Goal: Task Accomplishment & Management: Complete application form

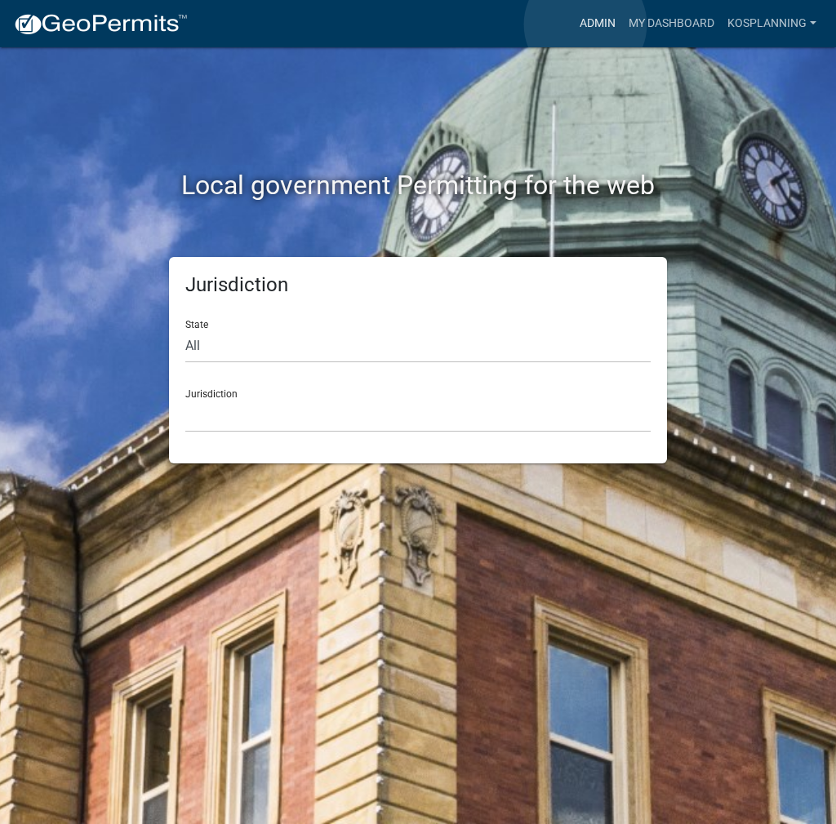
click at [585, 24] on link "Admin" at bounding box center [597, 23] width 49 height 31
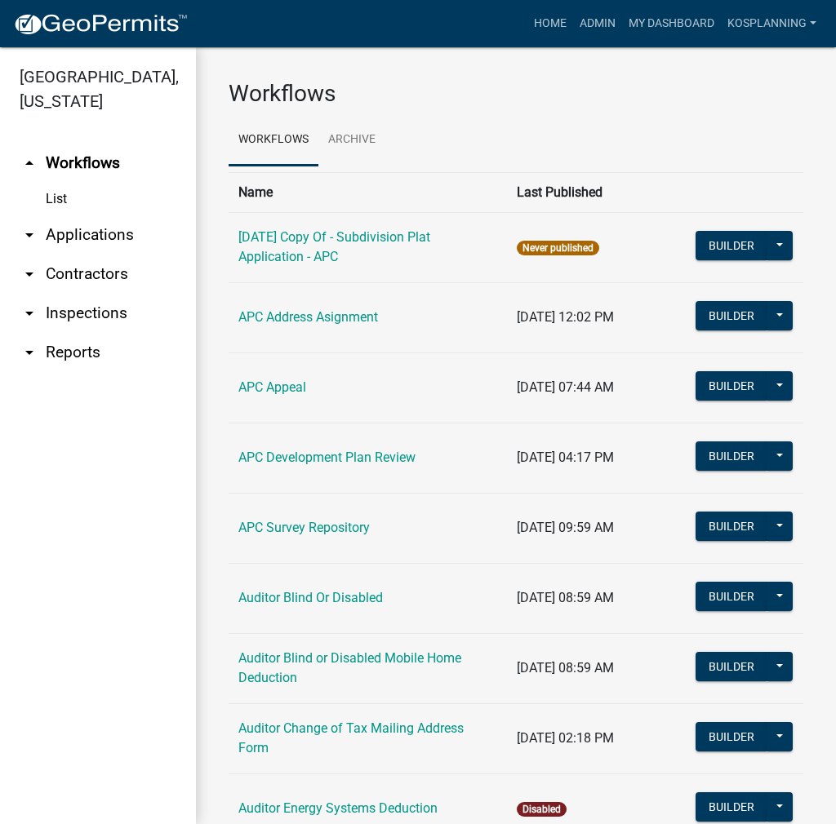
click at [74, 239] on link "arrow_drop_down Applications" at bounding box center [98, 234] width 196 height 39
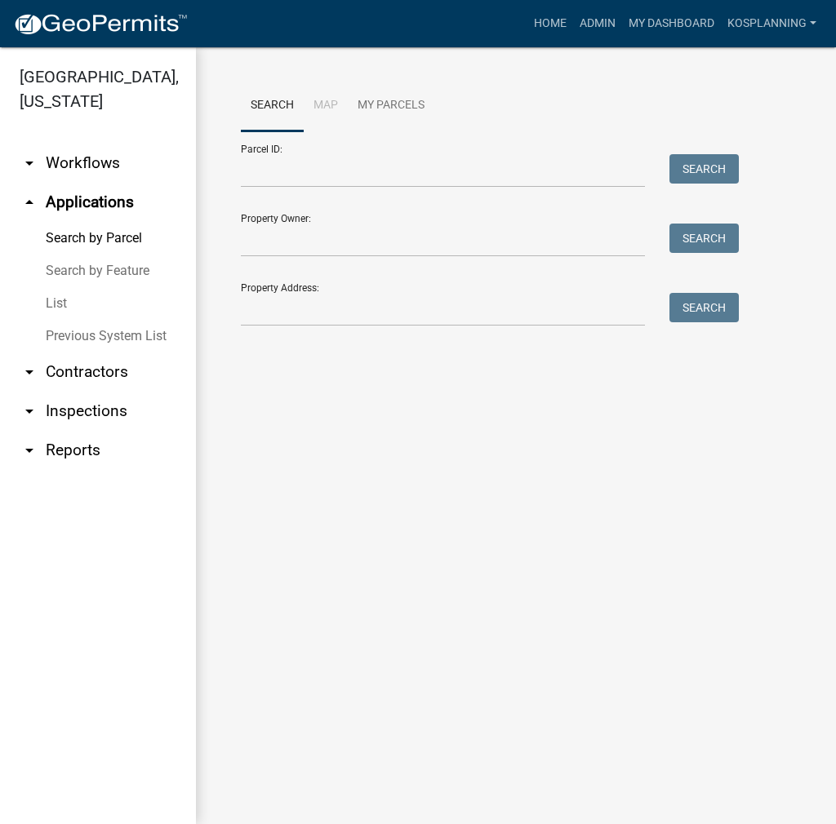
click at [111, 371] on link "arrow_drop_down Contractors" at bounding box center [98, 372] width 196 height 39
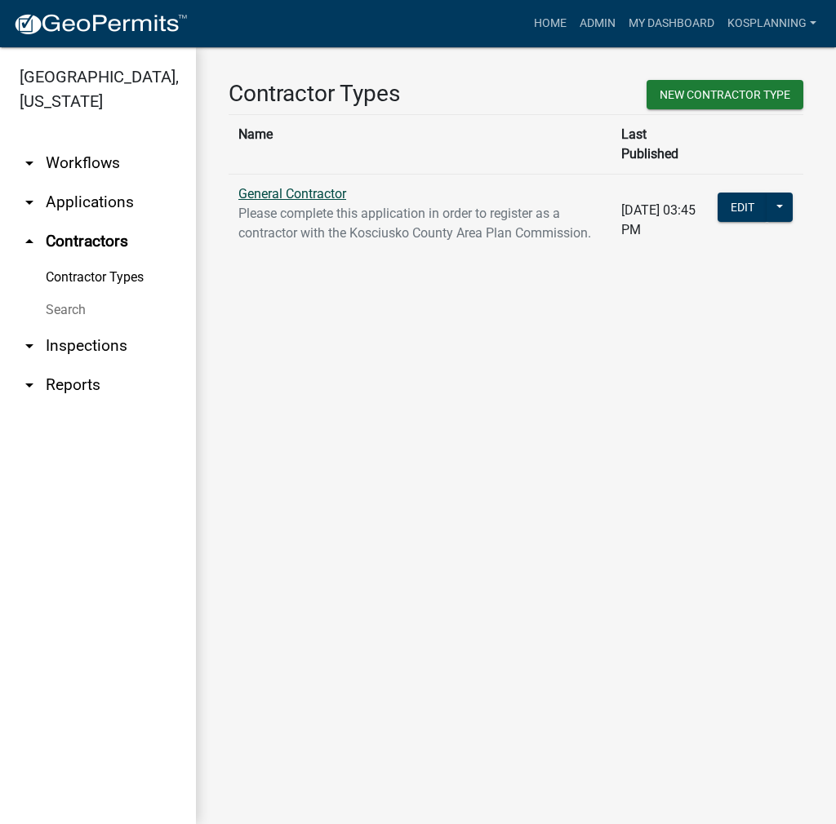
click at [288, 186] on link "General Contractor" at bounding box center [292, 194] width 108 height 16
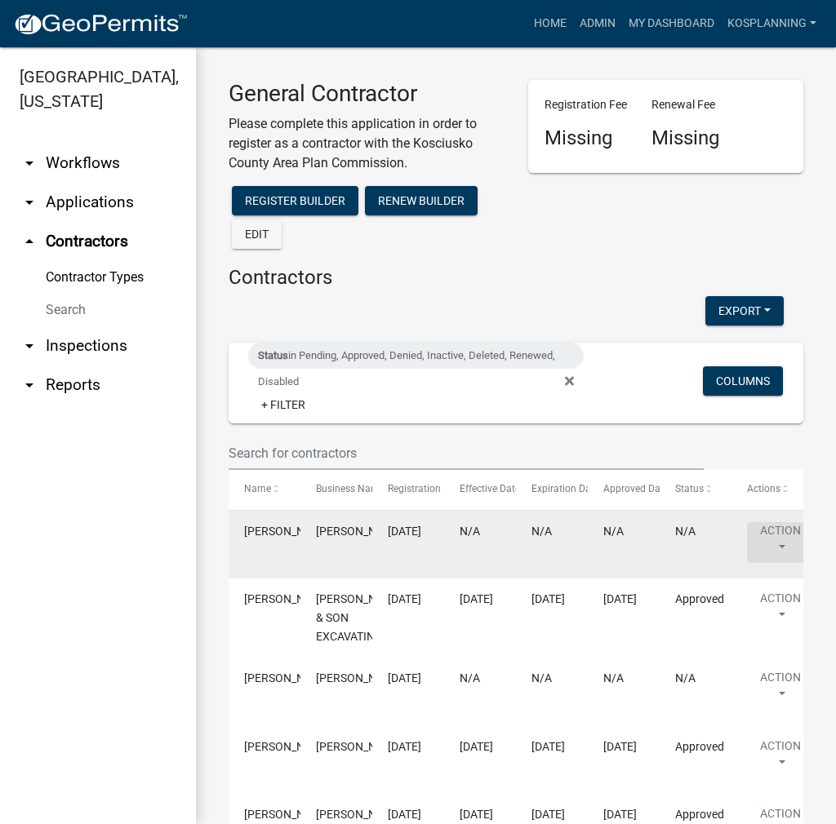
click at [775, 535] on button "Action" at bounding box center [780, 542] width 67 height 41
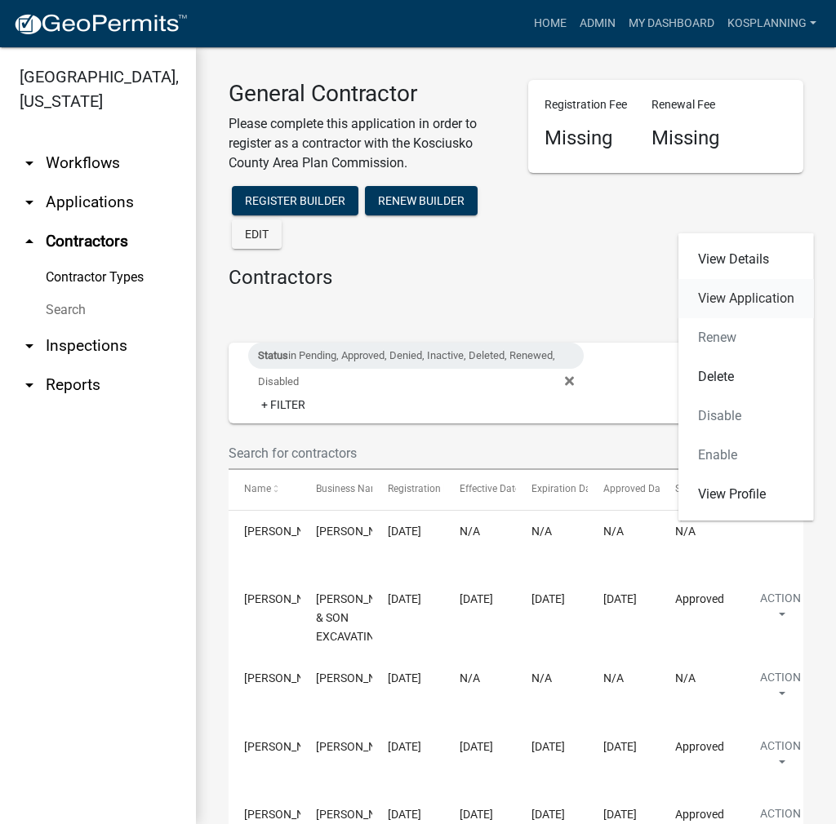
click at [750, 300] on link "View Application" at bounding box center [745, 298] width 135 height 39
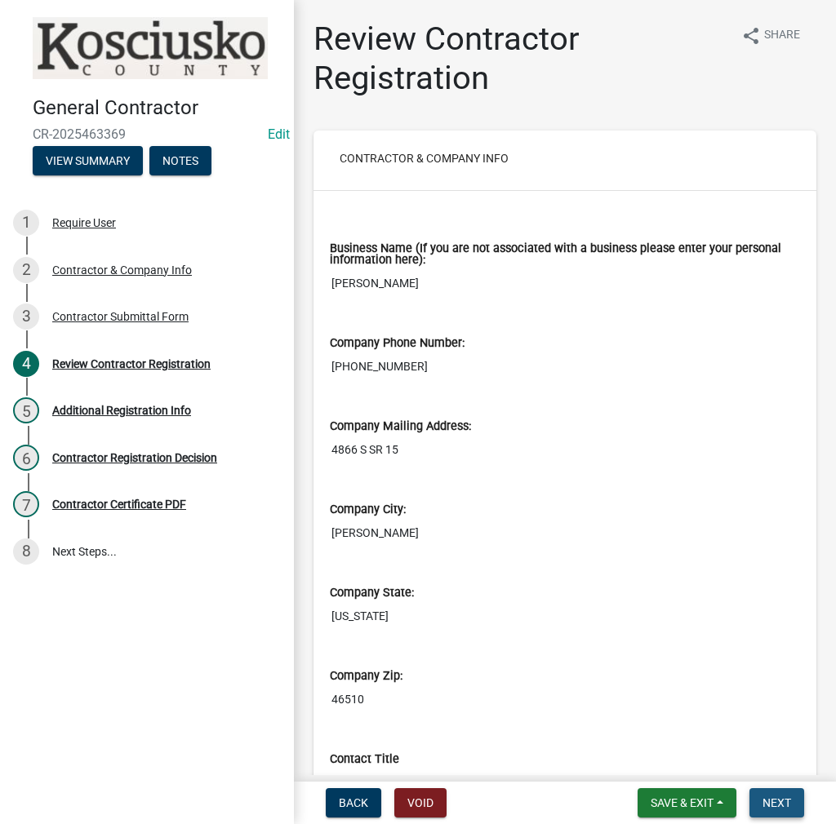
click at [782, 804] on span "Next" at bounding box center [776, 803] width 29 height 13
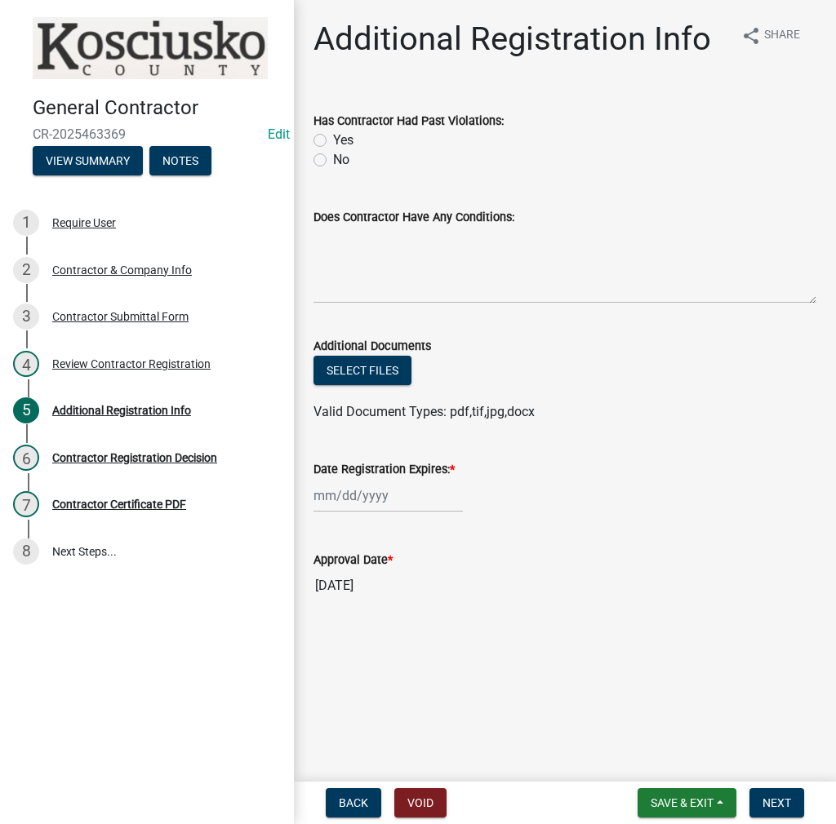
click at [333, 154] on label "No" at bounding box center [341, 160] width 16 height 20
click at [333, 154] on input "No" at bounding box center [338, 155] width 11 height 11
radio input "true"
click at [336, 241] on textarea "Does Contractor Have Any Conditions:" at bounding box center [564, 265] width 503 height 77
type textarea "none"
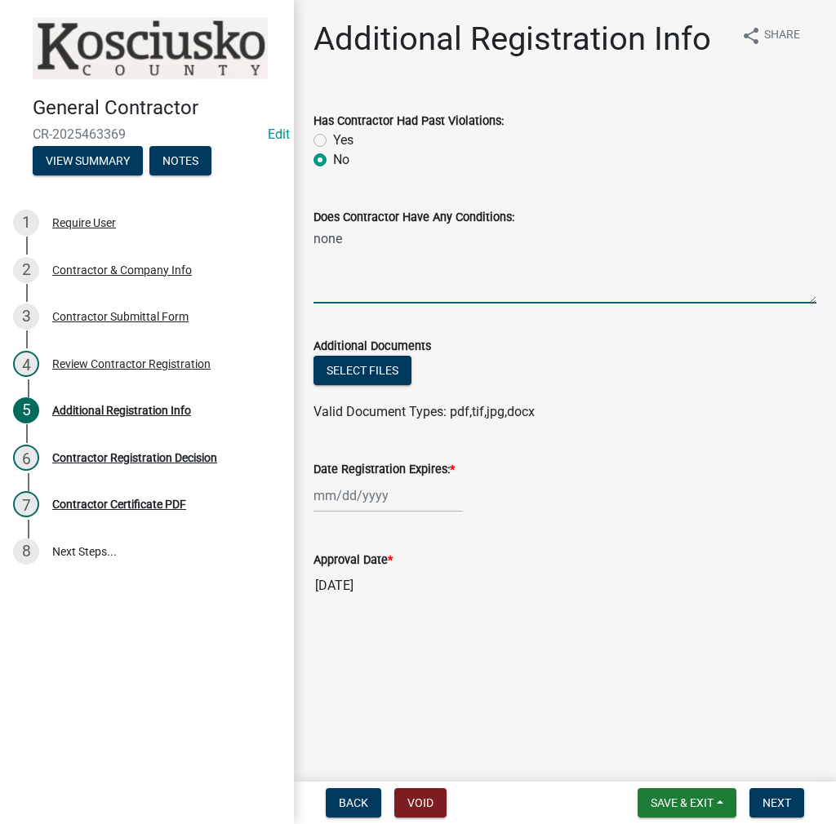
click at [356, 505] on div at bounding box center [387, 495] width 149 height 33
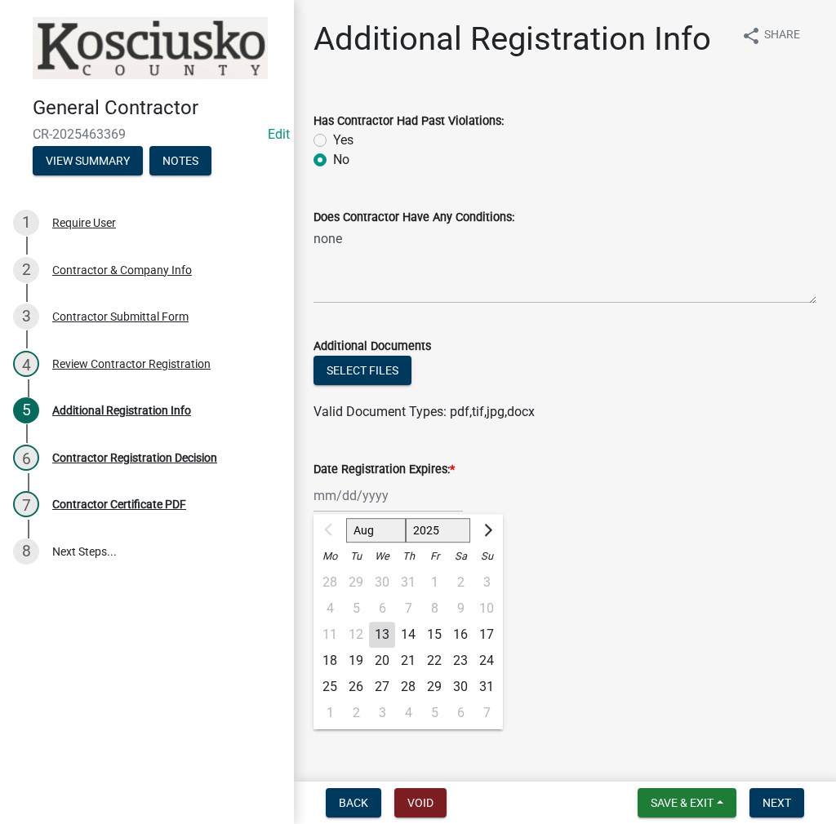
drag, startPoint x: 413, startPoint y: 527, endPoint x: 420, endPoint y: 519, distance: 10.5
click at [413, 527] on select "2025 2026 2027 2028 2029 2030 2031 2032 2033 2034 2035 2036 2037 2038 2039 2040…" at bounding box center [438, 530] width 65 height 24
select select "2026"
click at [406, 518] on select "2025 2026 2027 2028 2029 2030 2031 2032 2033 2034 2035 2036 2037 2038 2039 2040…" at bounding box center [438, 530] width 65 height 24
click at [408, 633] on div "13" at bounding box center [408, 635] width 26 height 26
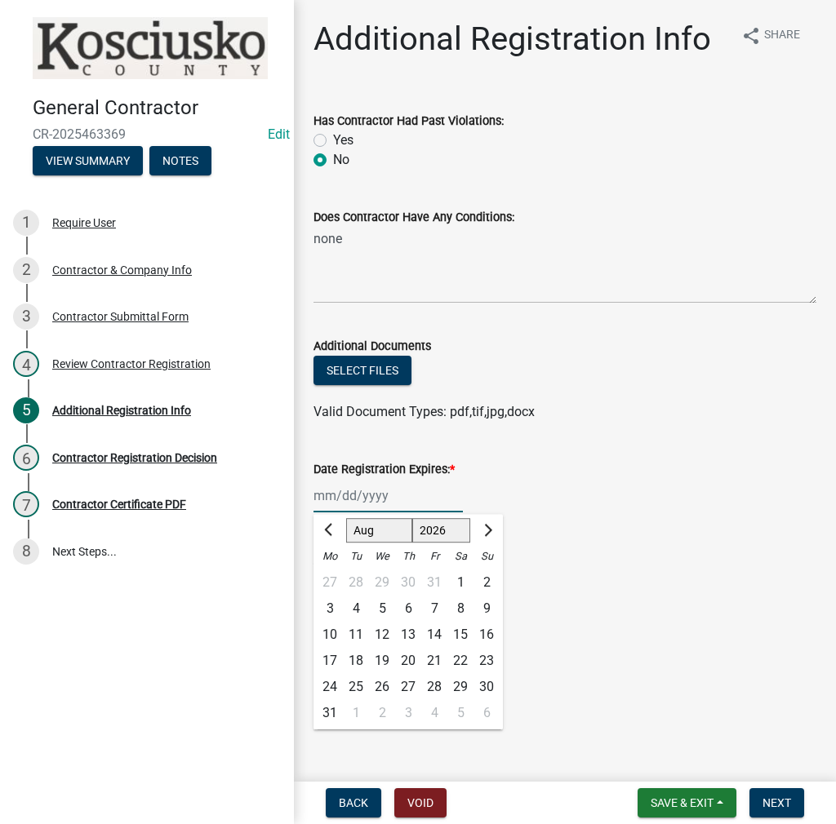
type input "[DATE]"
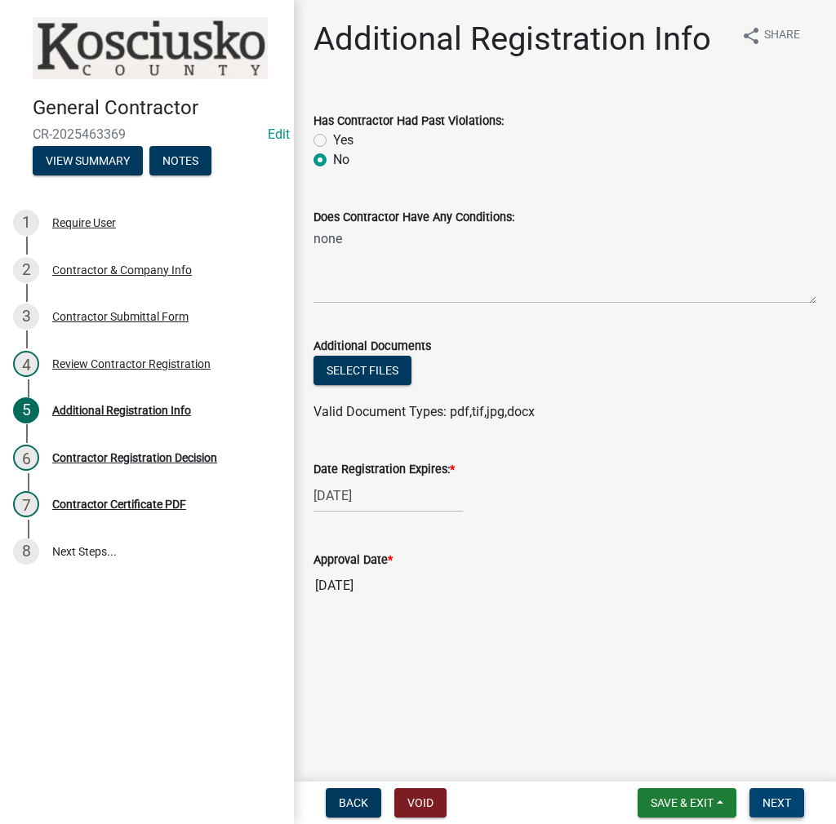
click at [780, 813] on button "Next" at bounding box center [776, 802] width 55 height 29
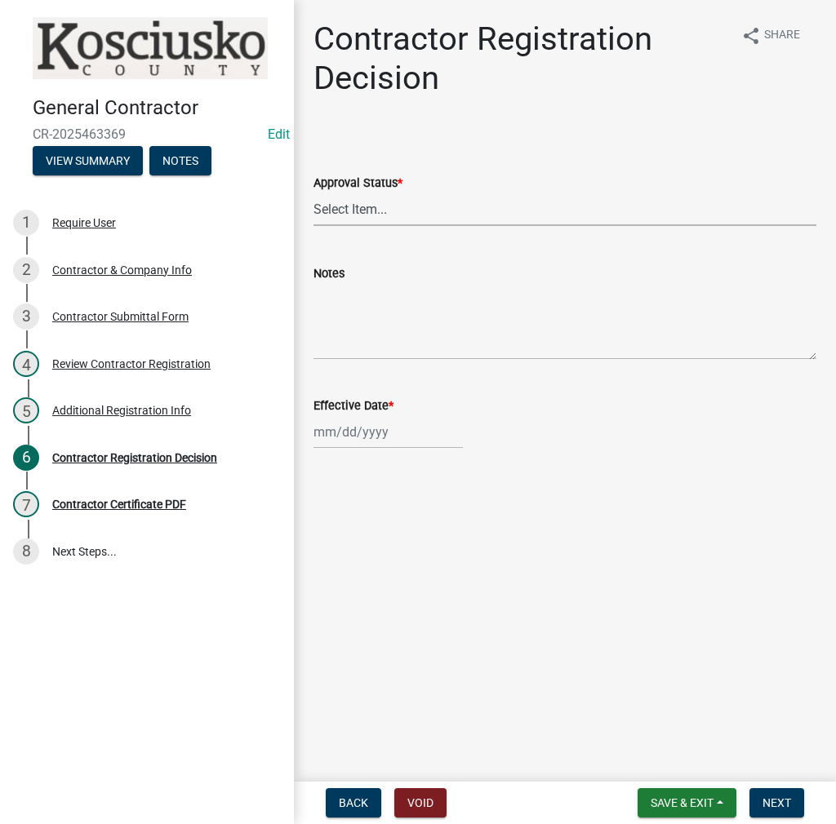
click at [357, 212] on select "Select Item... Approved Denied" at bounding box center [564, 209] width 503 height 33
click at [313, 193] on select "Select Item... Approved Denied" at bounding box center [564, 209] width 503 height 33
select select "8e4351d7-4ebf-4714-a7c9-c8187f00e083"
click at [366, 434] on div at bounding box center [387, 431] width 149 height 33
select select "8"
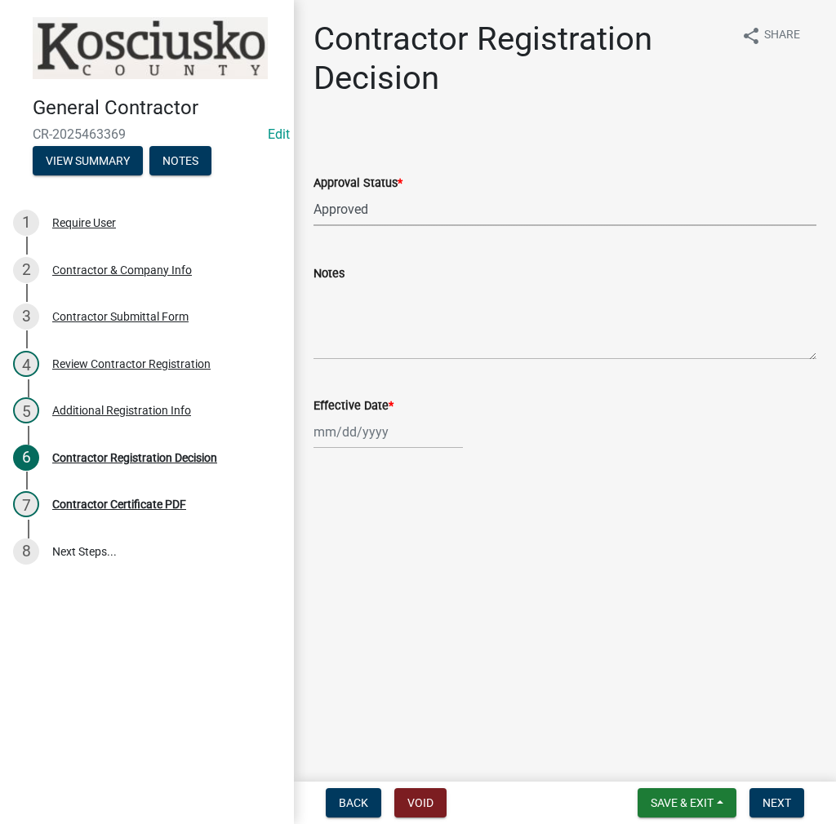
select select "2025"
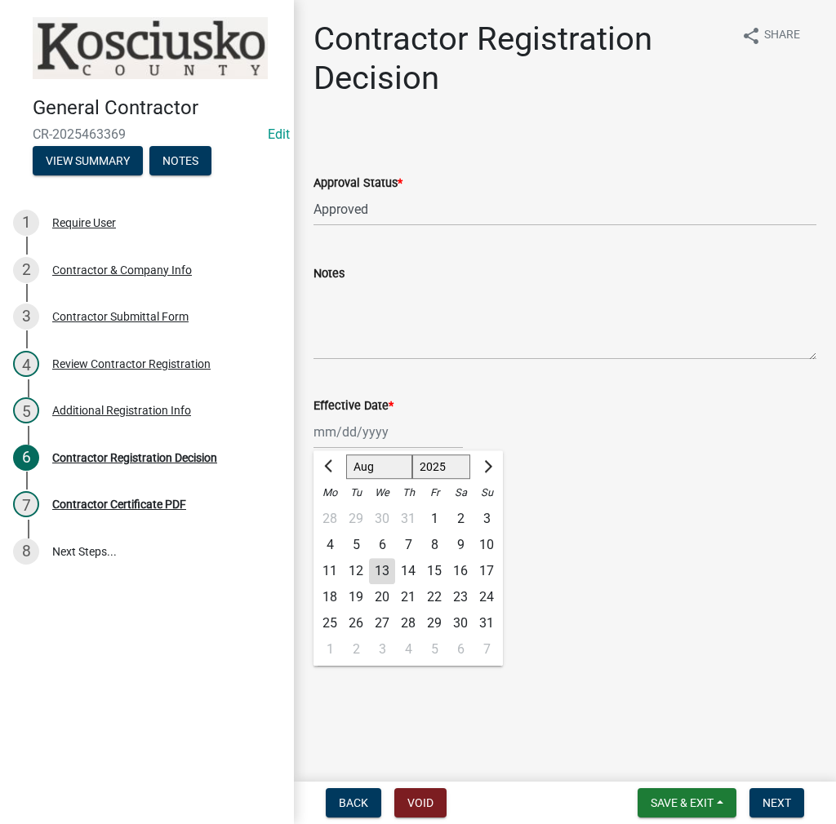
click at [382, 568] on div "13" at bounding box center [382, 571] width 26 height 26
type input "[DATE]"
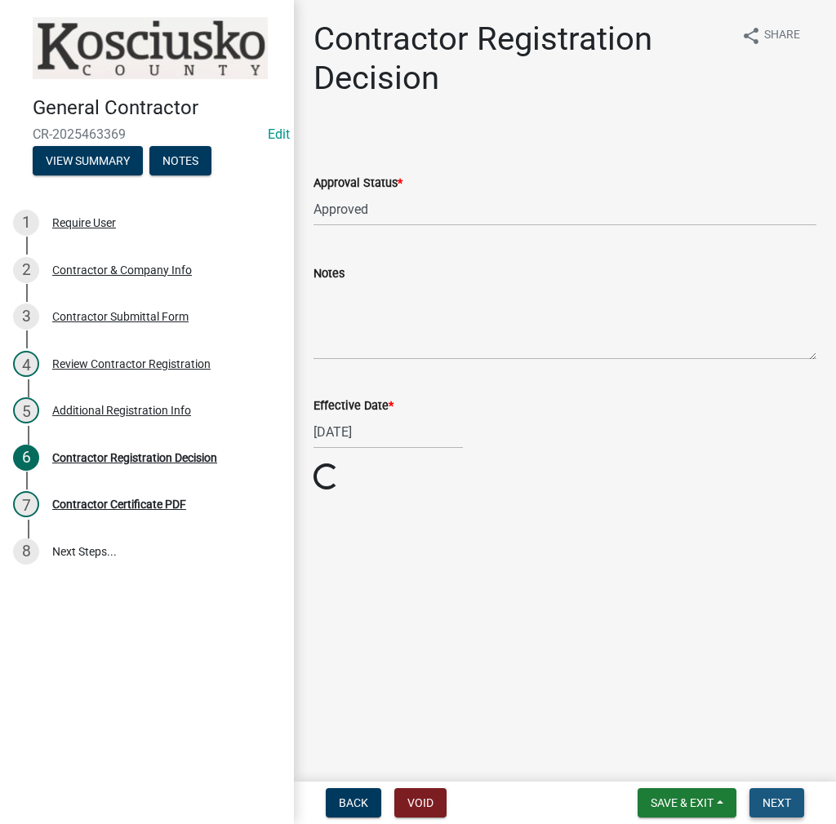
click at [779, 804] on span "Next" at bounding box center [776, 803] width 29 height 13
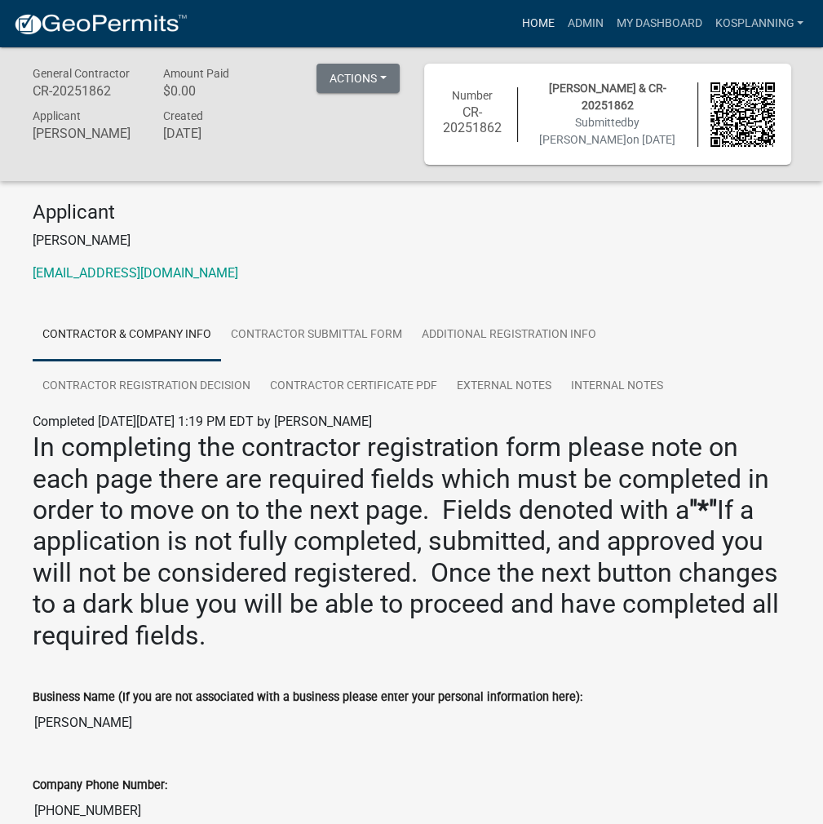
click at [536, 11] on link "Home" at bounding box center [538, 23] width 46 height 31
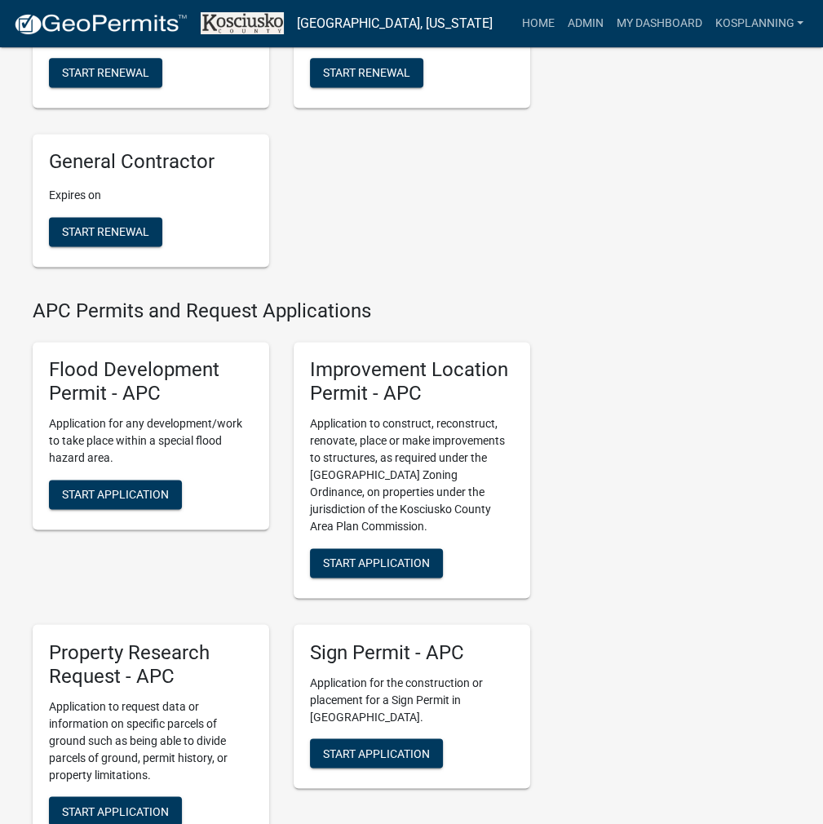
scroll to position [1632, 0]
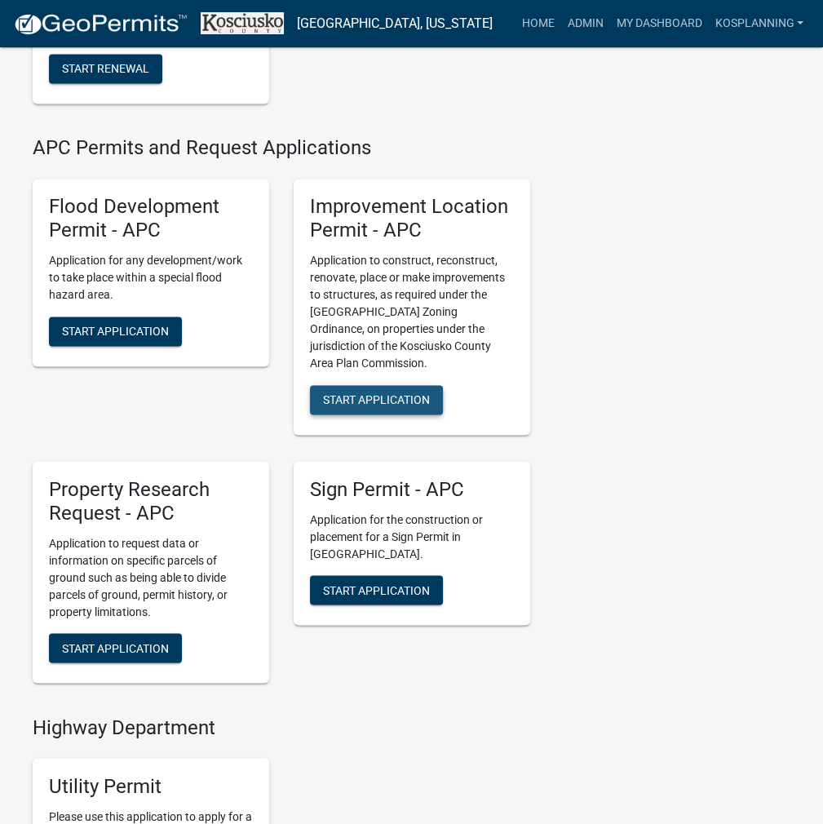
click at [399, 406] on span "Start Application" at bounding box center [376, 399] width 107 height 13
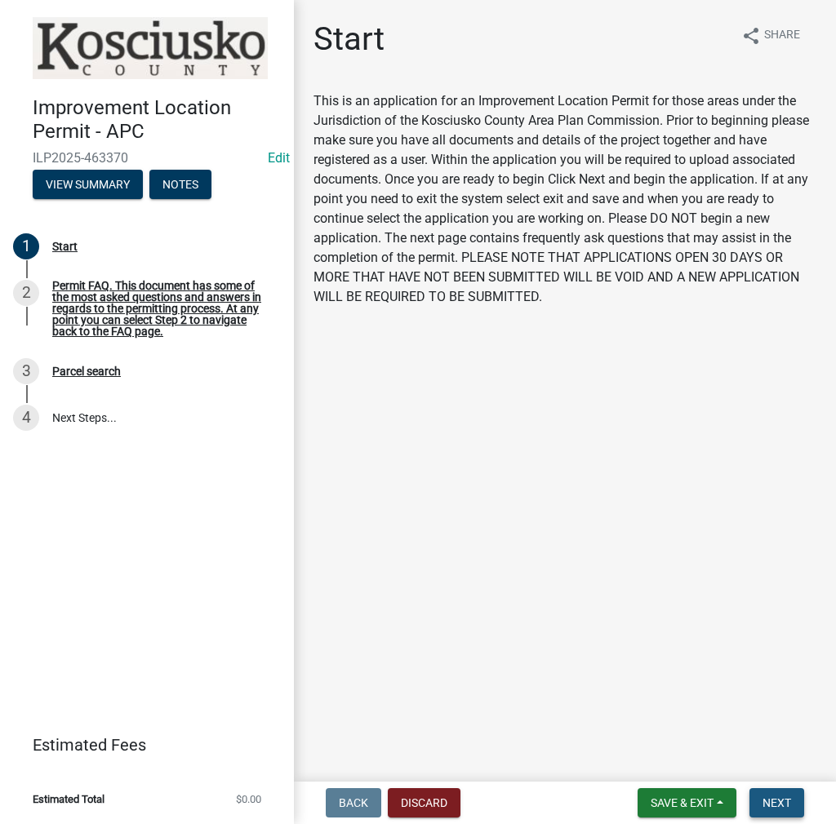
click at [777, 805] on span "Next" at bounding box center [776, 803] width 29 height 13
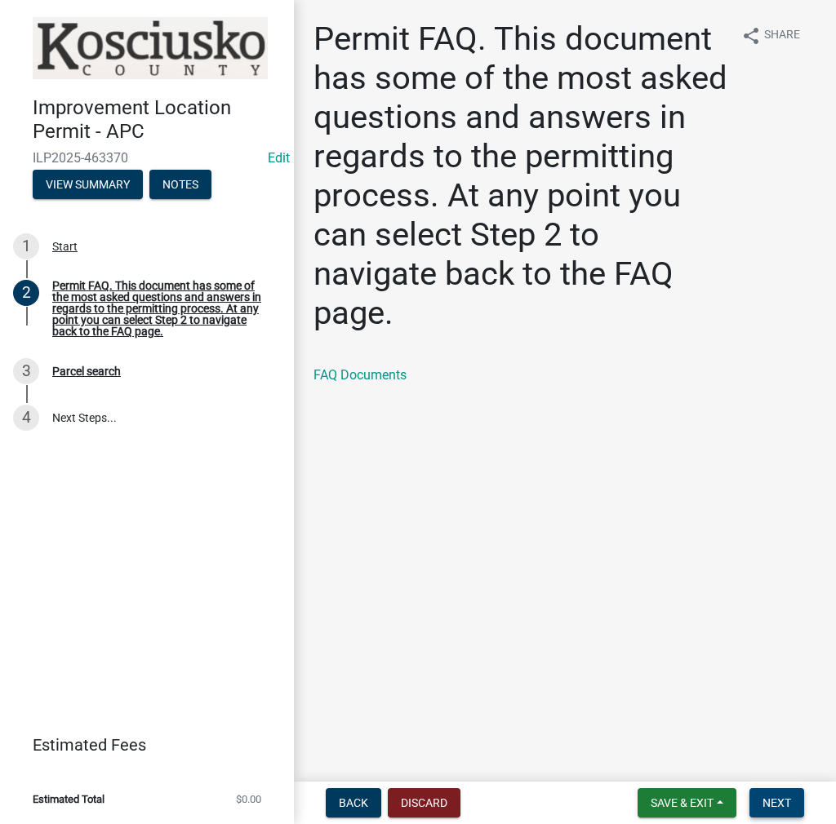
click at [776, 809] on span "Next" at bounding box center [776, 803] width 29 height 13
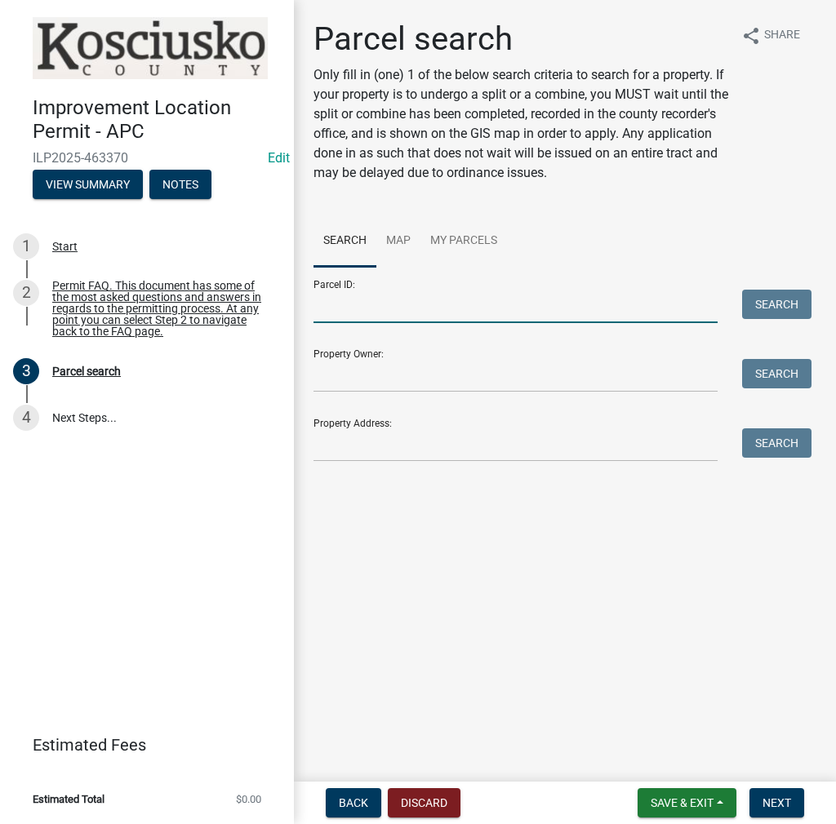
click at [347, 305] on input "Parcel ID:" at bounding box center [515, 306] width 404 height 33
click at [335, 301] on input "Parcel ID:" at bounding box center [515, 306] width 404 height 33
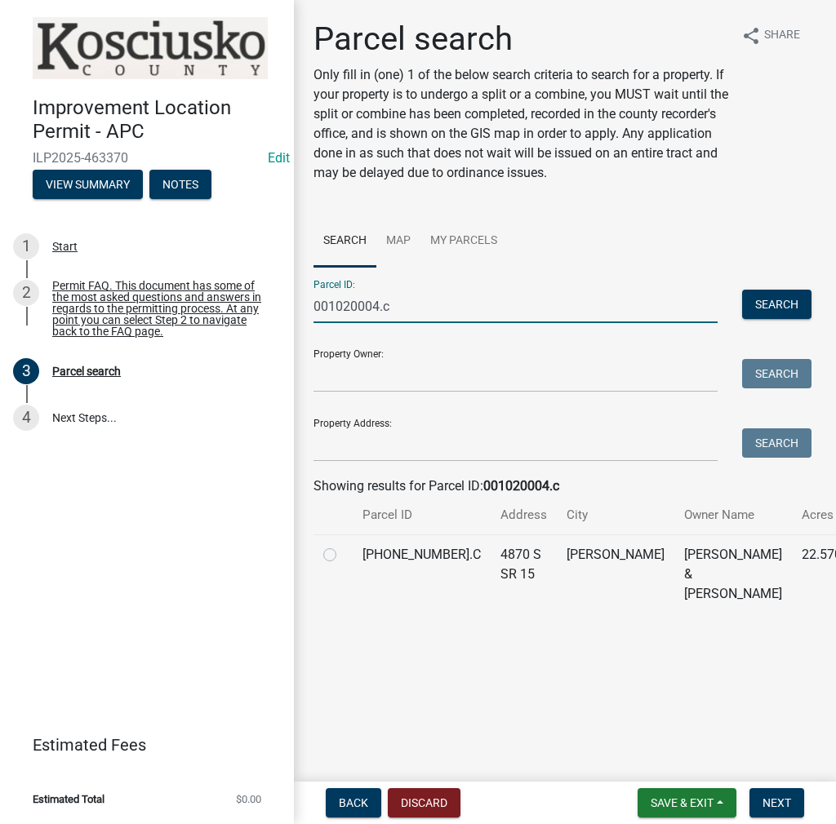
type input "001020004.c"
click at [343, 545] on label at bounding box center [343, 545] width 0 height 0
click at [343, 556] on input "radio" at bounding box center [348, 550] width 11 height 11
radio input "true"
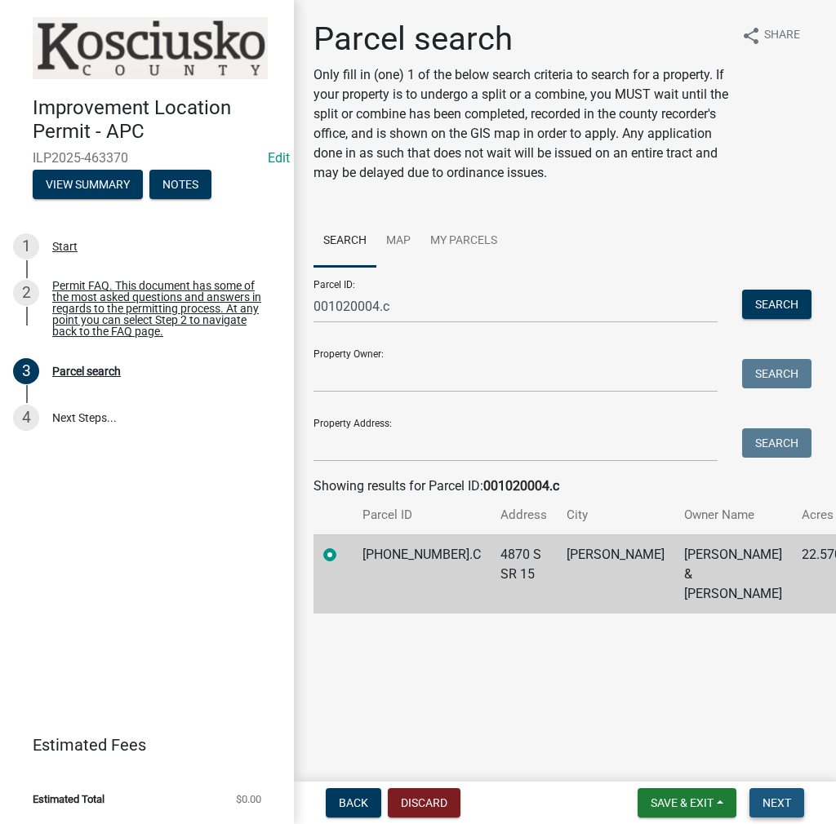
click at [796, 798] on button "Next" at bounding box center [776, 802] width 55 height 29
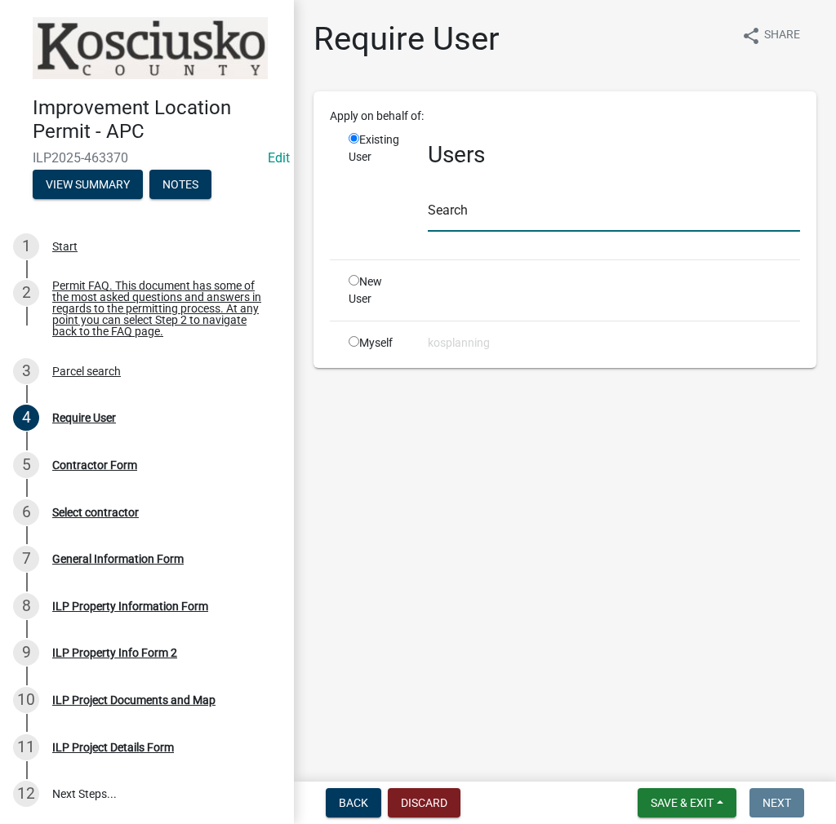
click at [461, 211] on input "text" at bounding box center [614, 214] width 372 height 33
paste input "ARIANAGOLEMON"
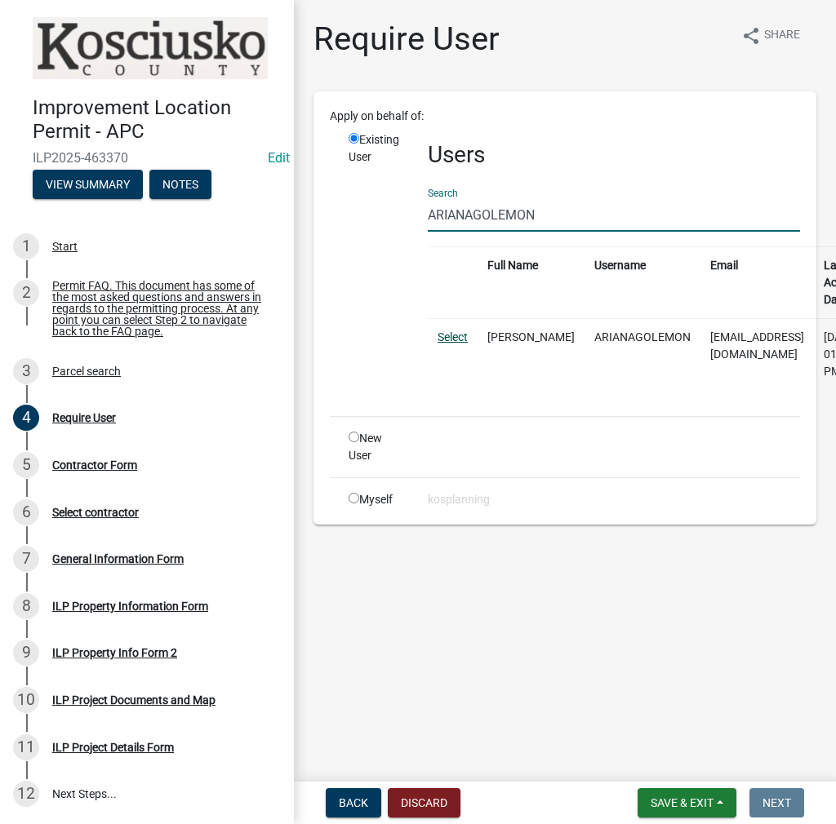
type input "ARIANAGOLEMON"
click at [462, 341] on link "Select" at bounding box center [452, 337] width 30 height 13
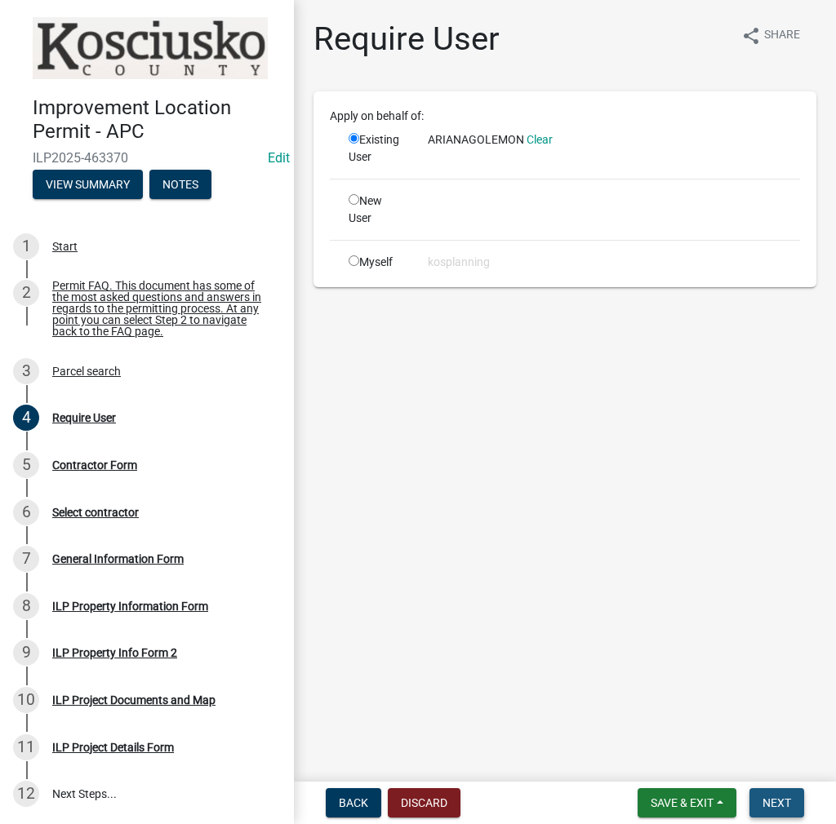
click at [773, 801] on span "Next" at bounding box center [776, 803] width 29 height 13
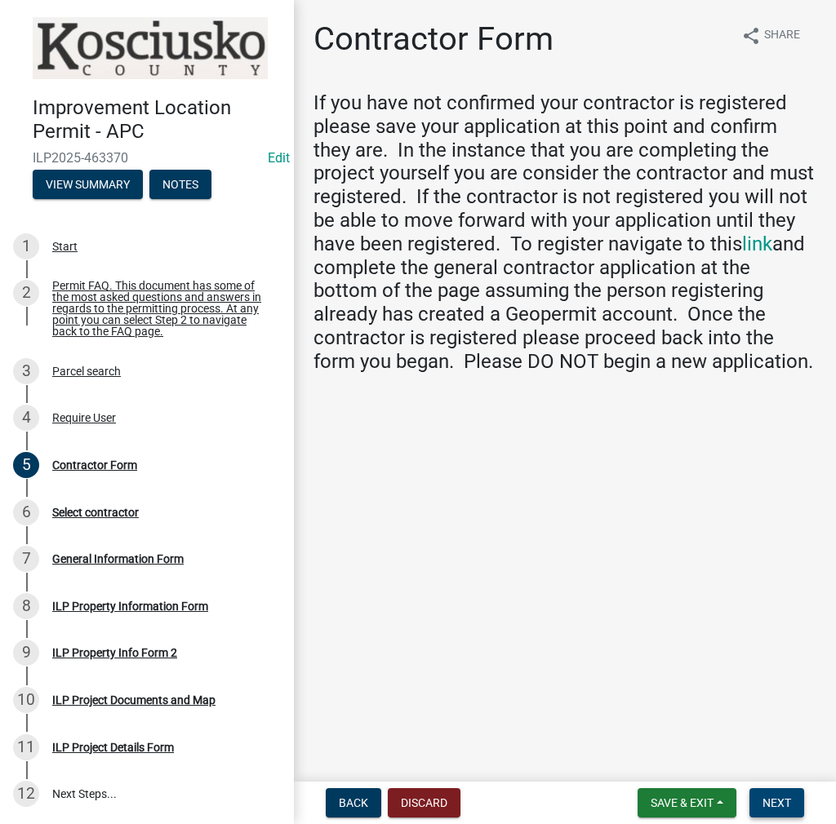
click at [779, 804] on span "Next" at bounding box center [776, 803] width 29 height 13
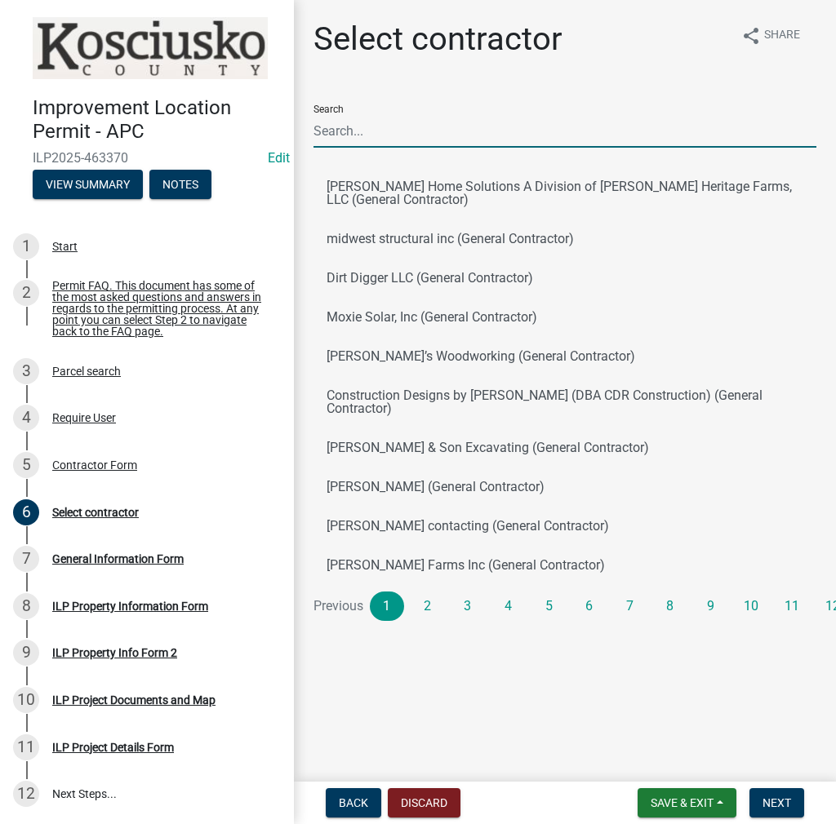
click at [375, 126] on input "Search" at bounding box center [564, 130] width 503 height 33
paste input "ARIANAGOLEMON"
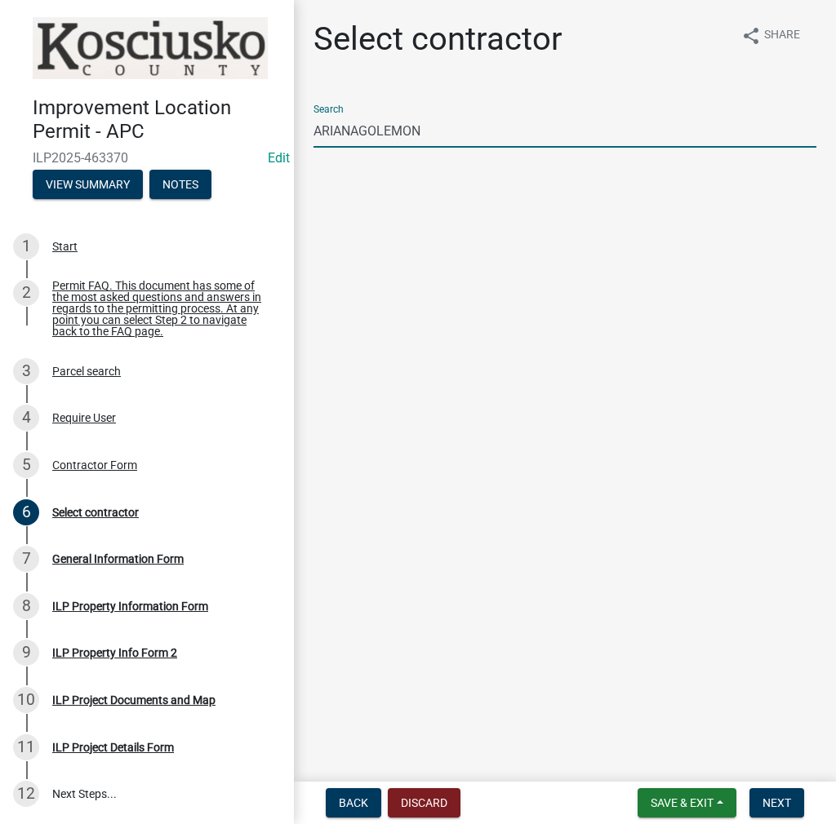
click at [359, 129] on input "ARIANAGOLEMON" at bounding box center [564, 130] width 503 height 33
type input "[PERSON_NAME]"
click at [397, 191] on button "[PERSON_NAME] (General Contractor)" at bounding box center [564, 186] width 503 height 39
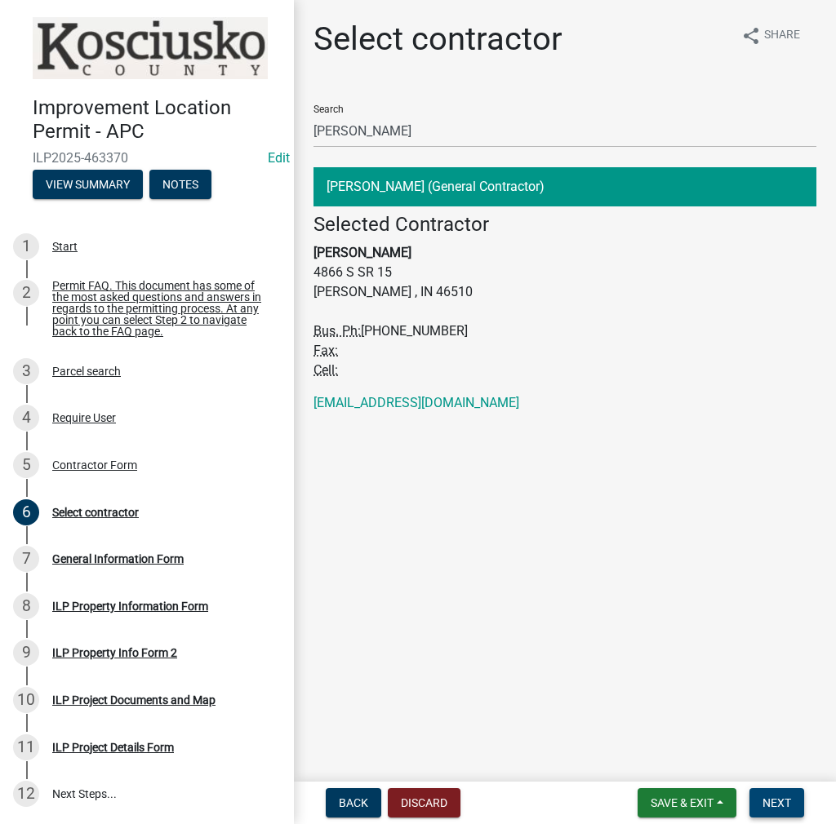
click at [777, 803] on span "Next" at bounding box center [776, 803] width 29 height 13
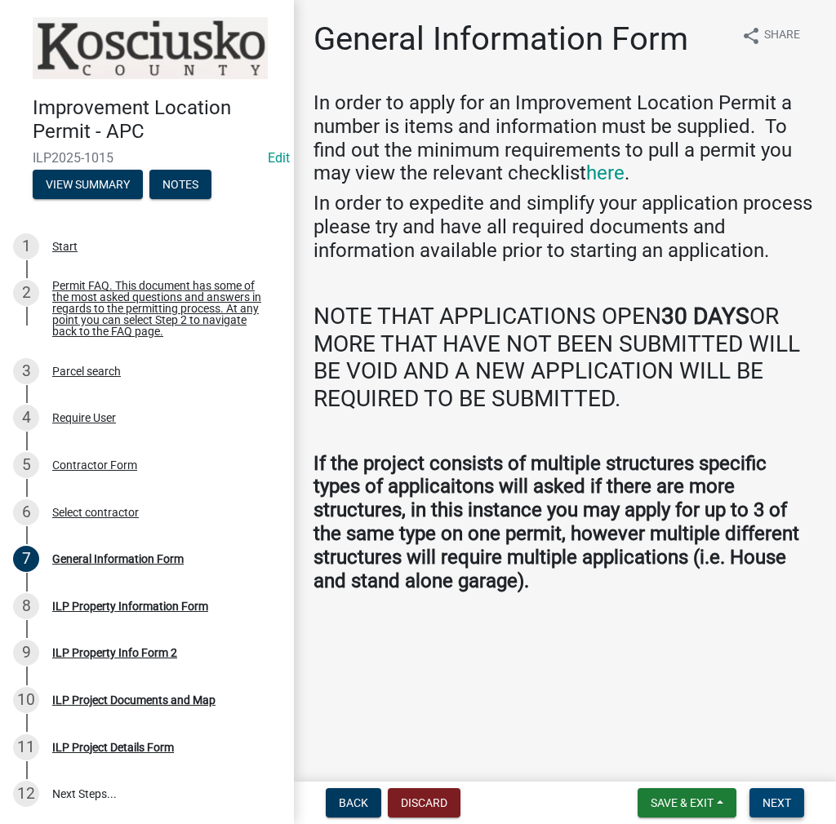
click at [752, 808] on button "Next" at bounding box center [776, 802] width 55 height 29
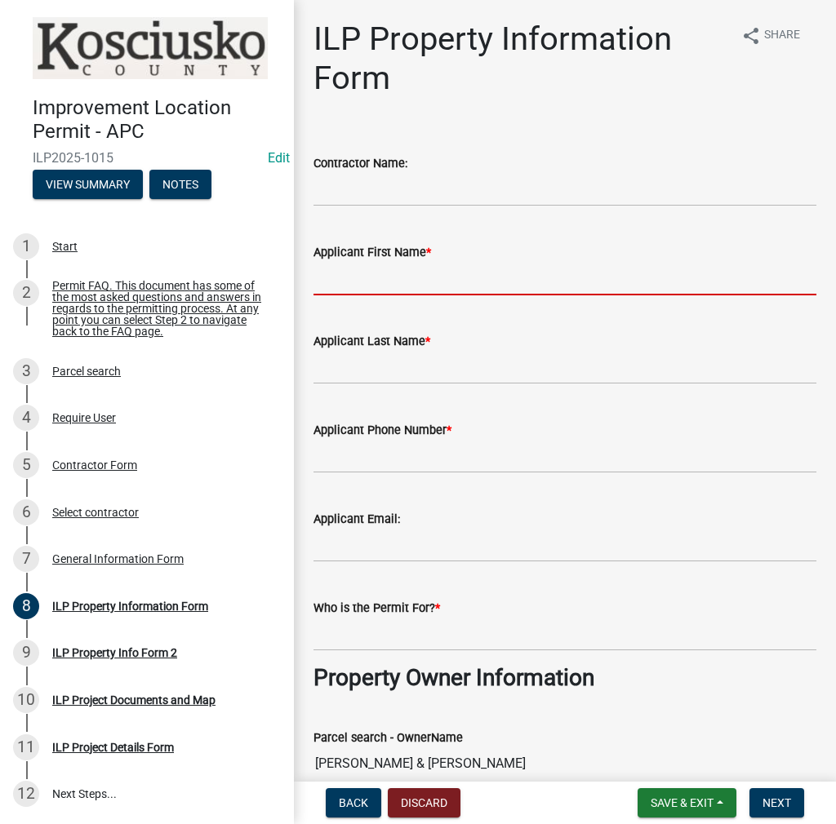
click at [342, 275] on input "Applicant First Name *" at bounding box center [564, 278] width 503 height 33
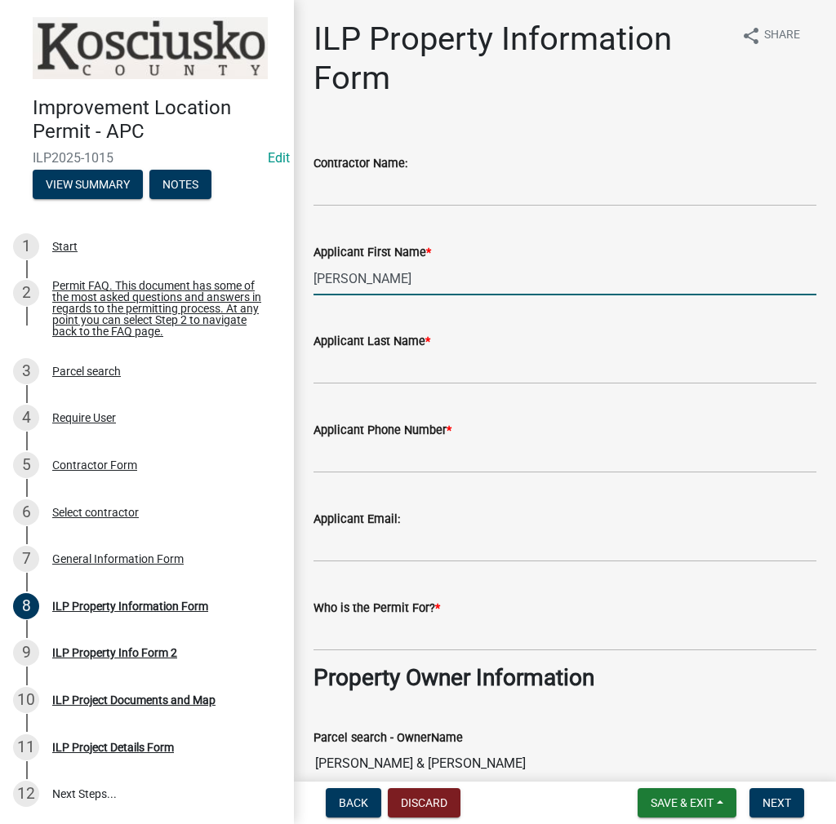
type input "[PERSON_NAME]"
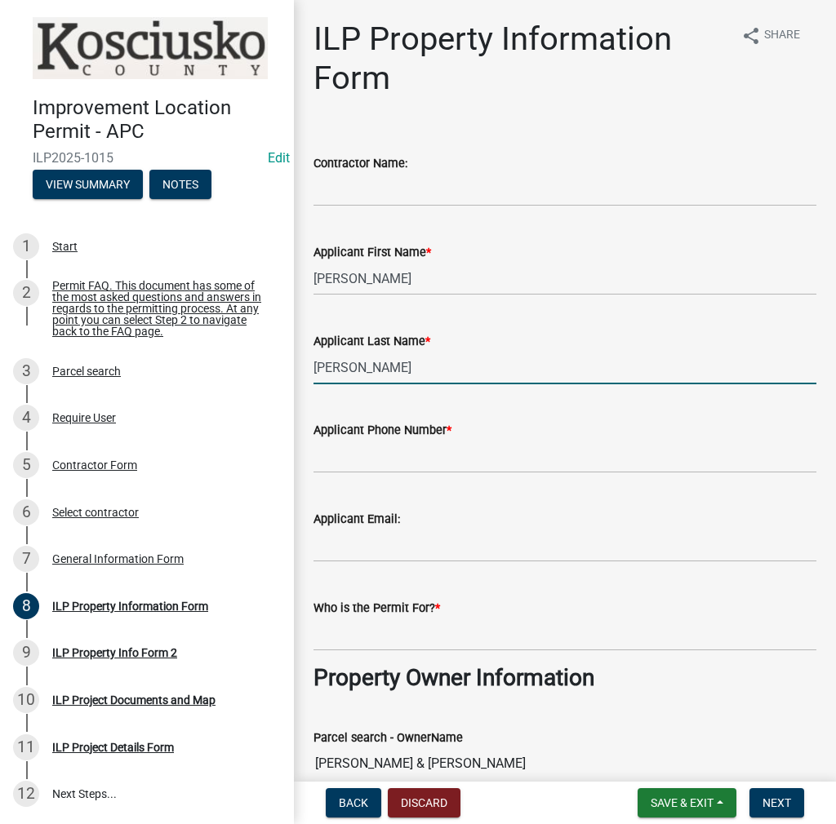
type input "[PERSON_NAME]"
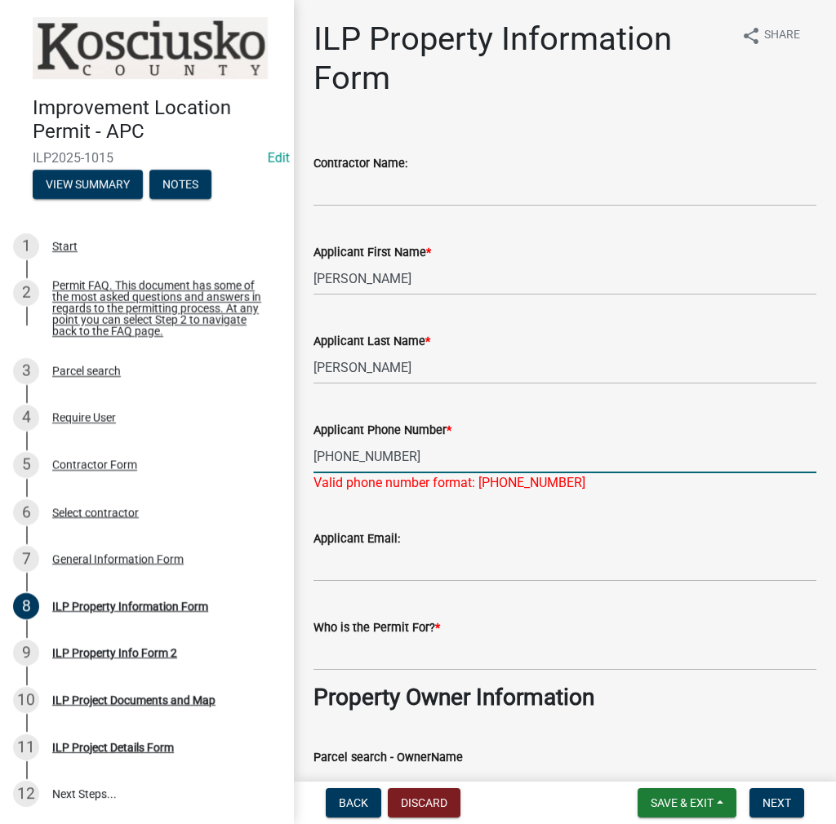
type input "[PHONE_NUMBER]"
click at [333, 657] on wm-data-entity-input "Who is the Permit For? *" at bounding box center [564, 639] width 503 height 89
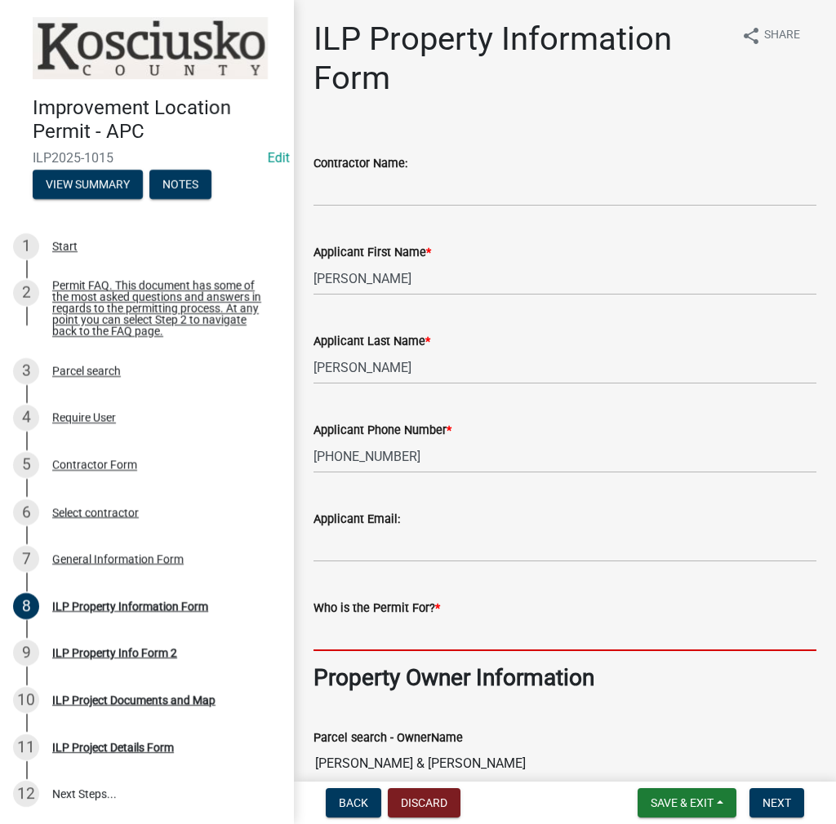
paste input "ARIANAGOLEMON"
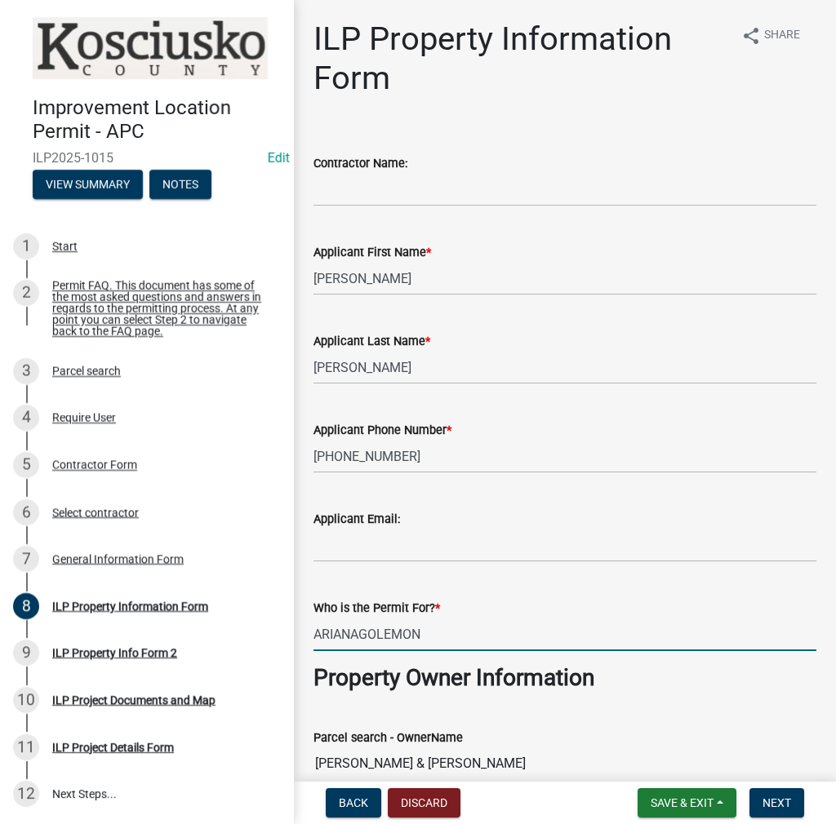
click at [356, 633] on input "ARIANAGOLEMON" at bounding box center [564, 634] width 503 height 33
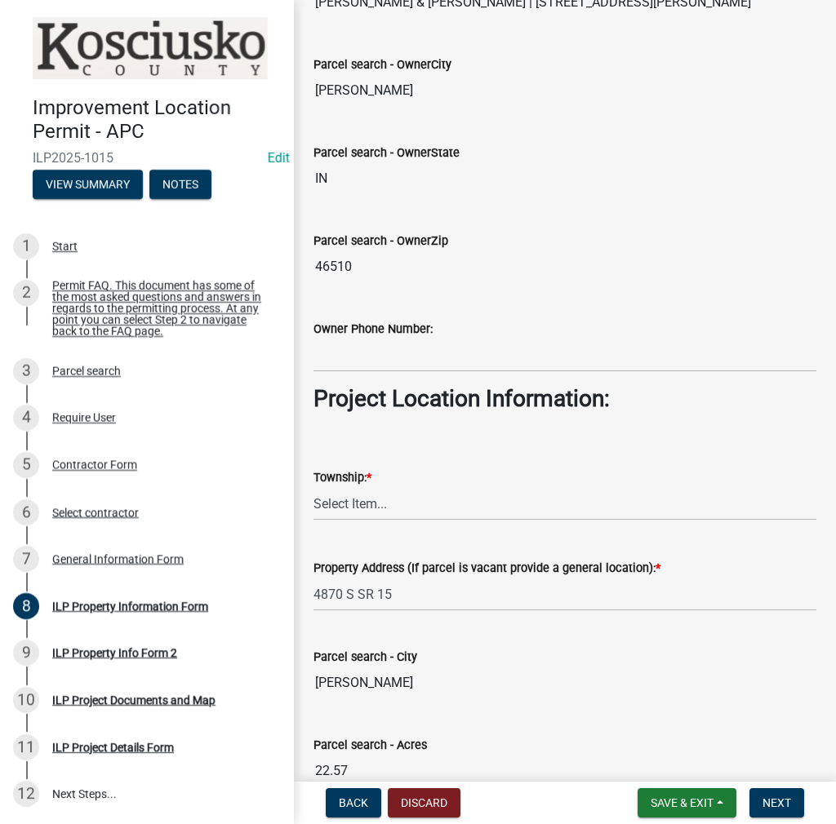
scroll to position [1061, 0]
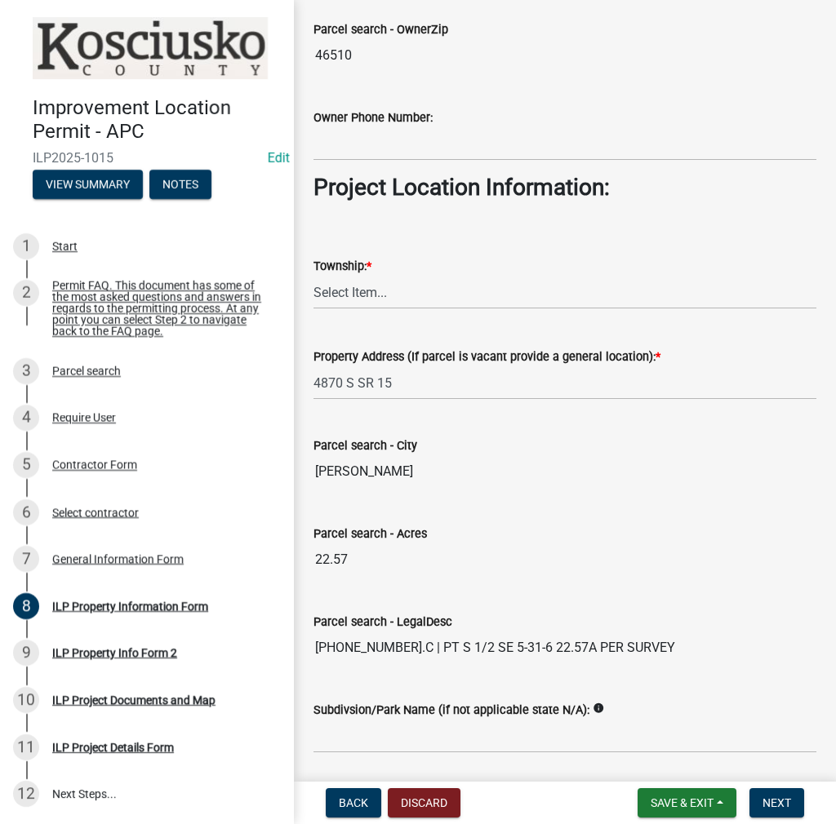
type input "[PERSON_NAME]"
click at [333, 289] on select "Select Item... [PERSON_NAME] - Elkhart Co Clay Etna [GEOGRAPHIC_DATA][PERSON_NA…" at bounding box center [564, 292] width 503 height 33
click at [313, 276] on select "Select Item... [PERSON_NAME] - Elkhart Co Clay Etna [GEOGRAPHIC_DATA][PERSON_NA…" at bounding box center [564, 292] width 503 height 33
select select "1ba6d0a1-8334-4cec-a782-4148eced6037"
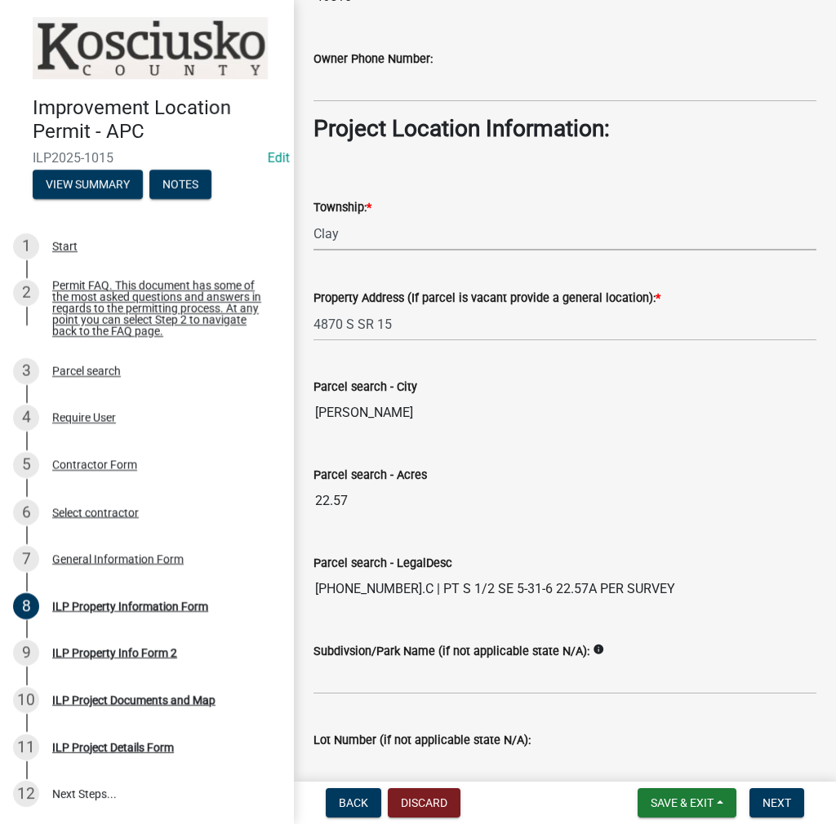
scroll to position [1201, 0]
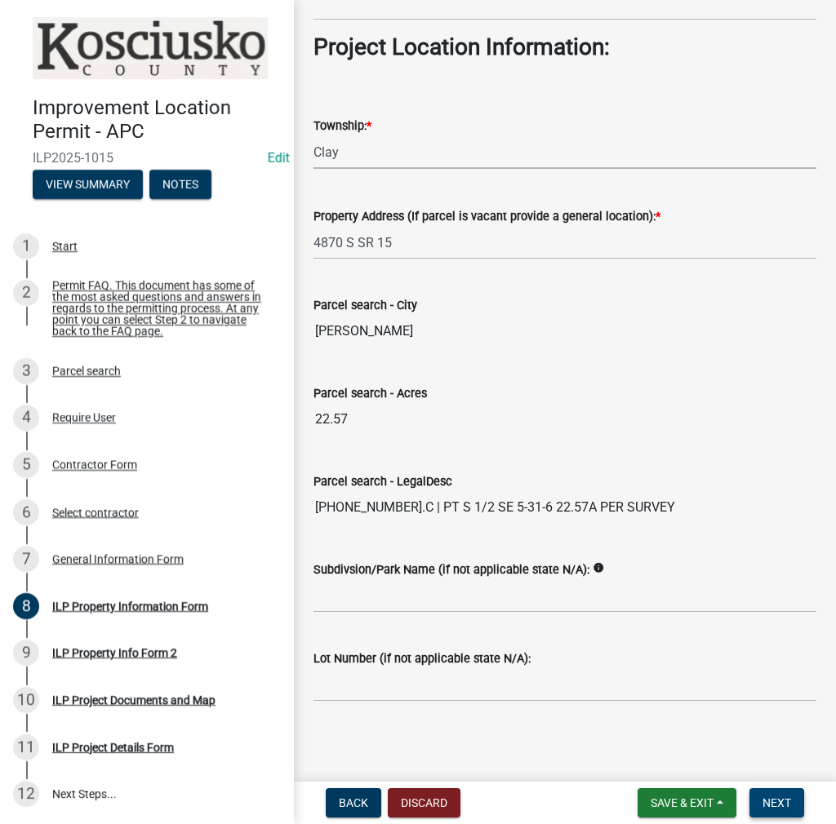
click at [790, 801] on button "Next" at bounding box center [776, 802] width 55 height 29
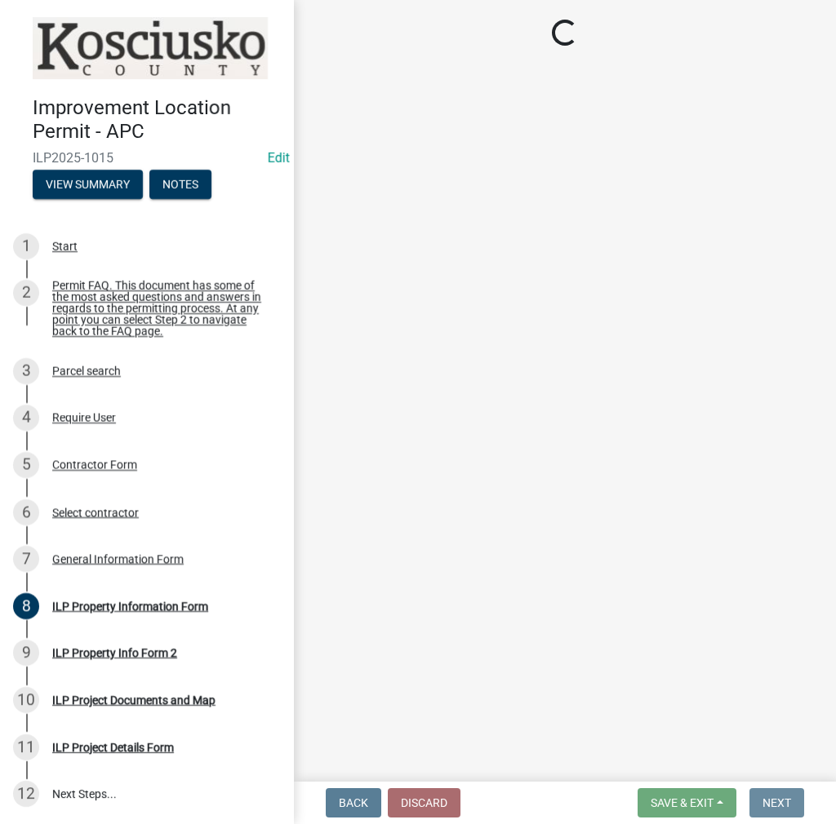
scroll to position [0, 0]
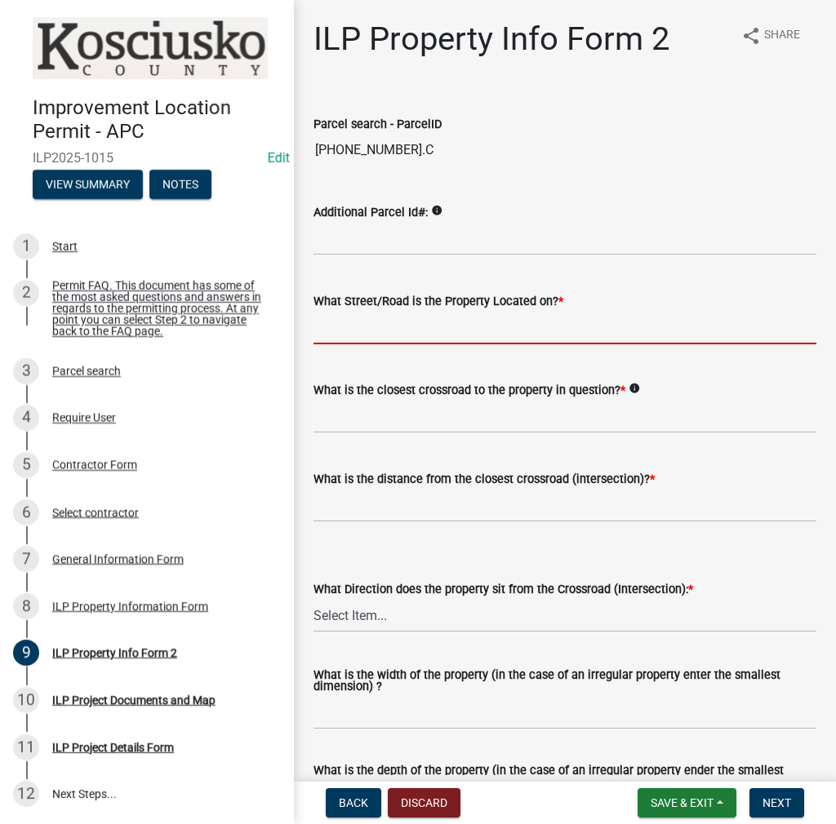
click at [335, 324] on input "What Street/Road is the Property Located on? *" at bounding box center [564, 327] width 503 height 33
type input "SR 15"
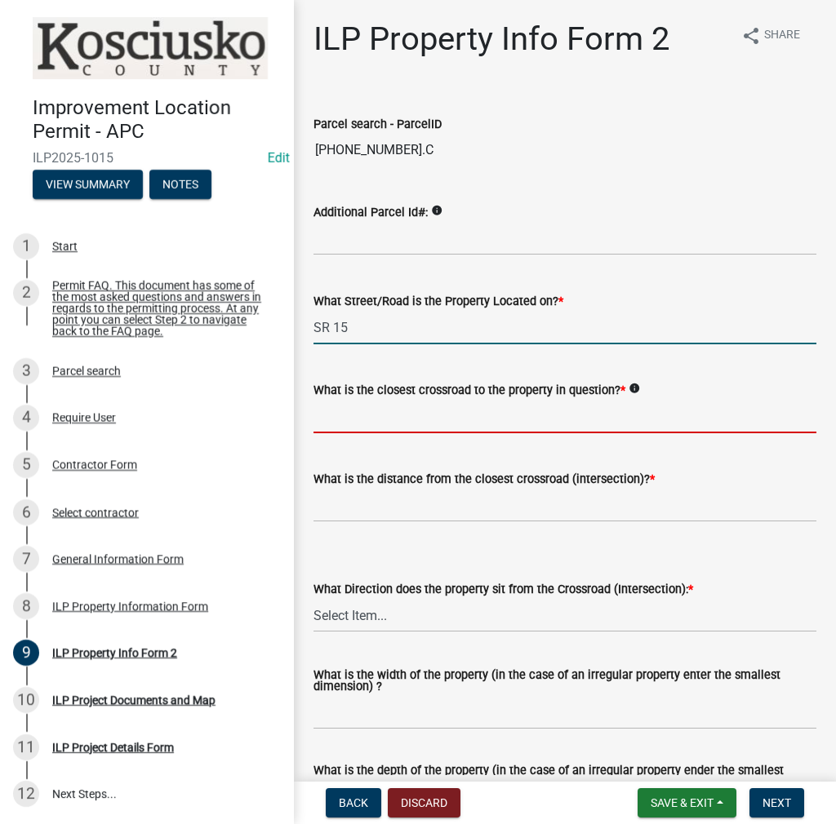
click at [406, 420] on input "What is the closest crossroad to the property in question? *" at bounding box center [564, 416] width 503 height 33
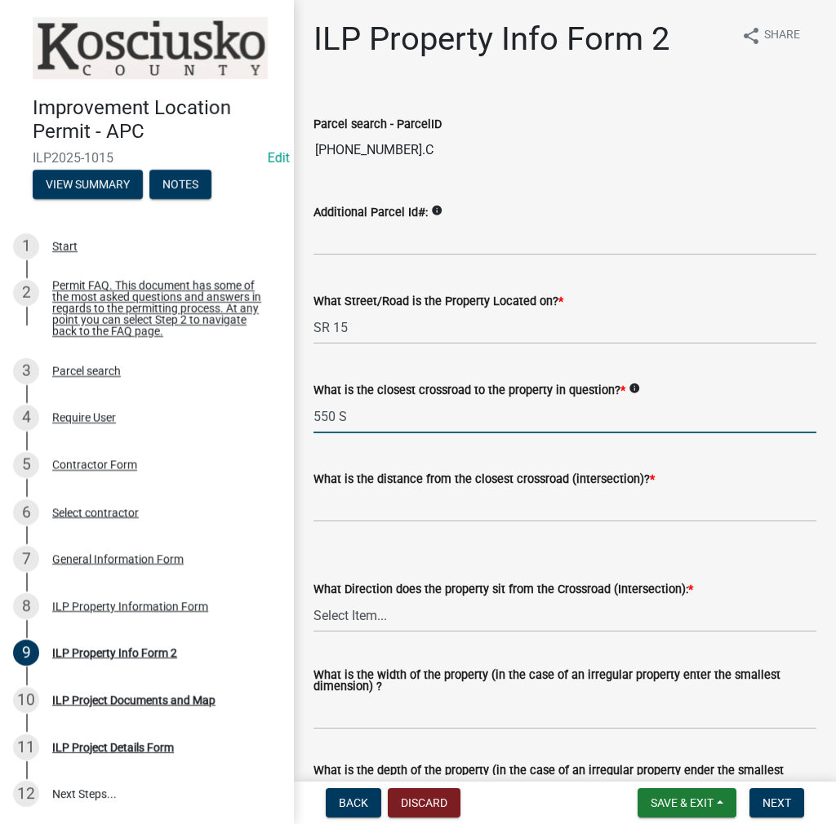
type input "550 S"
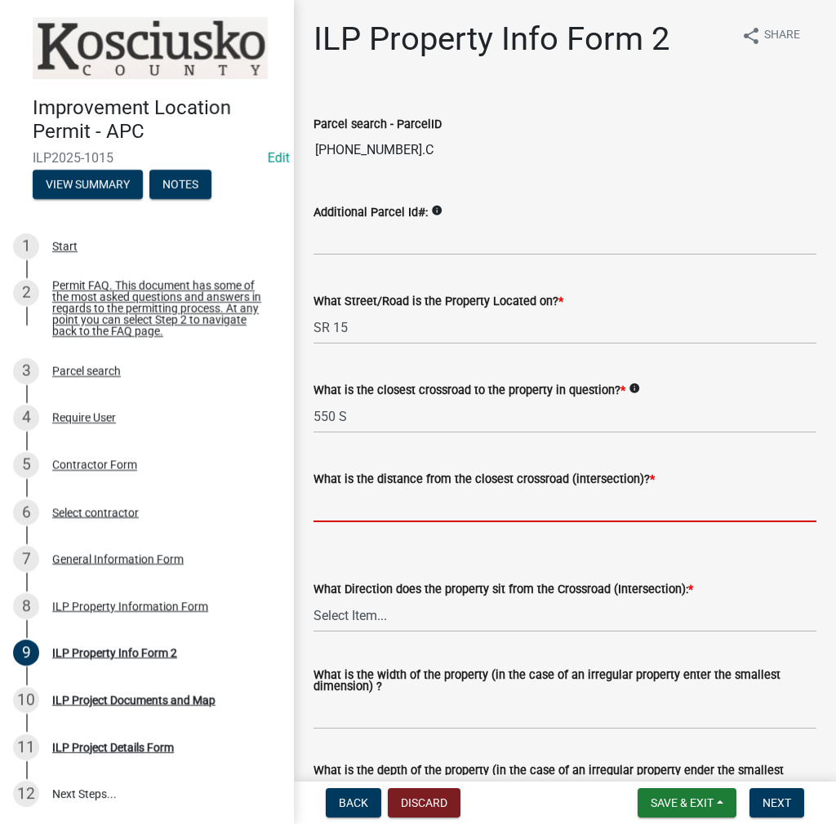
click at [364, 504] on input "text" at bounding box center [564, 505] width 503 height 33
type input "3236"
click at [345, 621] on select "Select Item... N NE NW S SE SW E W" at bounding box center [564, 615] width 503 height 33
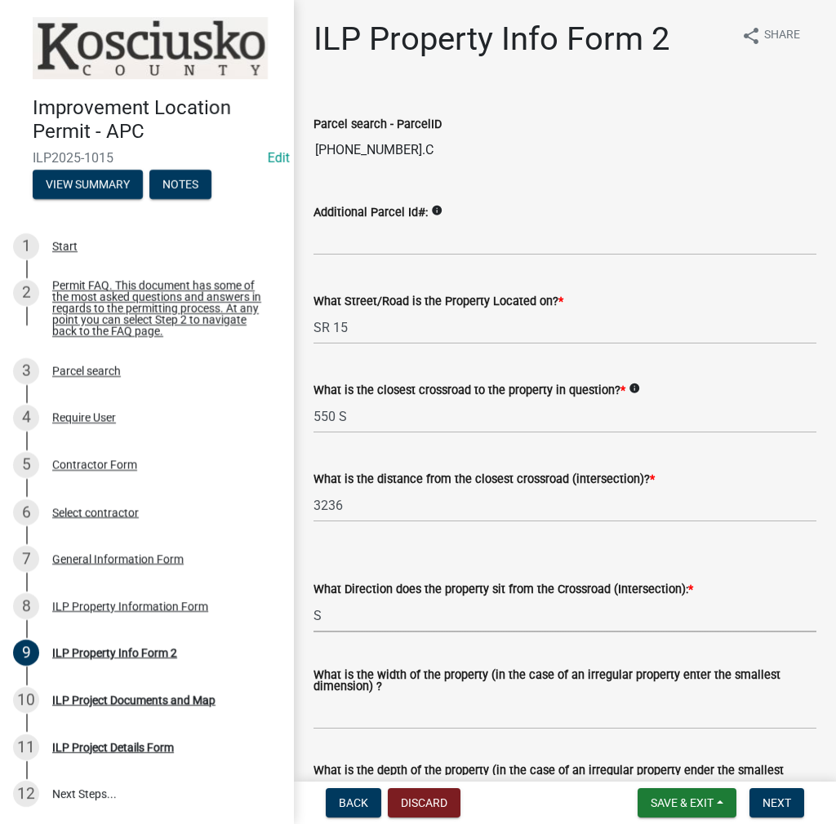
click at [313, 599] on select "Select Item... N NE NW S SE SW E W" at bounding box center [564, 615] width 503 height 33
click at [345, 621] on select "Select Item... N NE NW S SE SW E W" at bounding box center [564, 615] width 503 height 33
click at [313, 599] on select "Select Item... N NE NW S SE SW E W" at bounding box center [564, 615] width 503 height 33
select select "0609af41-fe40-4fa2-880d-6f54f567ae8e"
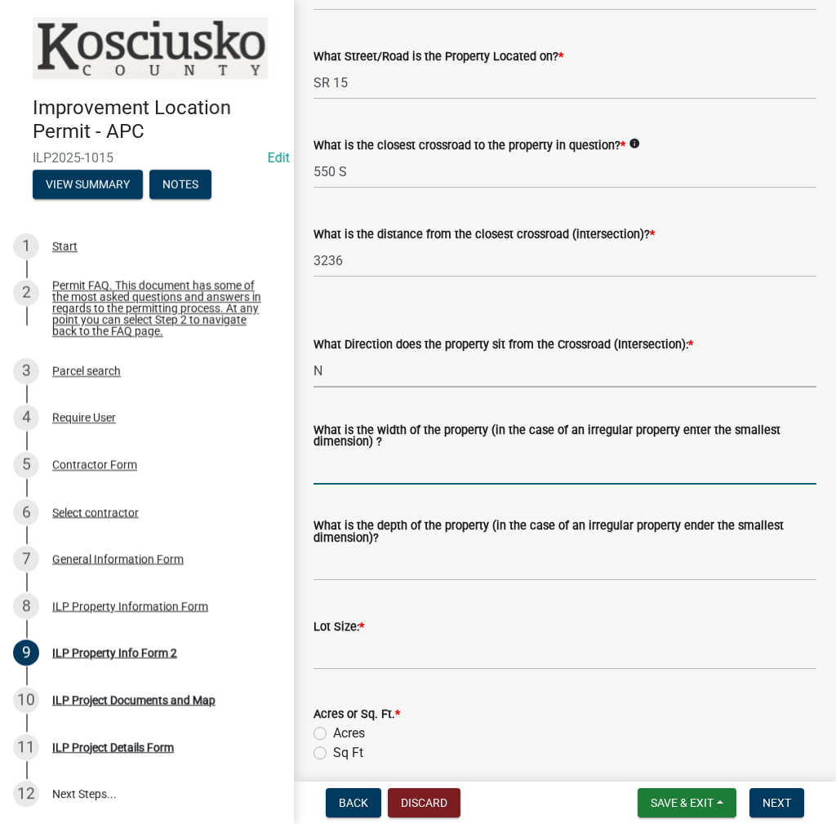
click at [371, 467] on input "What is the width of the property (in the case of an irregular property enter t…" at bounding box center [564, 467] width 503 height 33
type input "VARIES"
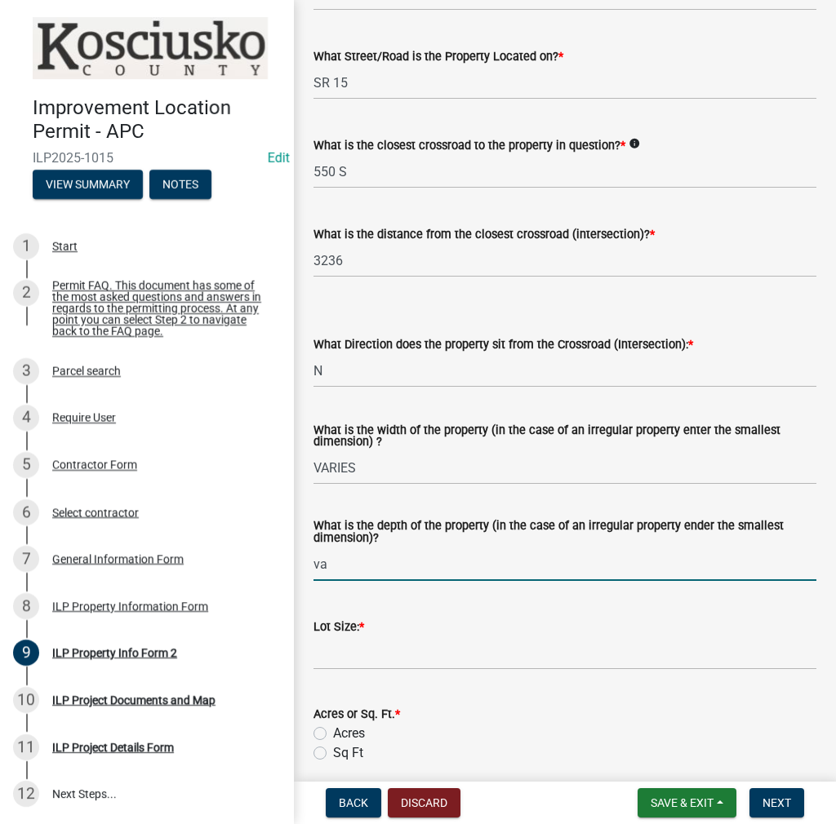
type input "v"
type input "VARIES"
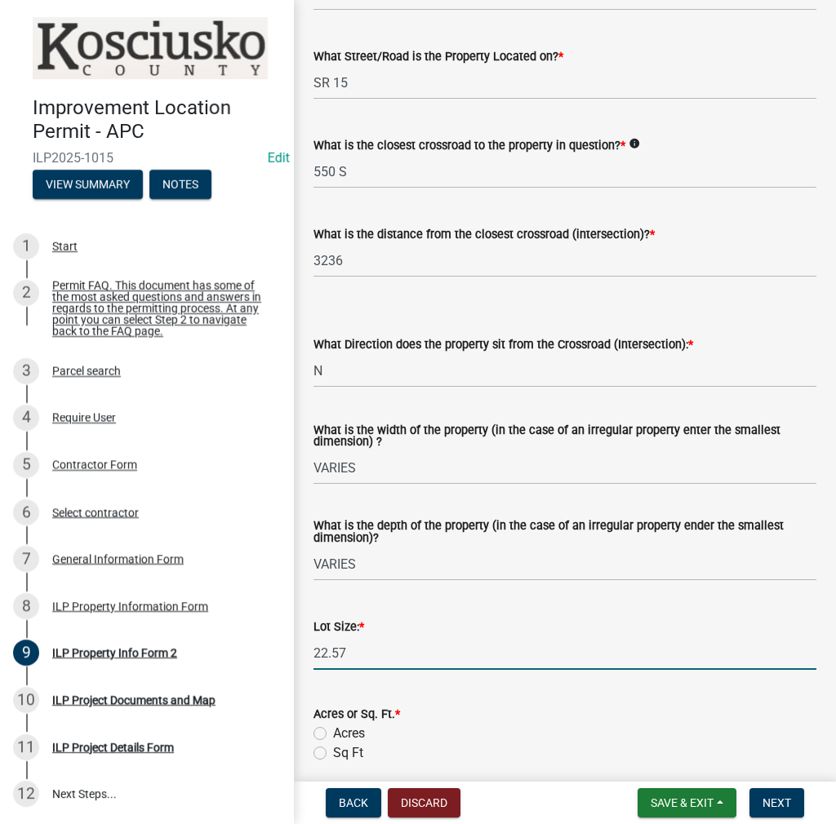
type input "22.57"
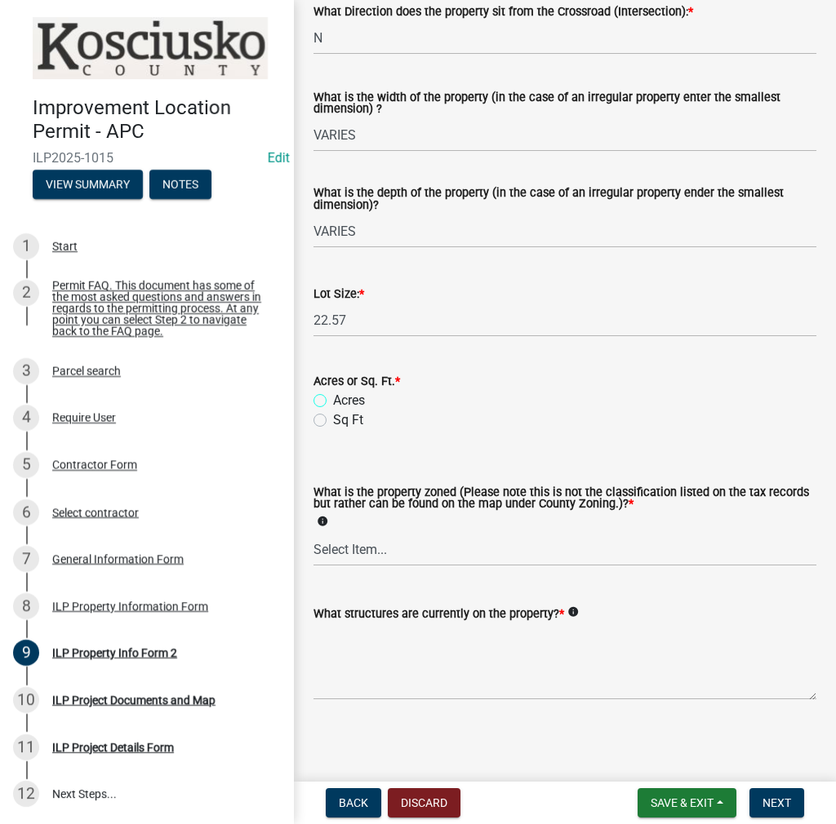
scroll to position [579, 0]
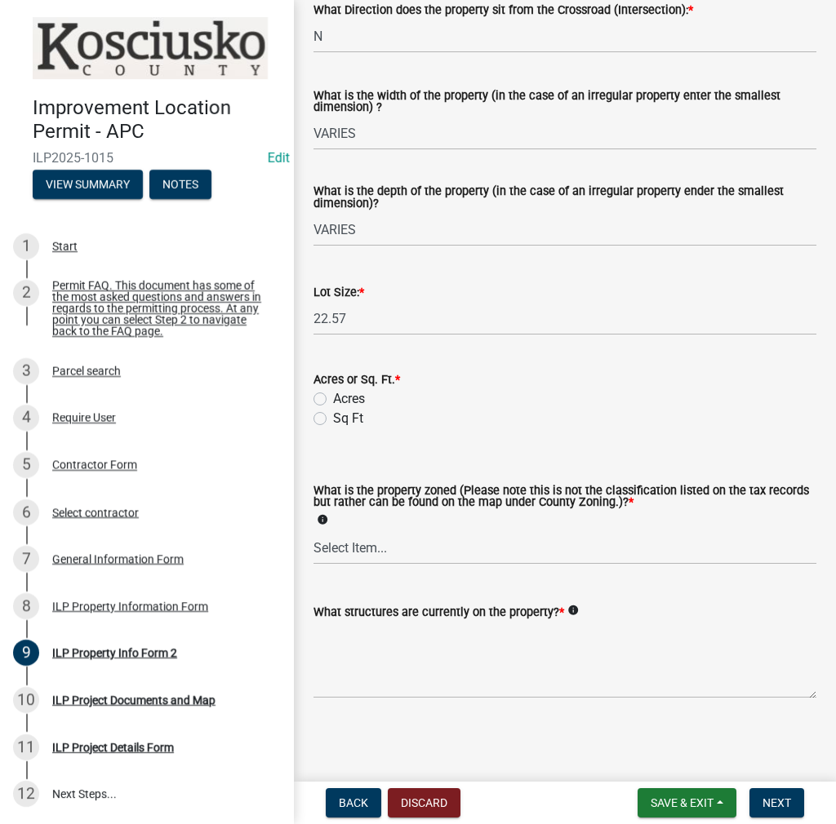
click at [326, 393] on div "Acres" at bounding box center [564, 399] width 503 height 20
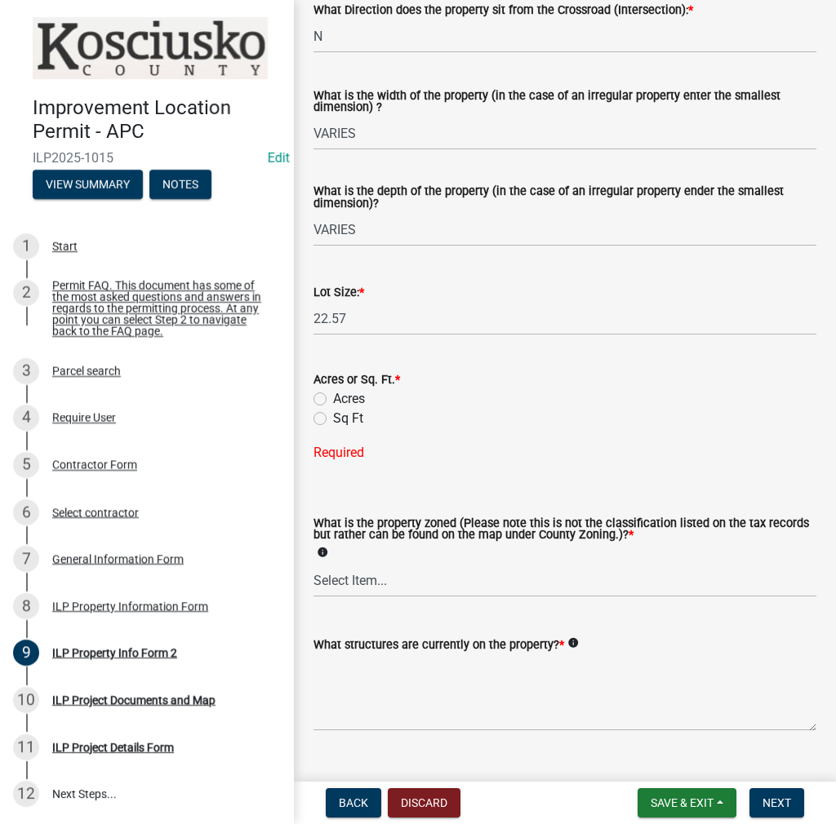
click at [333, 396] on label "Acres" at bounding box center [349, 399] width 32 height 20
click at [333, 396] on input "Acres" at bounding box center [338, 394] width 11 height 11
radio input "true"
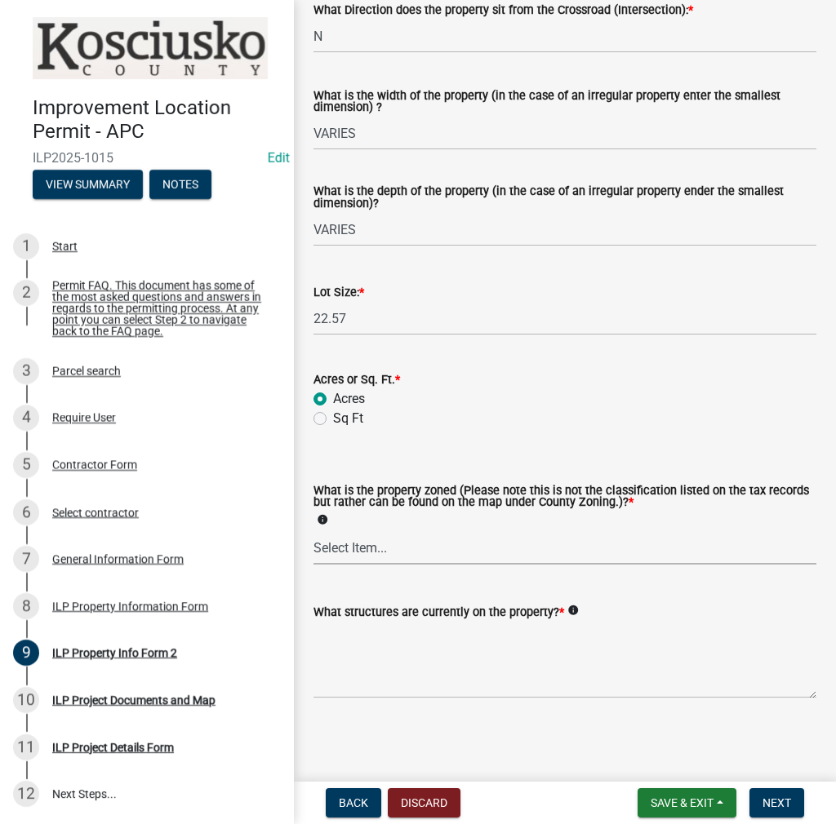
click at [349, 550] on select "Select Item... Agricultural Agricultural 2 Commercial Environmental Industrial …" at bounding box center [564, 547] width 503 height 33
click at [313, 531] on select "Select Item... Agricultural Agricultural 2 Commercial Environmental Industrial …" at bounding box center [564, 547] width 503 height 33
select select "ea119d11-e52e-4559-b746-af06211fe819"
click at [369, 641] on textarea "What structures are currently on the property? *" at bounding box center [564, 660] width 503 height 77
click at [399, 638] on textarea "RESIDENCE" at bounding box center [564, 660] width 503 height 77
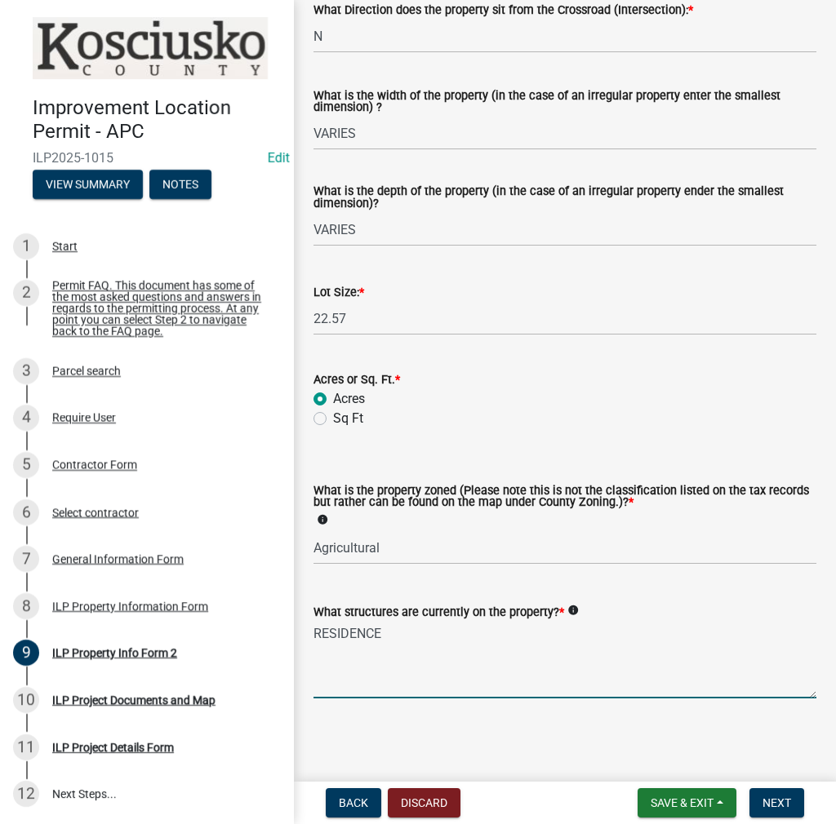
click at [319, 635] on textarea "RESIDENCE" at bounding box center [564, 660] width 503 height 77
click at [309, 628] on div "What structures are currently on the property? * info RESIDENCE" at bounding box center [564, 638] width 527 height 119
click at [313, 631] on div "What structures are currently on the property? * info RESIDENCE" at bounding box center [564, 638] width 527 height 119
click at [329, 636] on textarea "RESIDENCE" at bounding box center [564, 660] width 503 height 77
click at [397, 630] on textarea "2-RESIDENCE" at bounding box center [564, 660] width 503 height 77
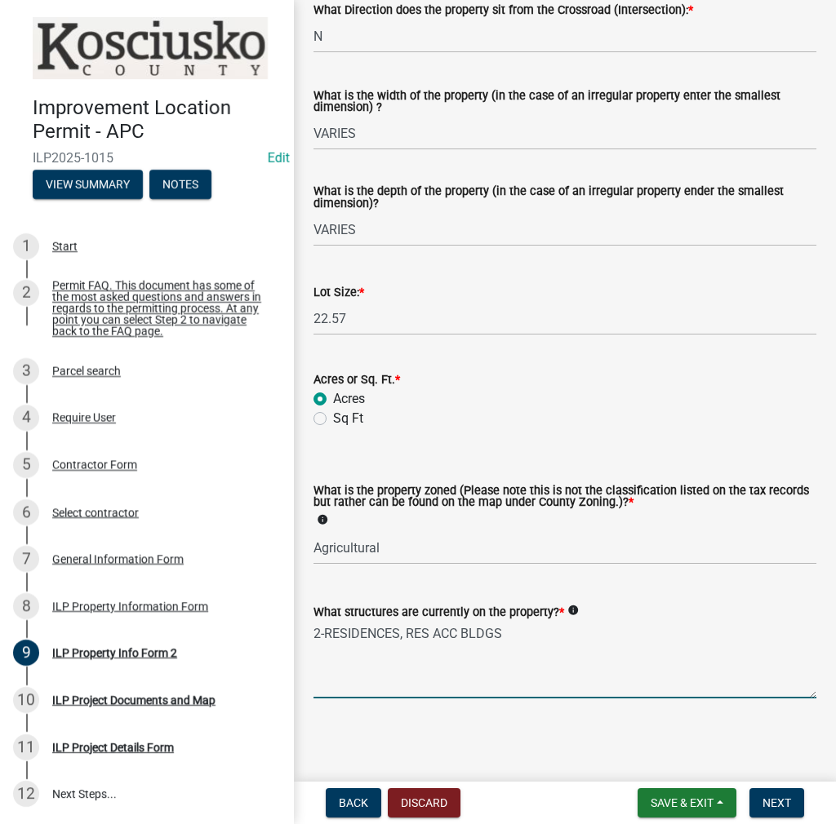
click at [516, 633] on textarea "2-RESIDENCES, RES ACC BLDGS" at bounding box center [564, 660] width 503 height 77
type textarea "2-RESIDENCES, RES ACC BLDGS & AG BLDGS"
click at [766, 791] on button "Next" at bounding box center [776, 802] width 55 height 29
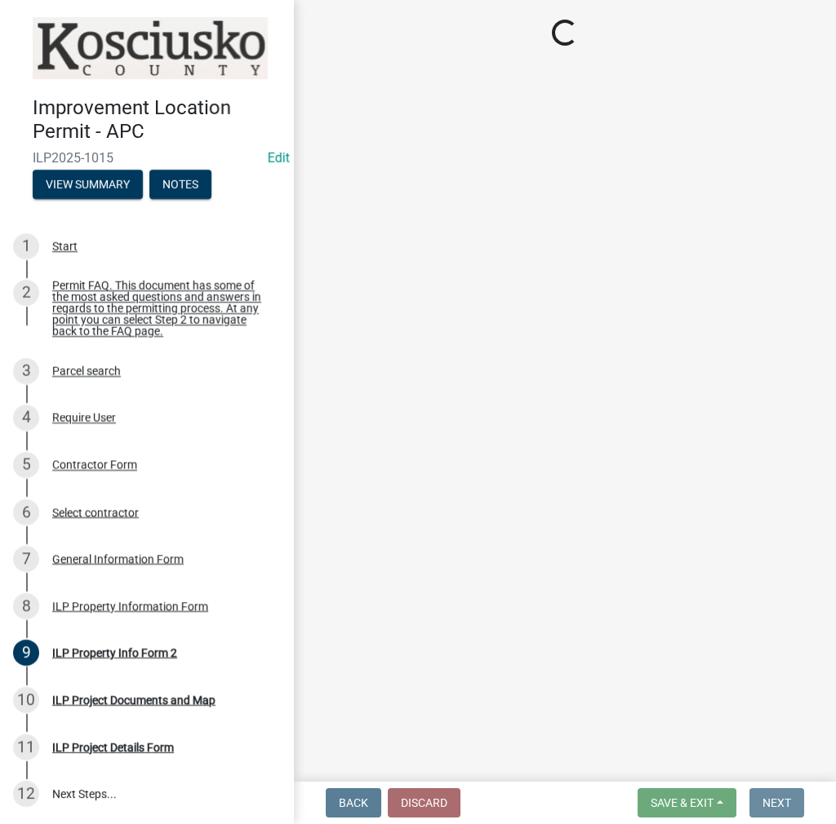
scroll to position [0, 0]
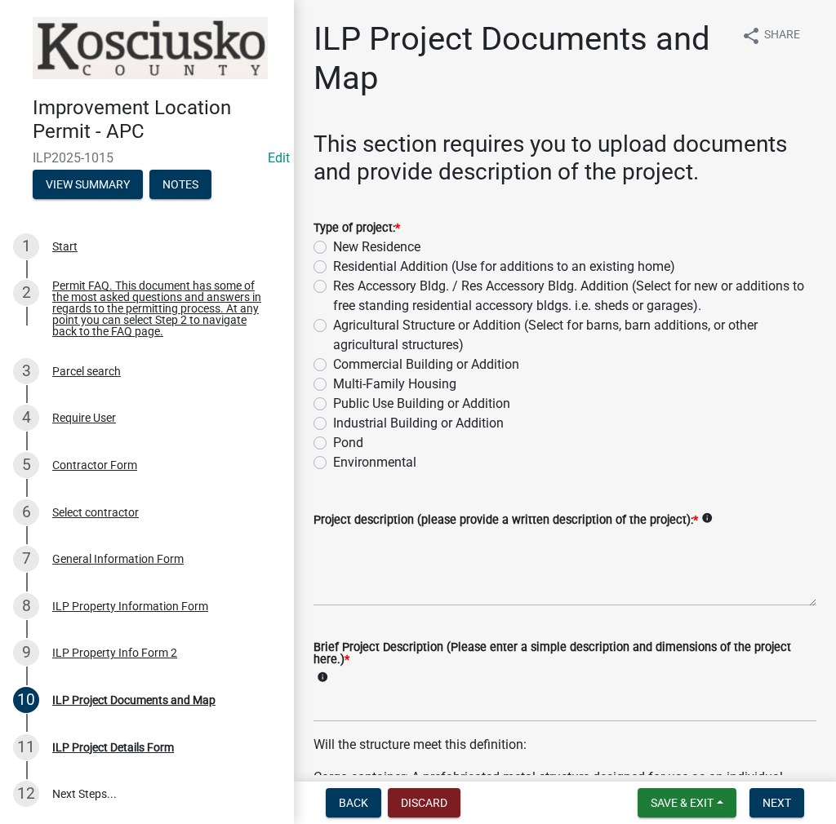
click at [333, 324] on label "Agricultural Structure or Addition (Select for barns, barn additions, or other …" at bounding box center [574, 335] width 483 height 39
click at [333, 324] on input "Agricultural Structure or Addition (Select for barns, barn additions, or other …" at bounding box center [338, 321] width 11 height 11
radio input "true"
click at [336, 539] on textarea "Project description (please provide a written description of the project): *" at bounding box center [564, 568] width 503 height 77
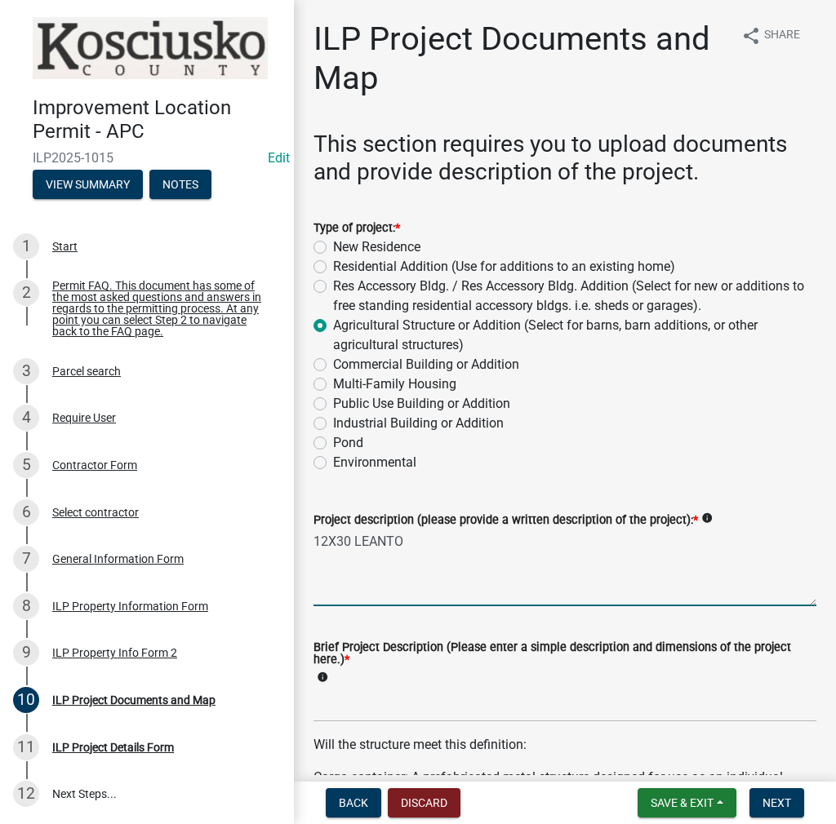
type textarea "12X30 LEANTO"
click at [336, 703] on input "Brief Project Description (Please enter a simple description and dimensions of …" at bounding box center [564, 705] width 503 height 33
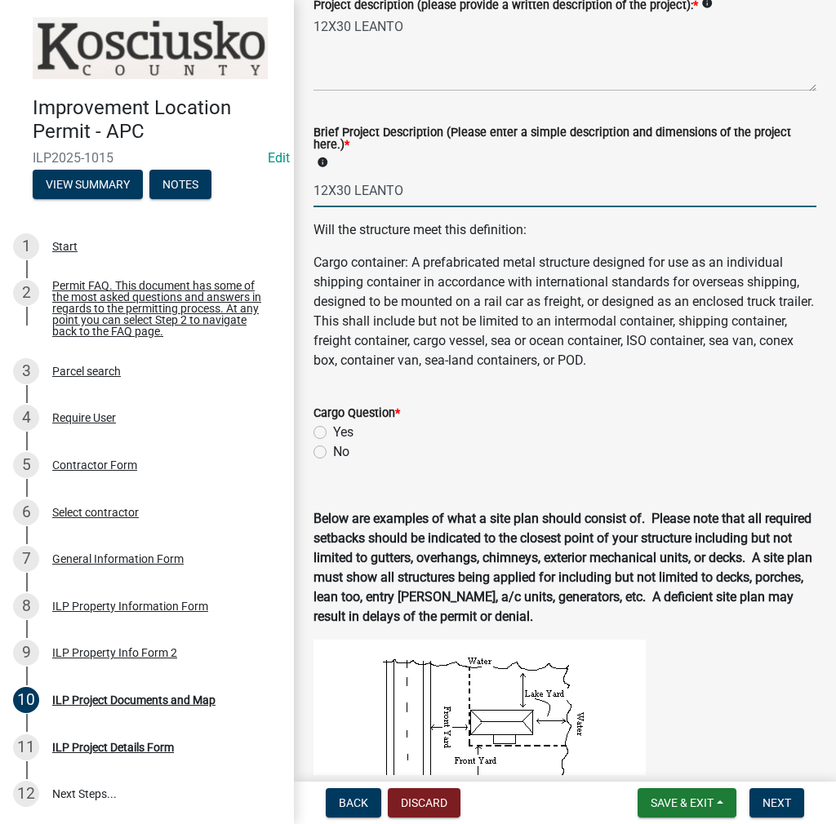
scroll to position [653, 0]
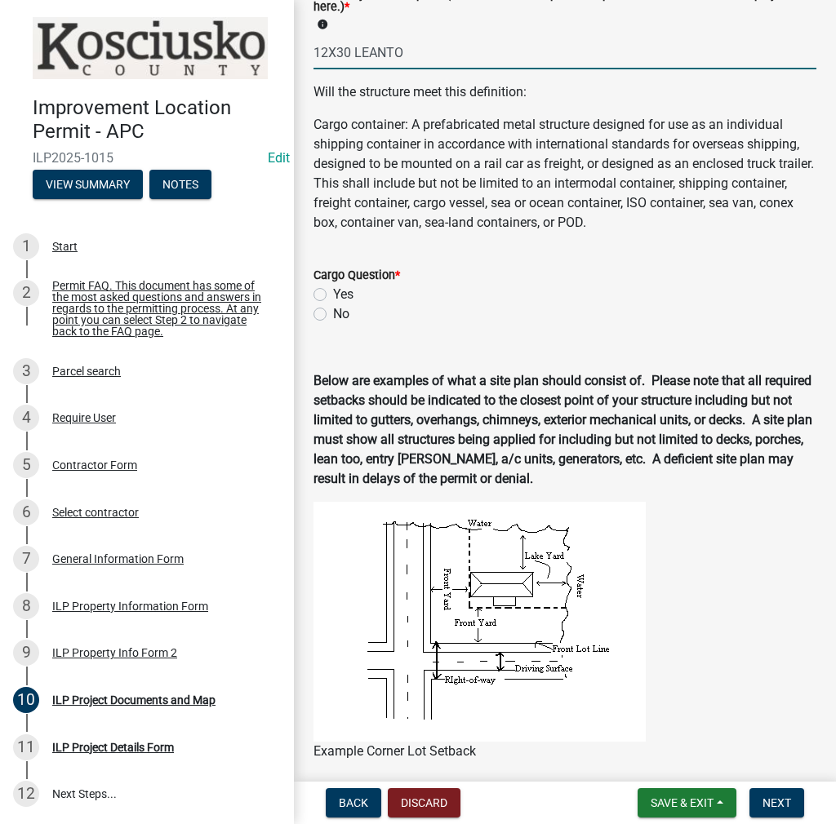
type input "12X30 LEANTO"
click at [333, 314] on label "No" at bounding box center [341, 314] width 16 height 20
click at [333, 314] on input "No" at bounding box center [338, 309] width 11 height 11
radio input "true"
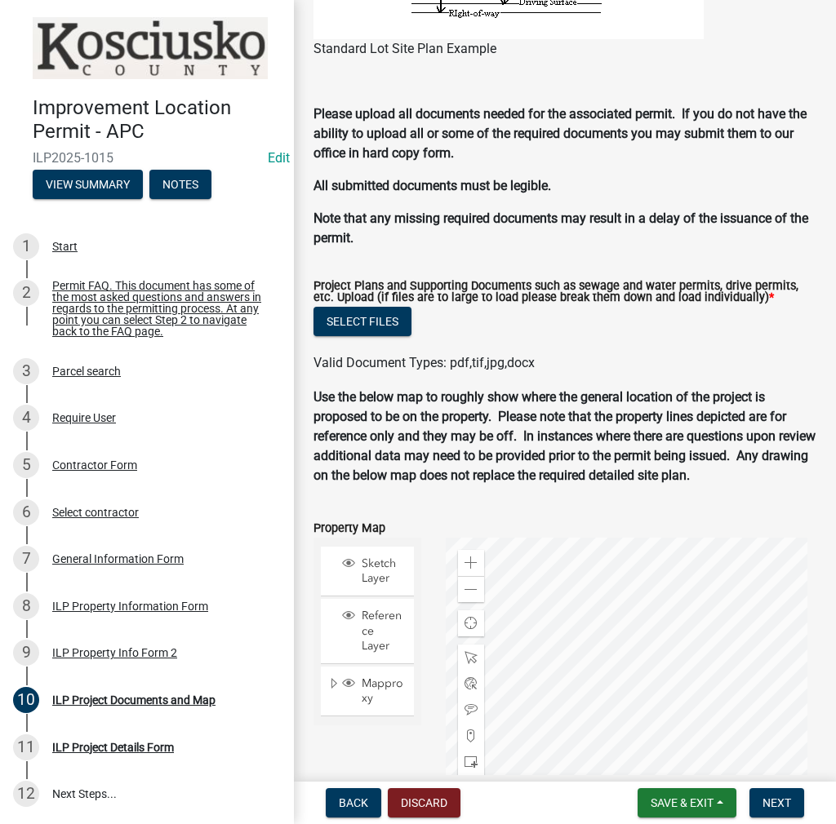
scroll to position [1877, 0]
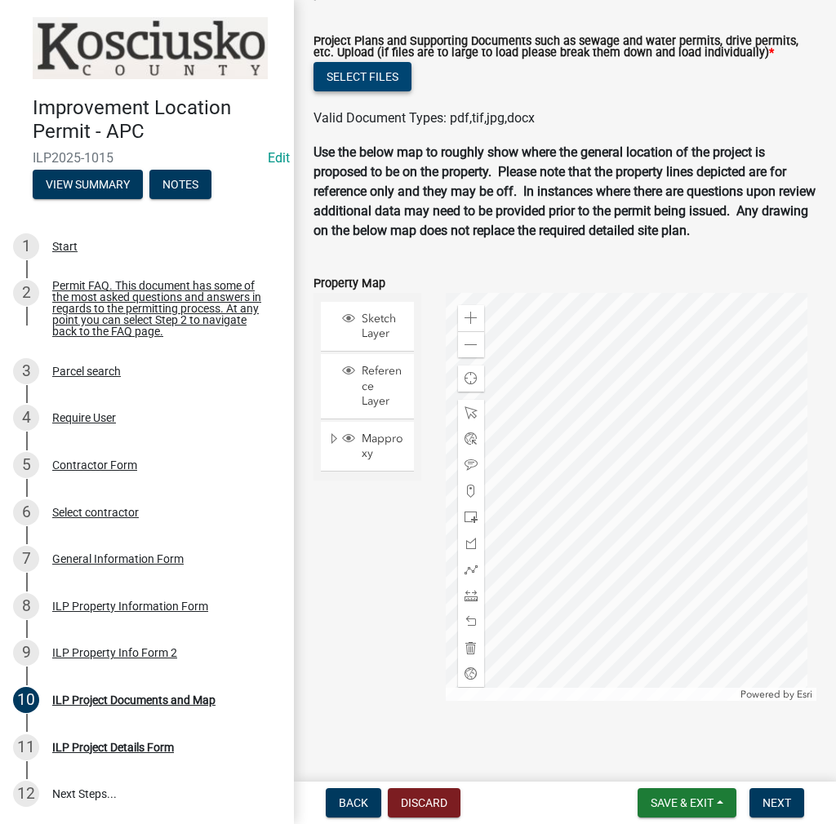
click at [373, 71] on button "Select files" at bounding box center [362, 76] width 98 height 29
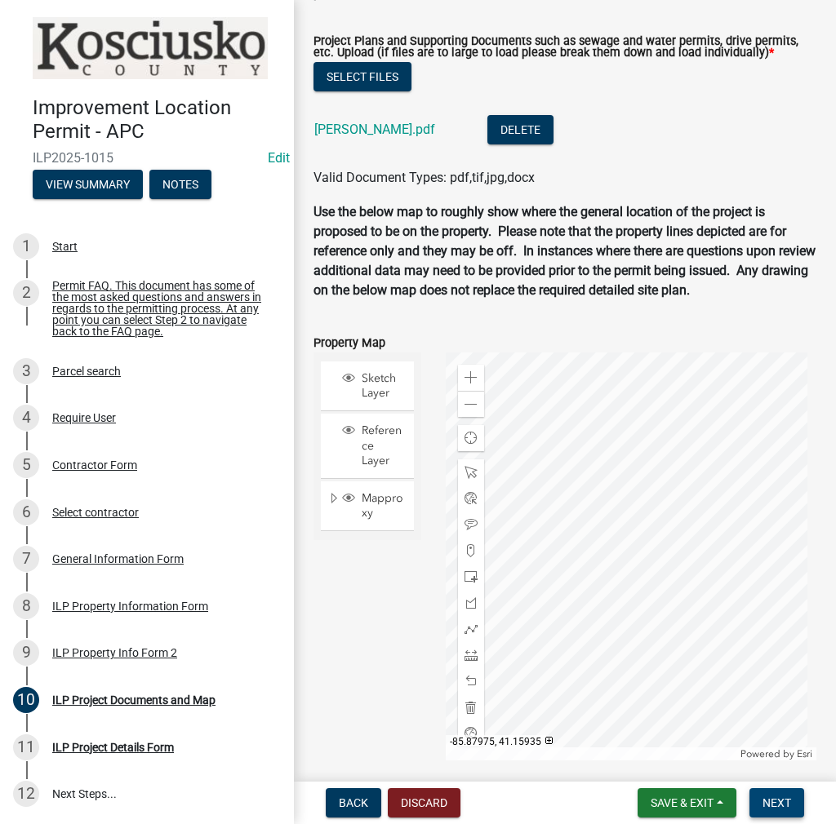
click at [766, 803] on span "Next" at bounding box center [776, 803] width 29 height 13
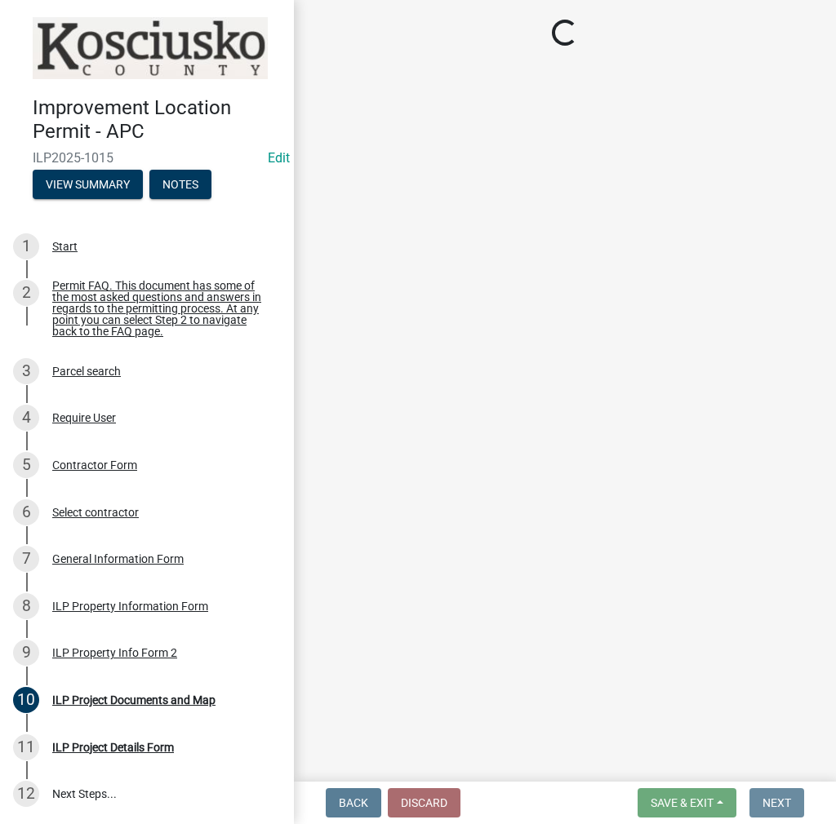
scroll to position [0, 0]
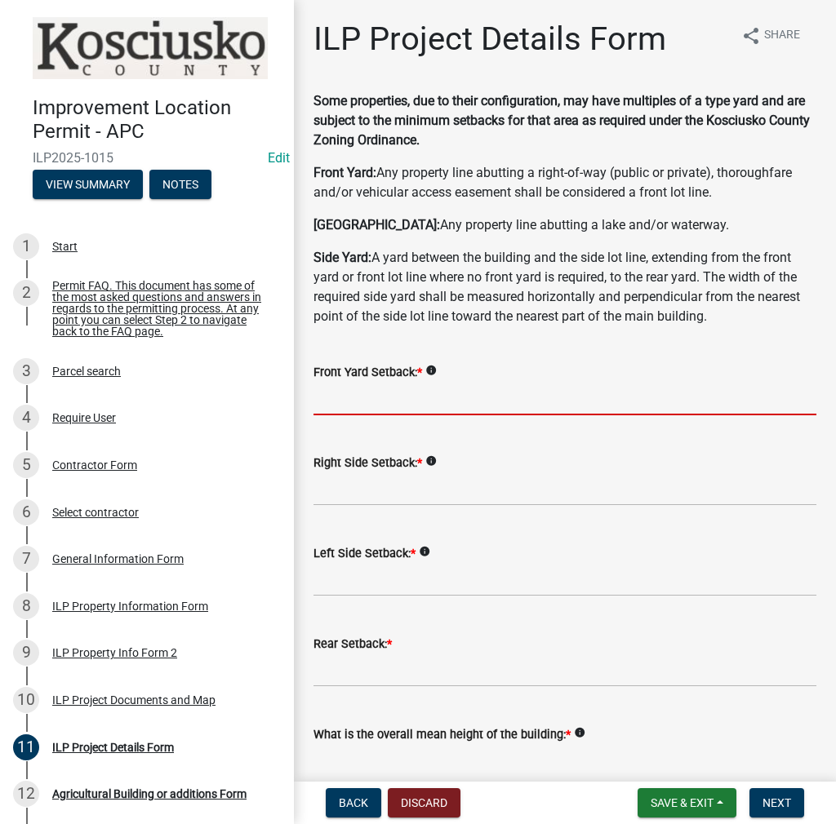
click at [348, 397] on input "text" at bounding box center [564, 398] width 503 height 33
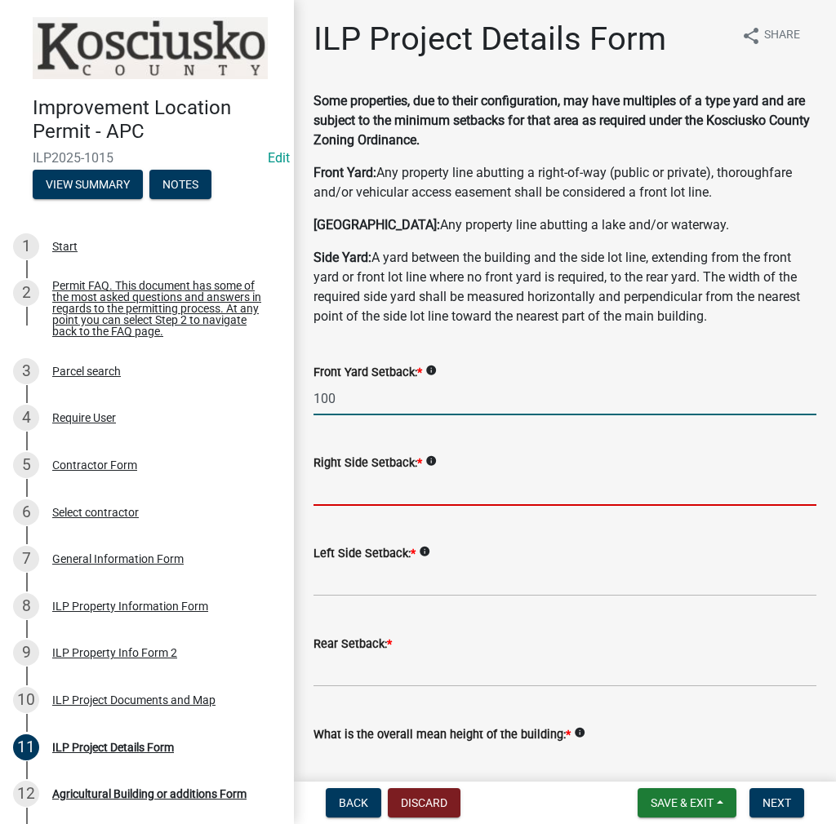
type input "100.0"
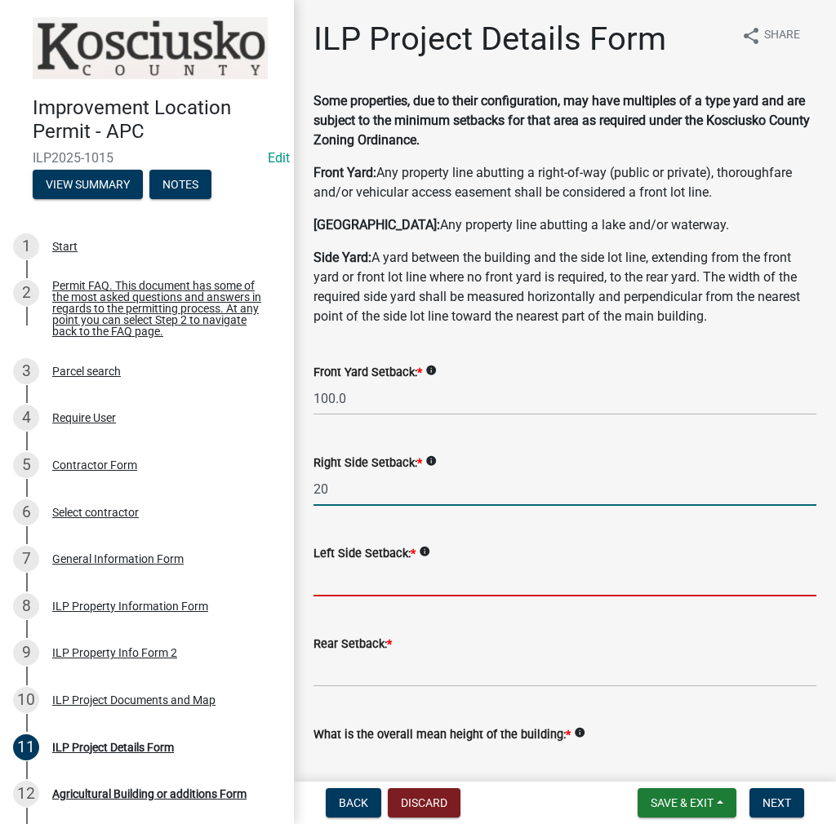
type input "20.0"
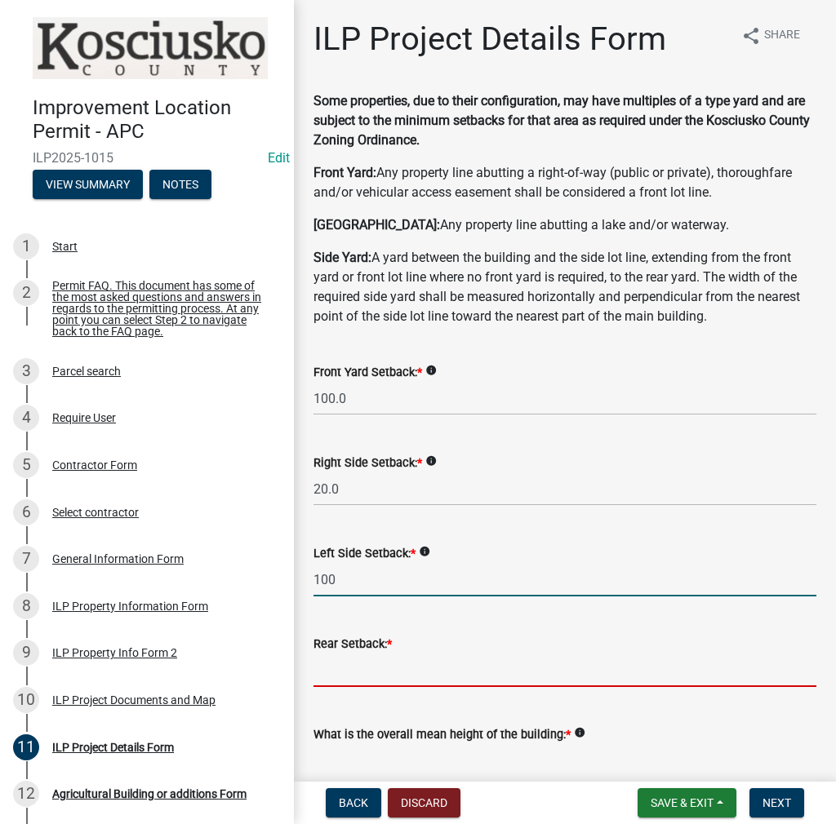
type input "100.0"
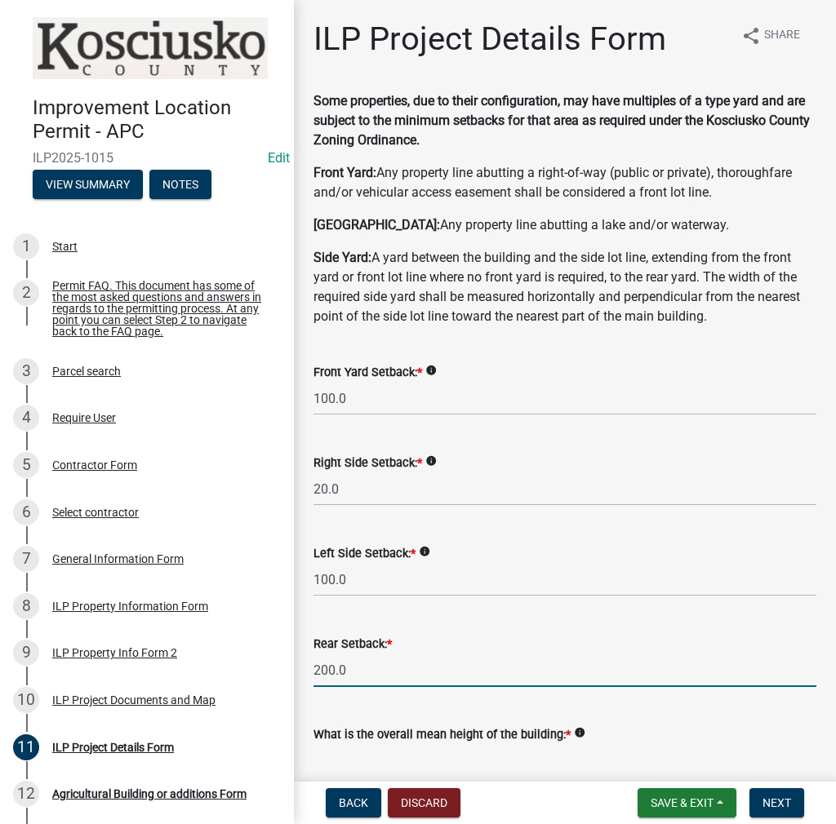
scroll to position [2, 0]
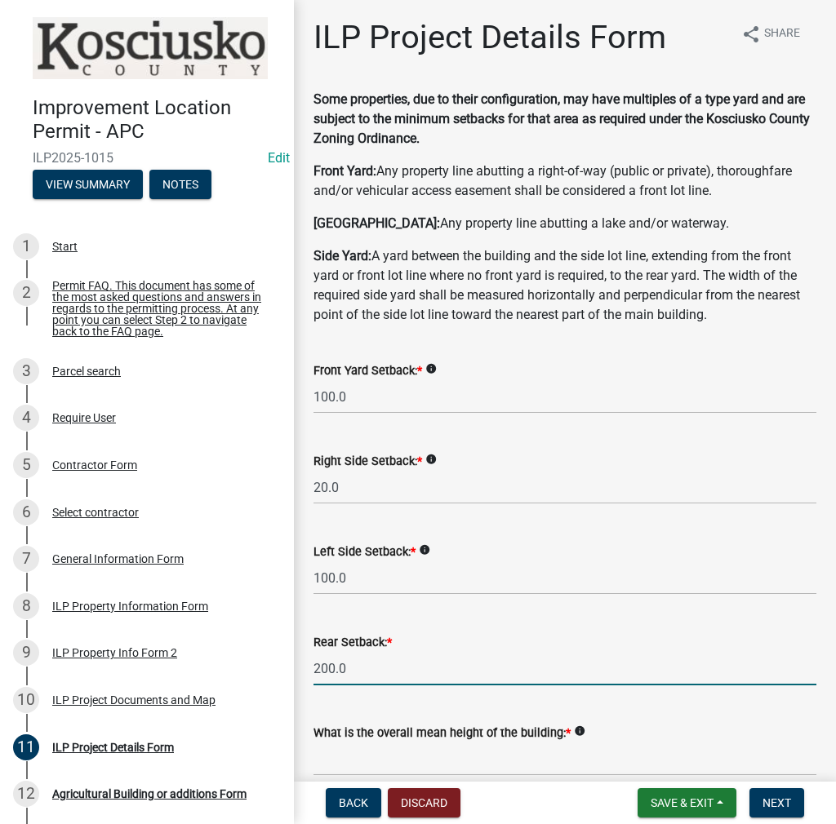
drag, startPoint x: 297, startPoint y: 672, endPoint x: 288, endPoint y: 673, distance: 9.0
click at [288, 673] on div "Improvement Location Permit - APC ILP2025-1015 Edit View Summary Notes 1 Start …" at bounding box center [418, 412] width 836 height 824
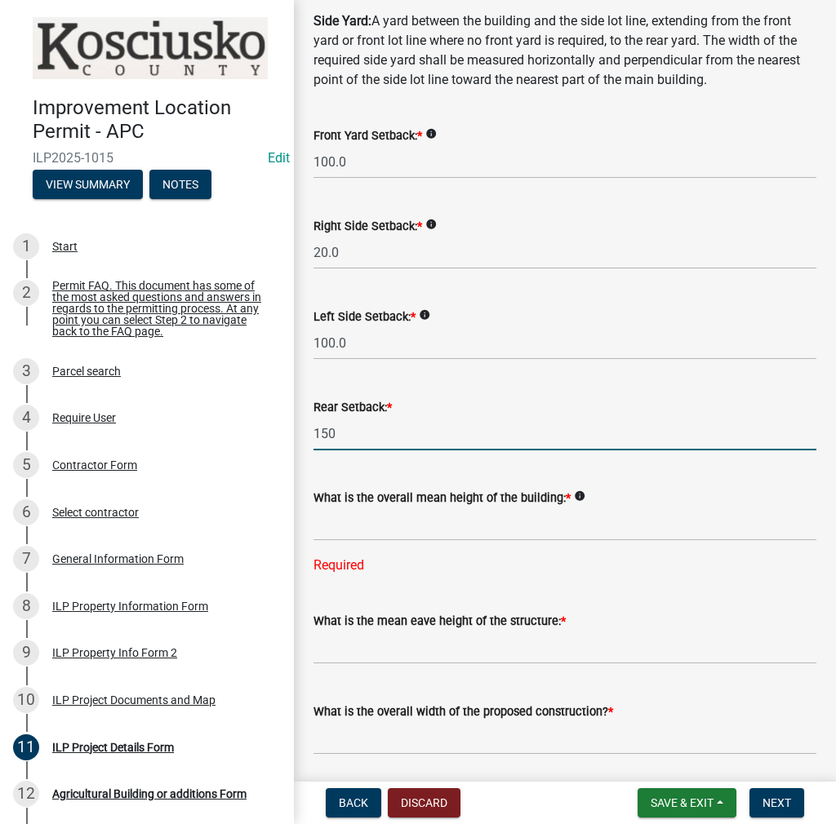
scroll to position [246, 0]
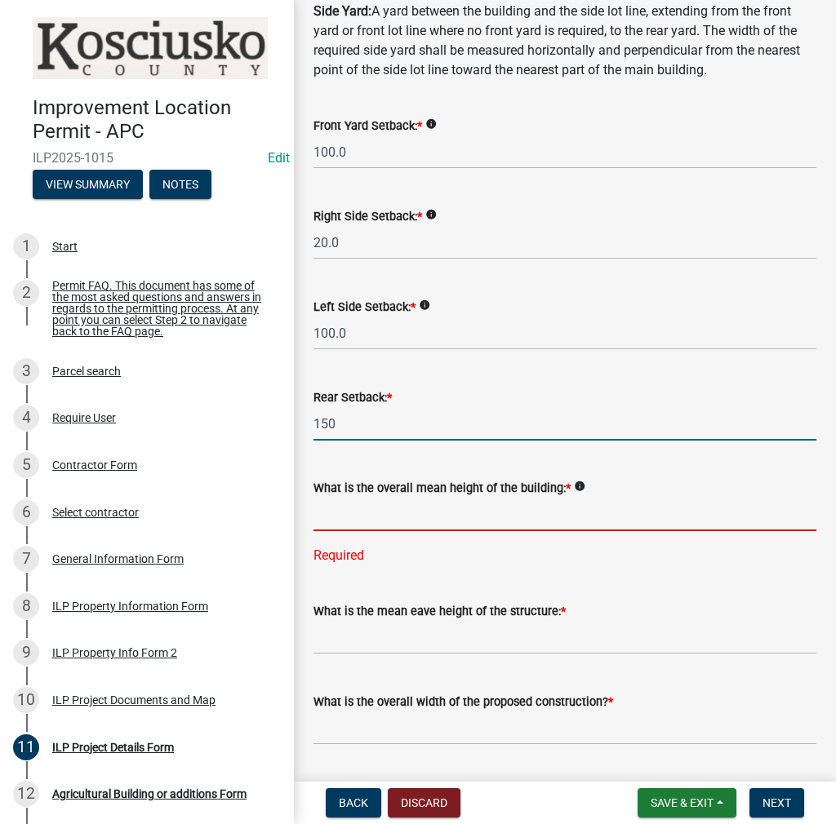
type input "150.0"
click at [346, 527] on input "text" at bounding box center [564, 514] width 503 height 33
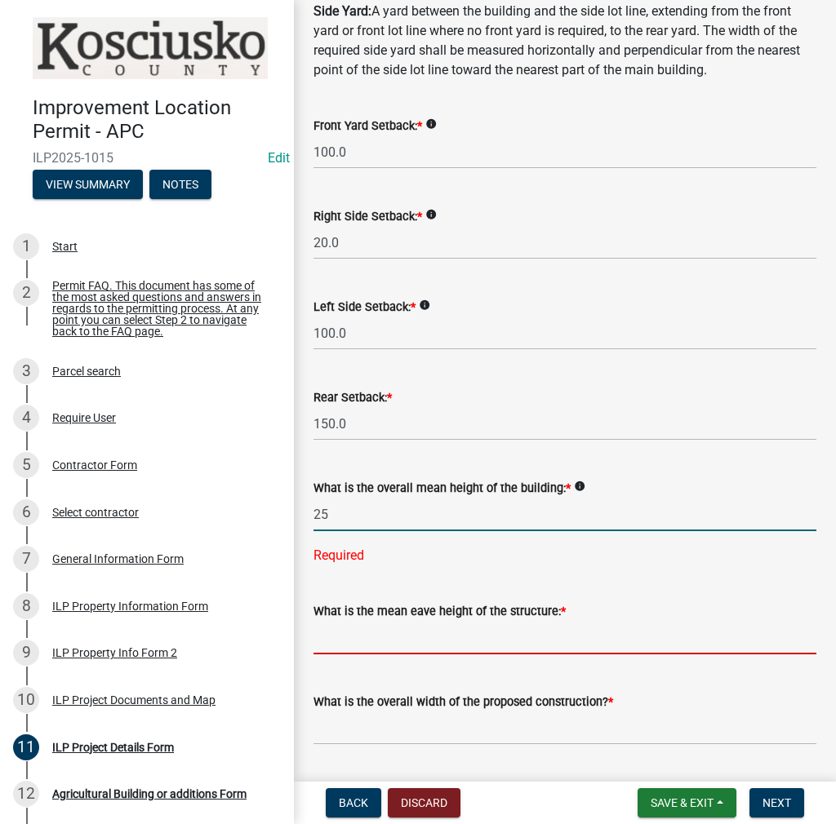
type input "25.0"
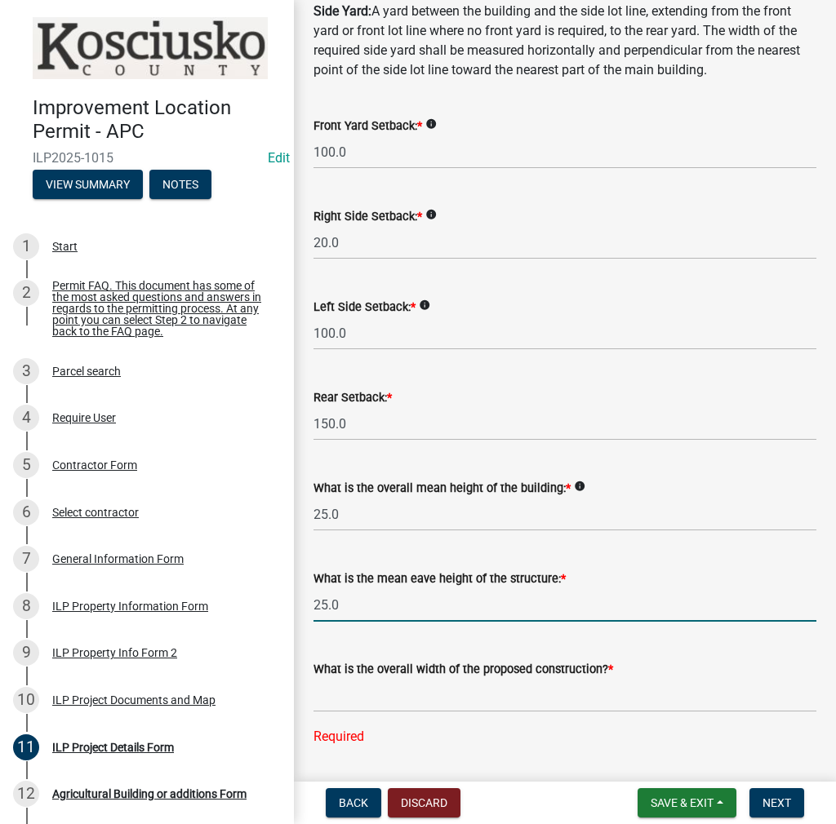
drag, startPoint x: 406, startPoint y: 603, endPoint x: 291, endPoint y: 609, distance: 114.4
click at [291, 609] on div "Improvement Location Permit - APC ILP2025-1015 Edit View Summary Notes 1 Start …" at bounding box center [418, 412] width 836 height 824
type input "16.0"
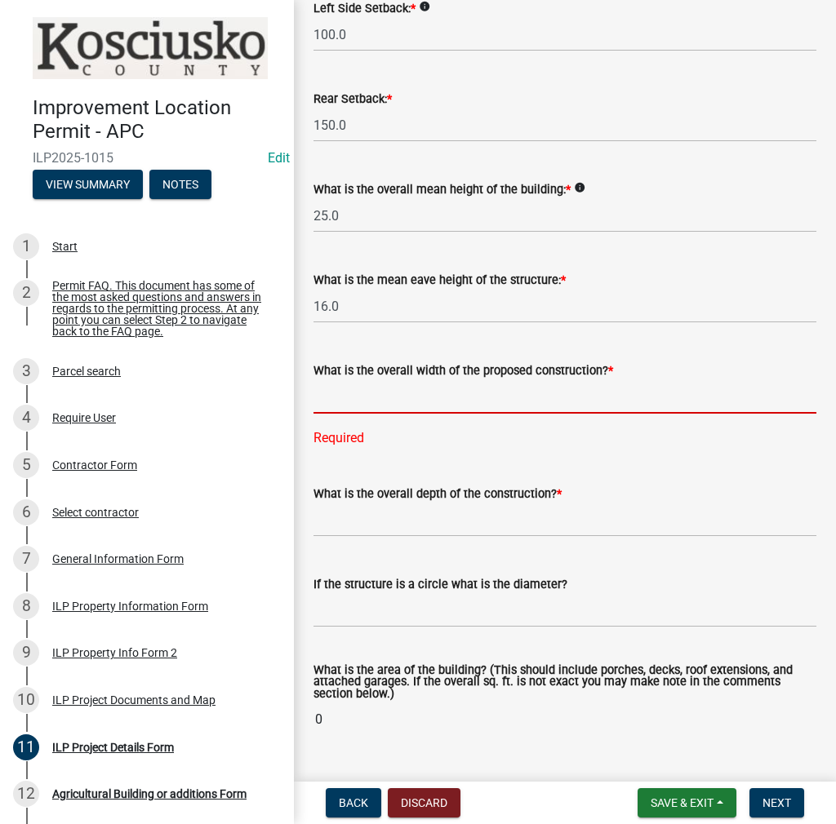
scroll to position [573, 0]
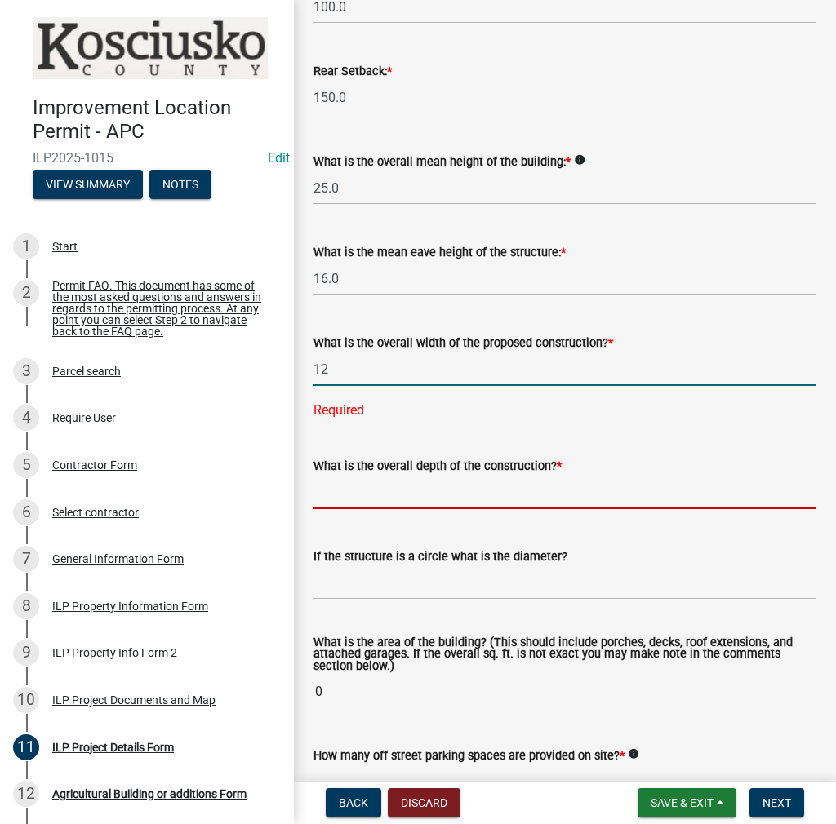
type input "12.00"
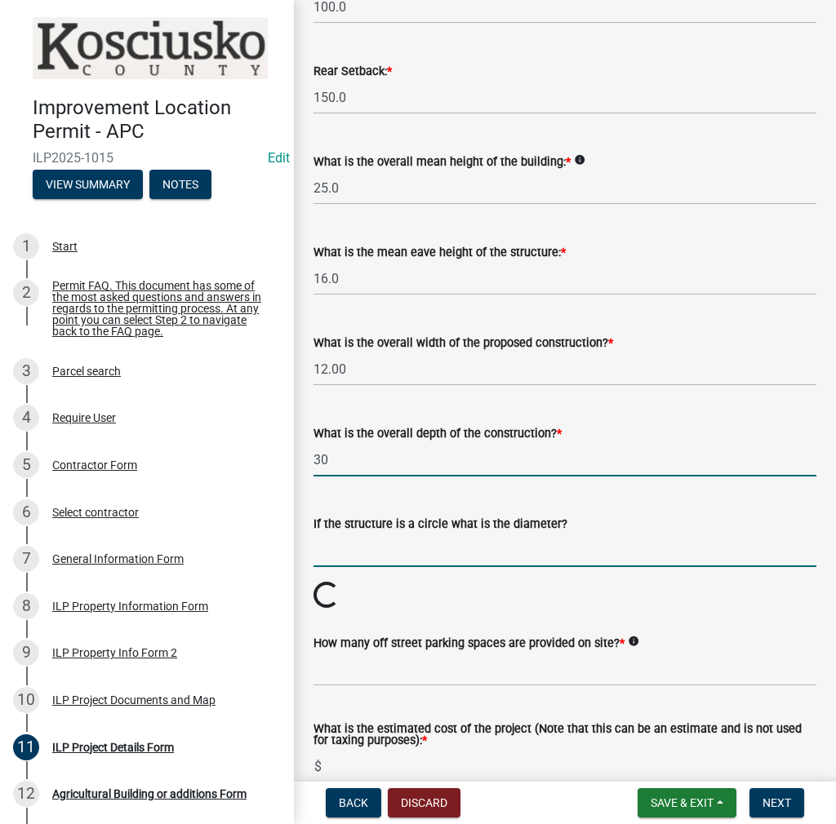
type input "30.00"
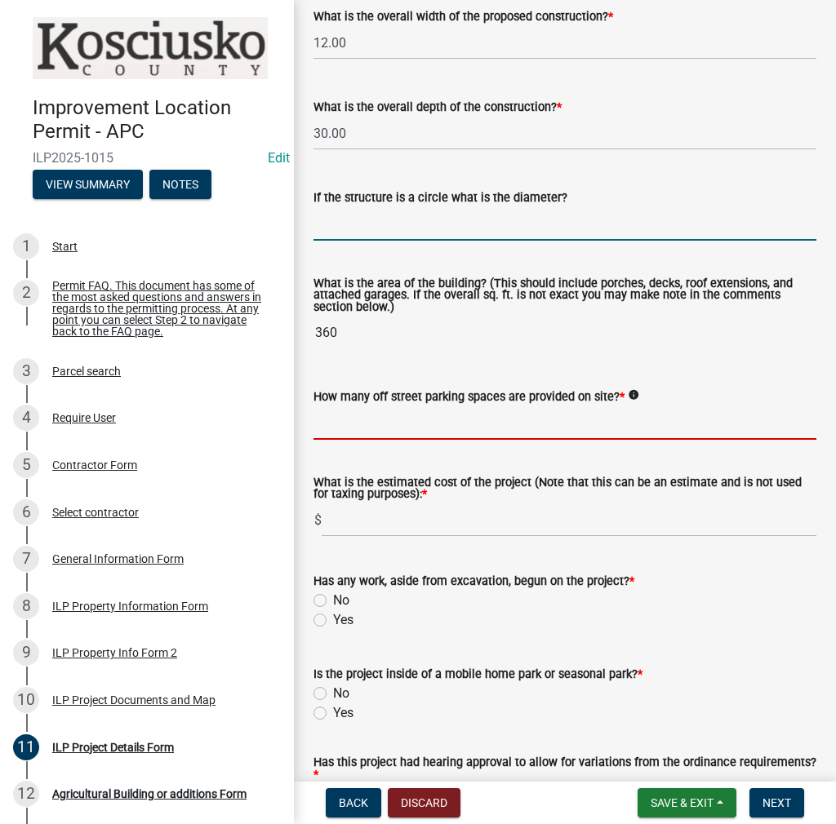
click at [366, 425] on input "text" at bounding box center [564, 422] width 503 height 33
type input "4"
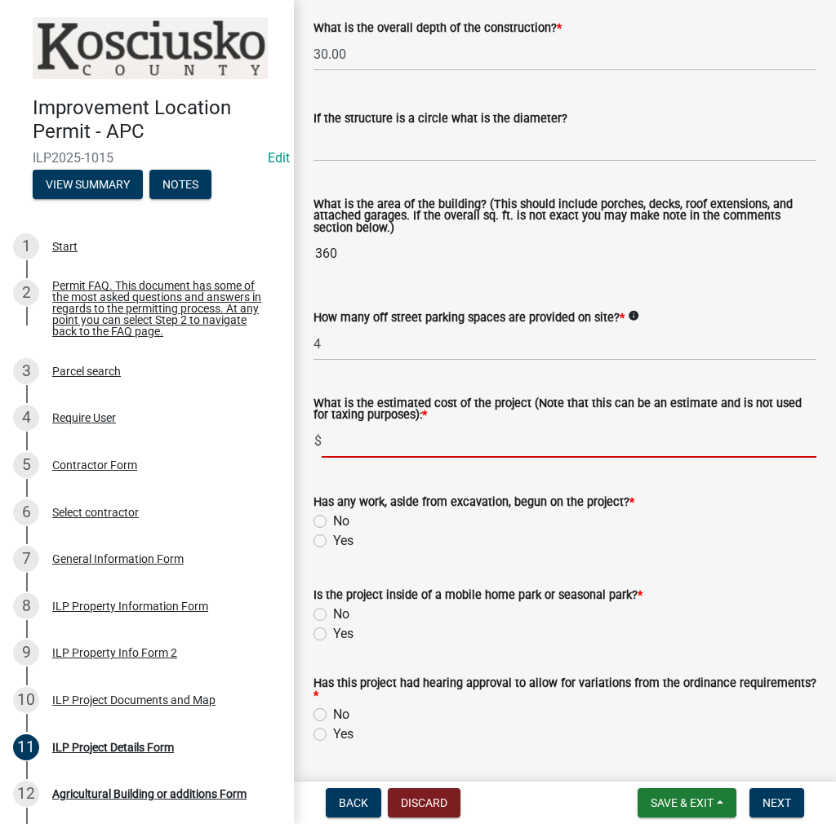
scroll to position [1063, 0]
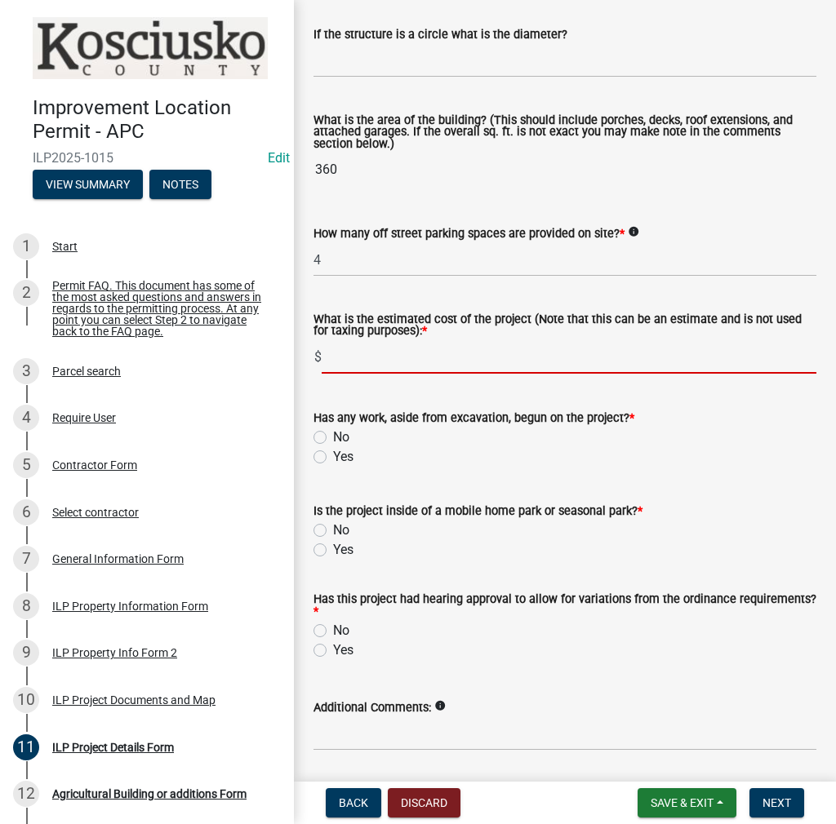
click at [323, 432] on form "Has any work, aside from excavation, begun on the project? * No Yes" at bounding box center [564, 427] width 503 height 78
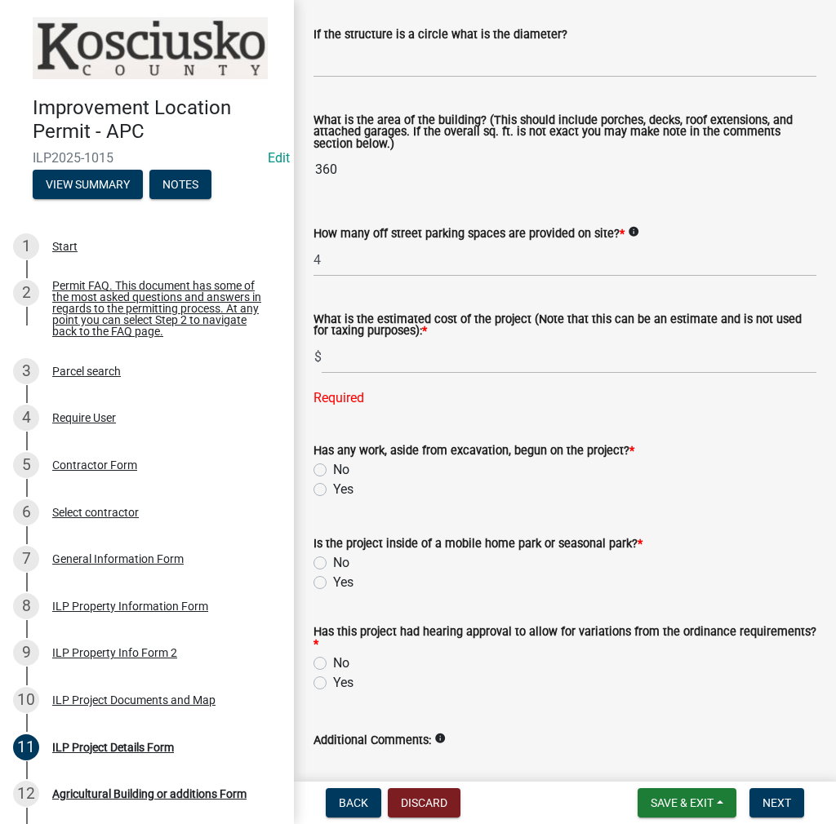
click at [333, 473] on label "No" at bounding box center [341, 470] width 16 height 20
click at [333, 471] on input "No" at bounding box center [338, 465] width 11 height 11
radio input "true"
click at [333, 565] on label "No" at bounding box center [341, 563] width 16 height 20
click at [333, 564] on input "No" at bounding box center [338, 558] width 11 height 11
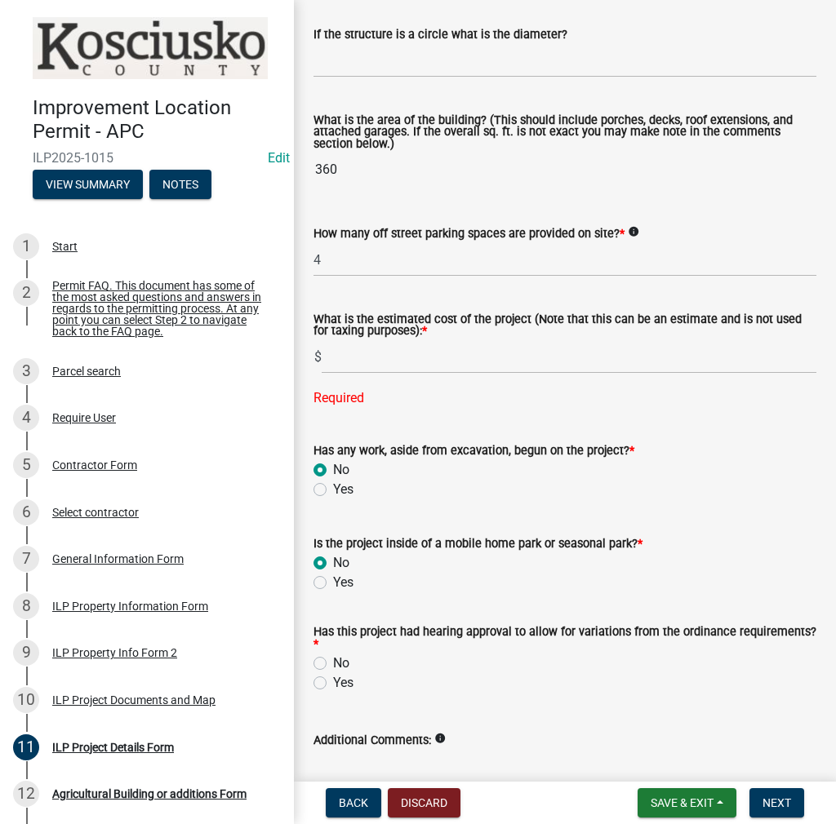
radio input "true"
click at [333, 664] on label "No" at bounding box center [341, 664] width 16 height 20
click at [333, 664] on input "No" at bounding box center [338, 659] width 11 height 11
radio input "true"
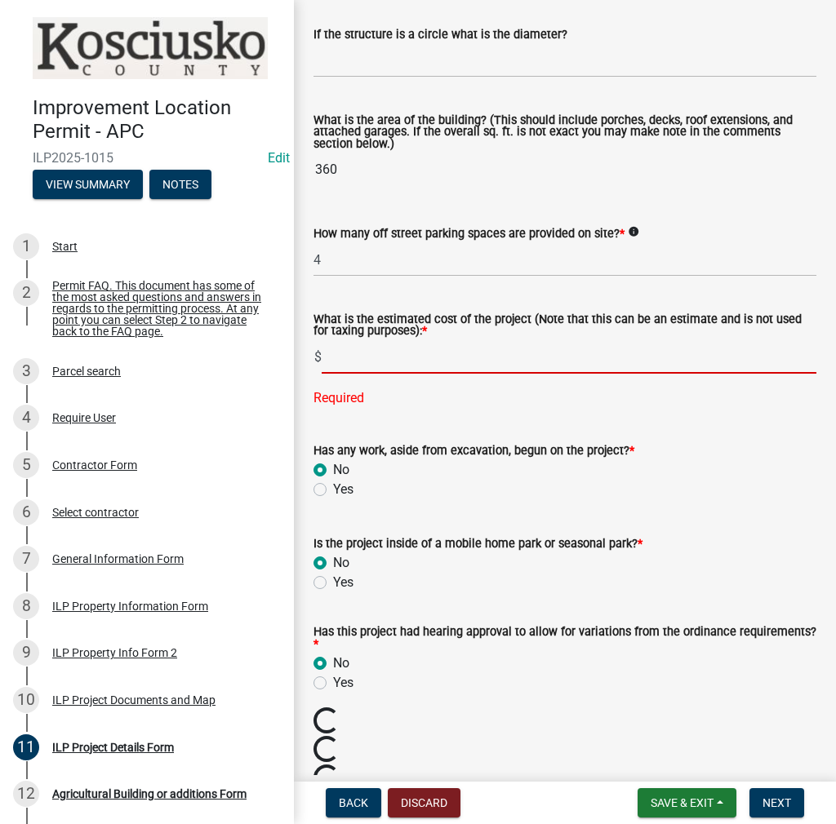
click at [378, 357] on input "text" at bounding box center [569, 356] width 495 height 33
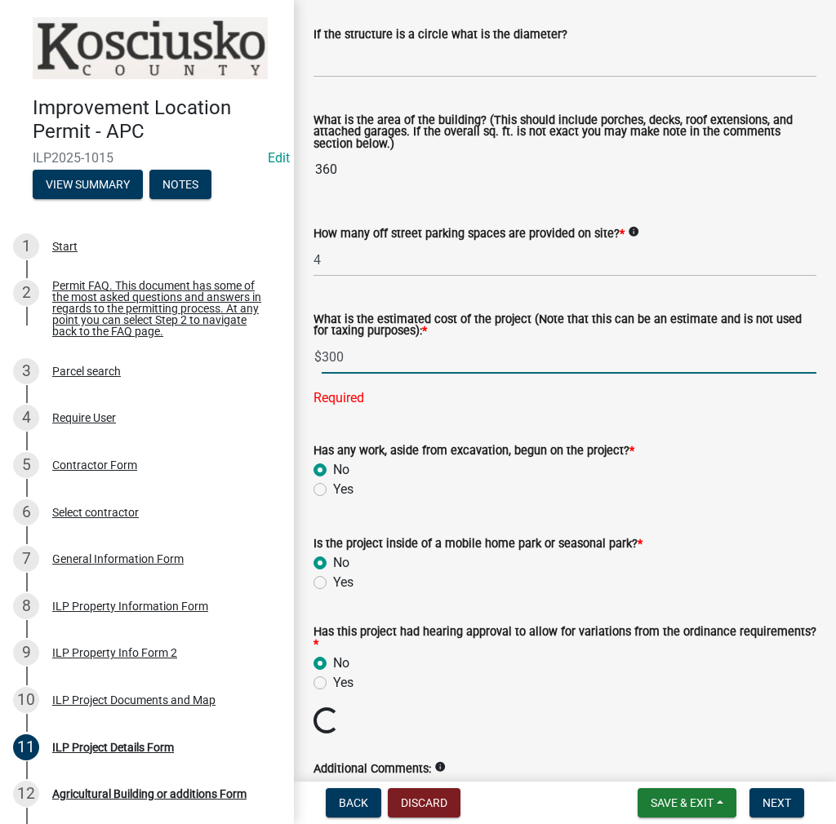
type input "300"
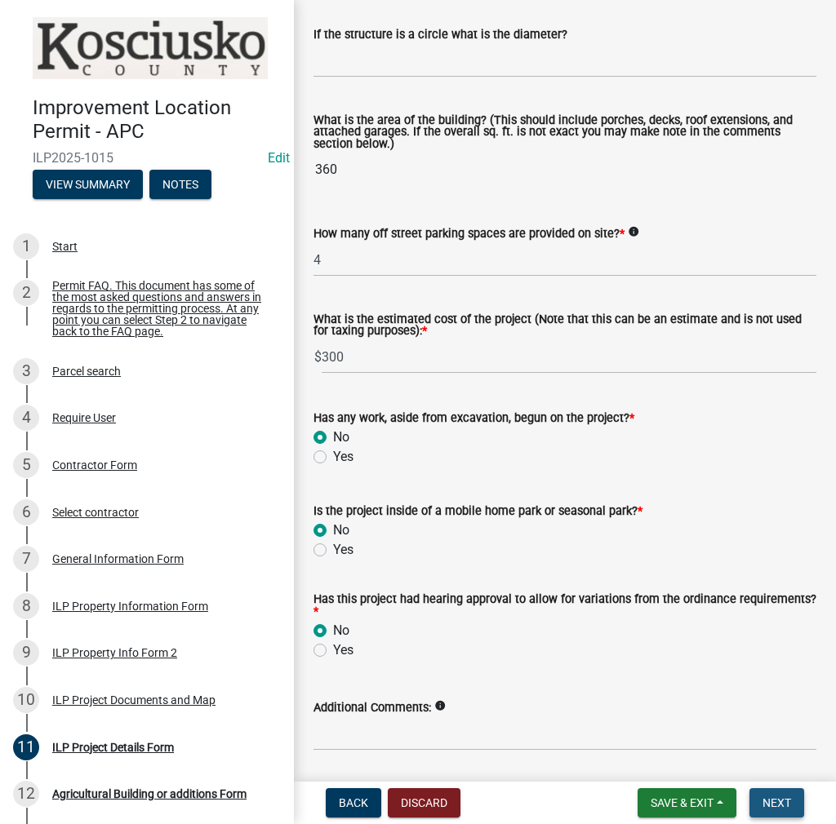
click at [777, 792] on button "Next" at bounding box center [776, 802] width 55 height 29
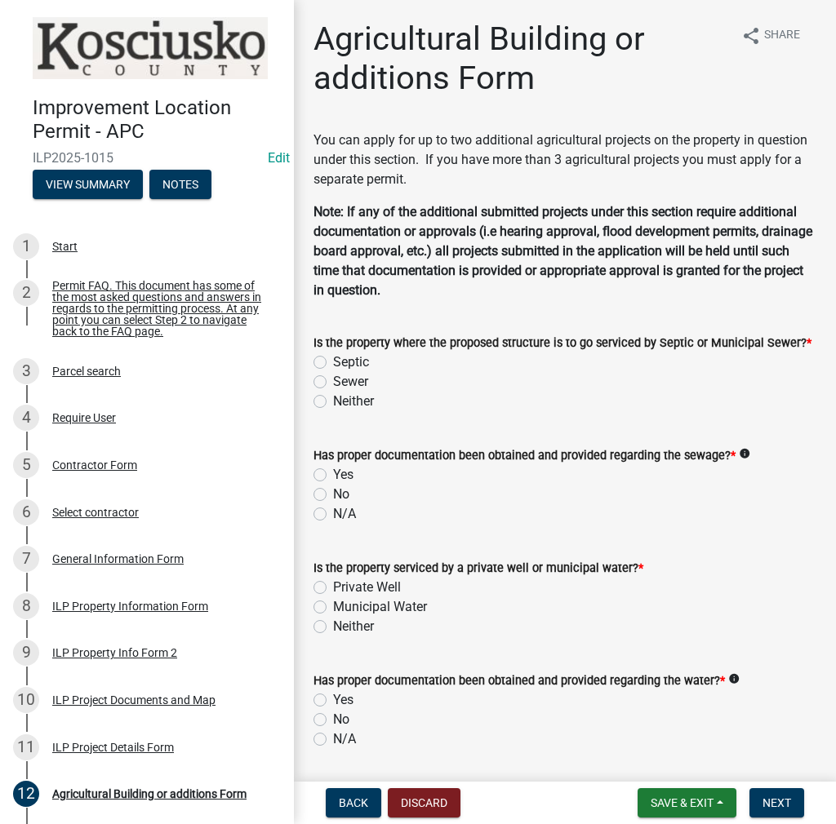
click at [333, 362] on label "Septic" at bounding box center [351, 363] width 36 height 20
click at [333, 362] on input "Septic" at bounding box center [338, 358] width 11 height 11
radio input "true"
click at [333, 472] on label "Yes" at bounding box center [343, 475] width 20 height 20
click at [333, 472] on input "Yes" at bounding box center [338, 470] width 11 height 11
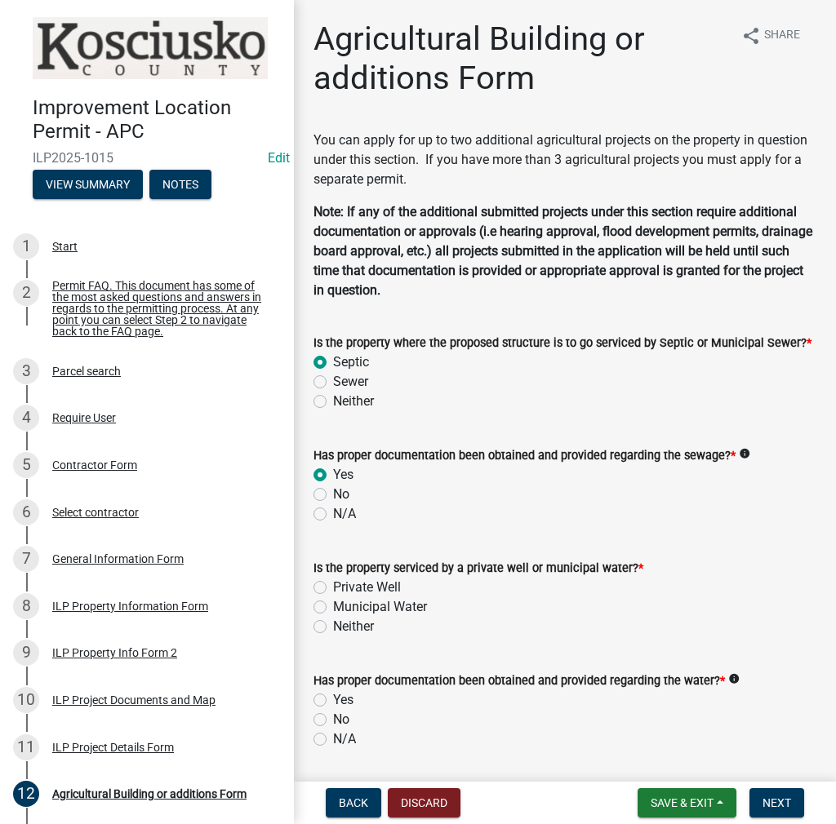
radio input "true"
click at [333, 582] on label "Private Well" at bounding box center [367, 588] width 68 height 20
click at [333, 582] on input "Private Well" at bounding box center [338, 583] width 11 height 11
radio input "true"
click at [333, 699] on label "Yes" at bounding box center [343, 700] width 20 height 20
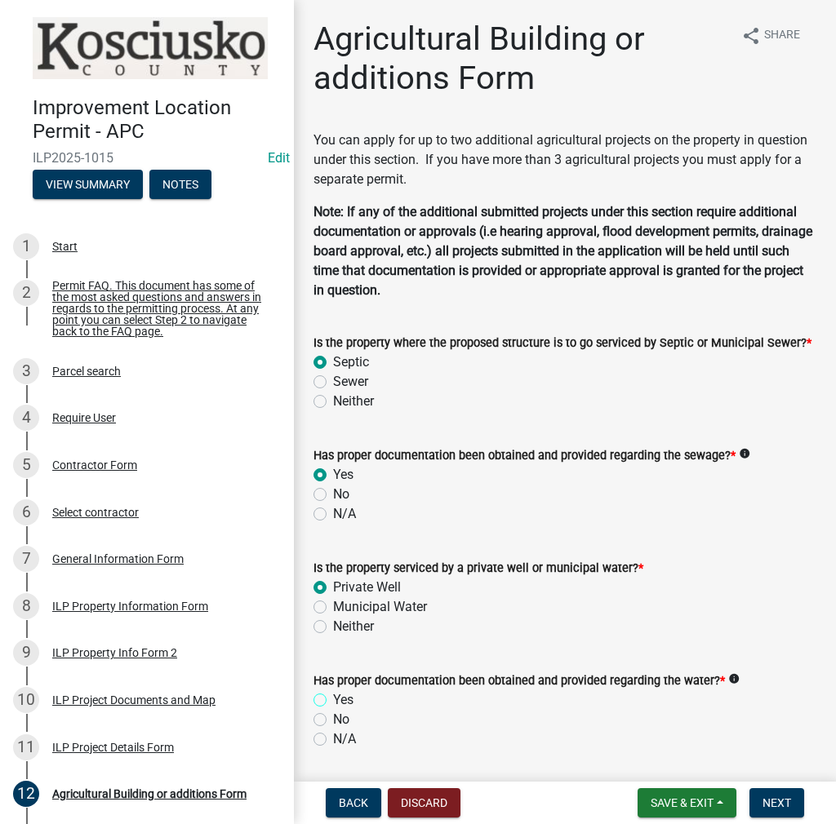
click at [333, 699] on input "Yes" at bounding box center [338, 695] width 11 height 11
radio input "true"
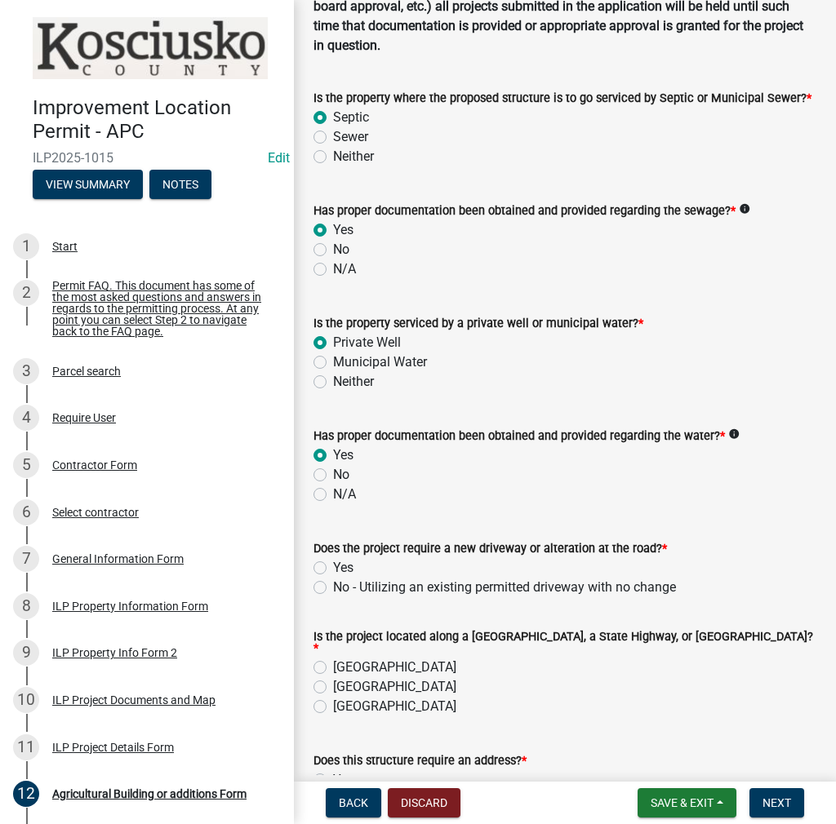
click at [333, 584] on label "No - Utilizing an existing permitted driveway with no change" at bounding box center [504, 588] width 343 height 20
click at [333, 584] on input "No - Utilizing an existing permitted driveway with no change" at bounding box center [338, 583] width 11 height 11
radio input "true"
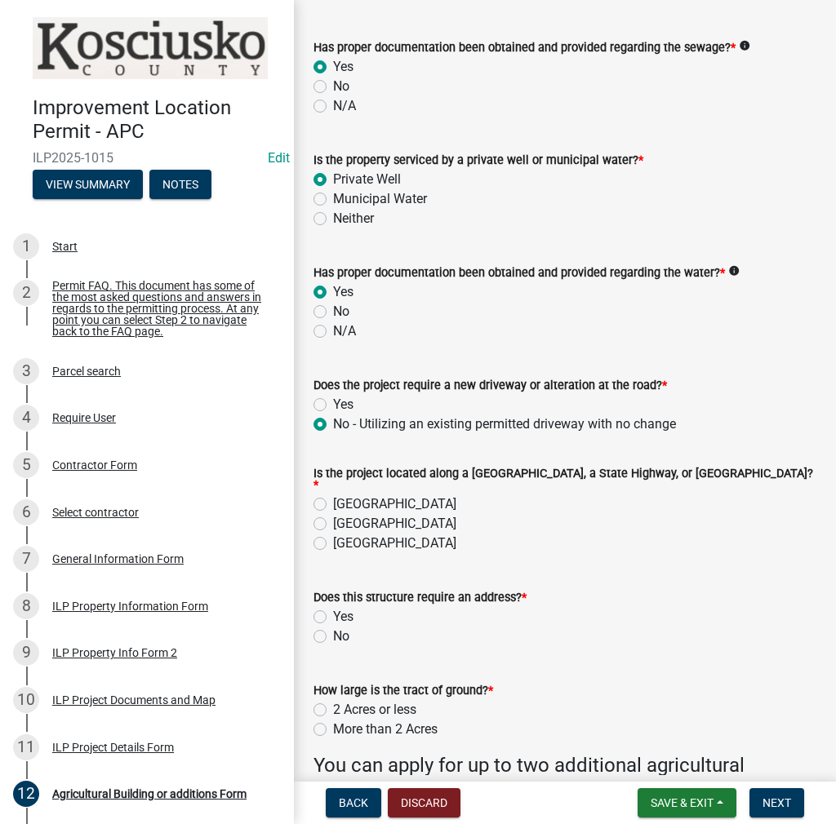
click at [333, 539] on label "[GEOGRAPHIC_DATA]" at bounding box center [394, 544] width 123 height 20
click at [333, 539] on input "[GEOGRAPHIC_DATA]" at bounding box center [338, 539] width 11 height 11
radio input "true"
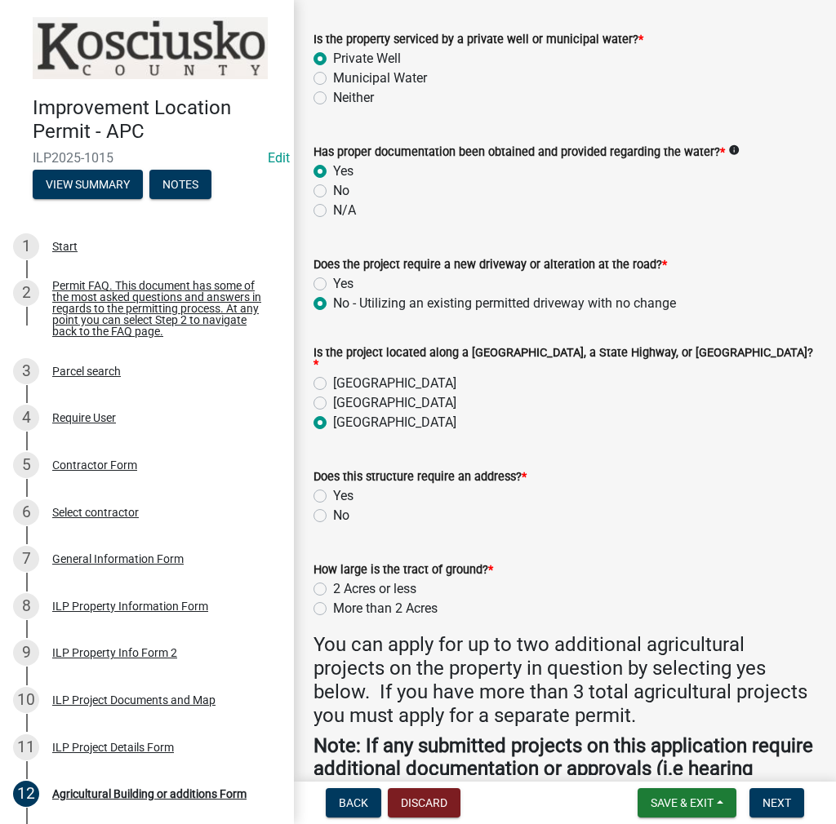
scroll to position [653, 0]
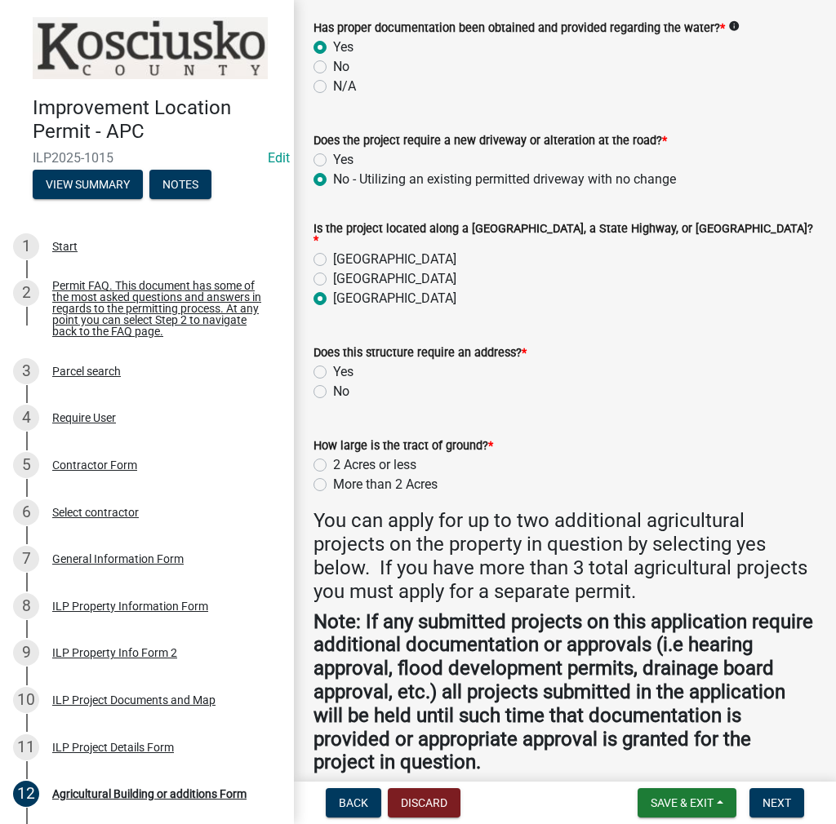
click at [333, 389] on label "No" at bounding box center [341, 392] width 16 height 20
click at [333, 389] on input "No" at bounding box center [338, 387] width 11 height 11
radio input "true"
click at [333, 476] on label "More than 2 Acres" at bounding box center [385, 485] width 104 height 20
click at [333, 476] on input "More than 2 Acres" at bounding box center [338, 480] width 11 height 11
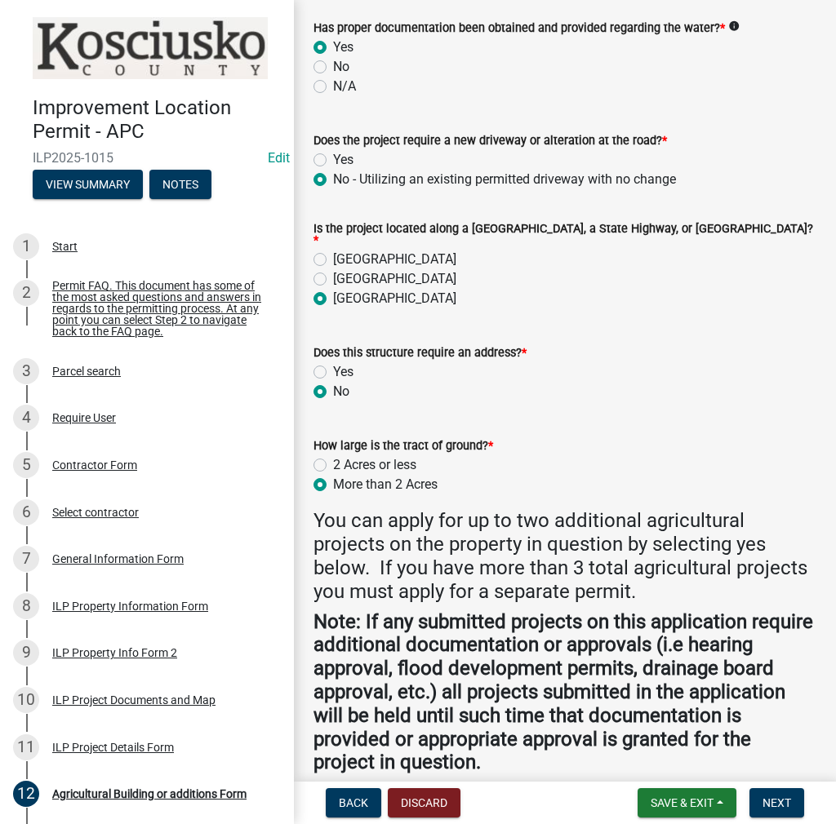
radio input "true"
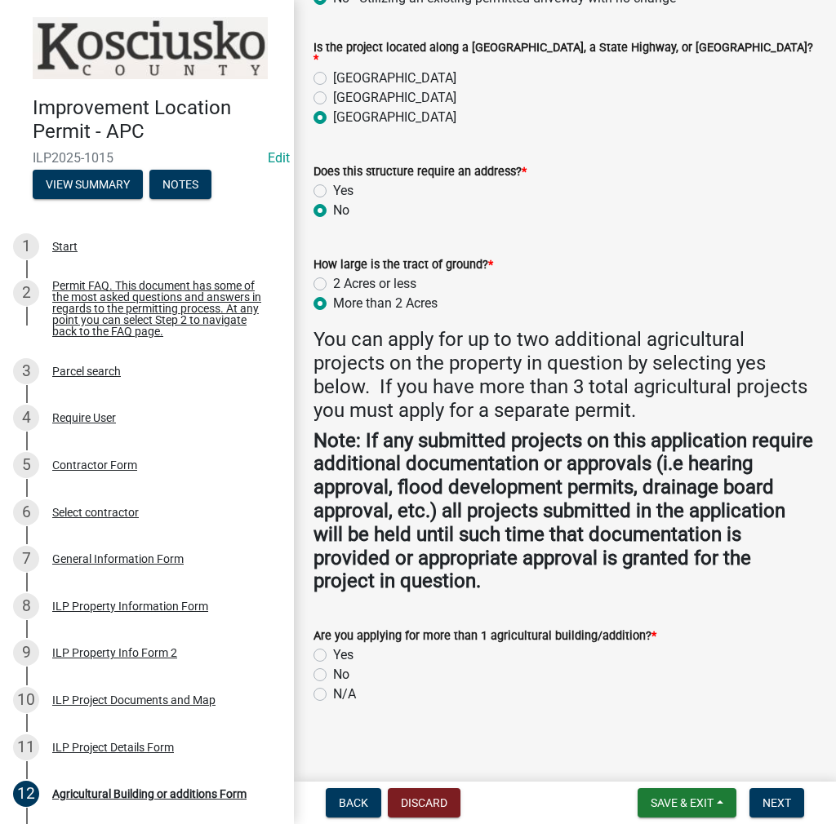
click at [333, 666] on label "No" at bounding box center [341, 675] width 16 height 20
click at [333, 666] on input "No" at bounding box center [338, 670] width 11 height 11
radio input "true"
click at [780, 806] on span "Next" at bounding box center [776, 803] width 29 height 13
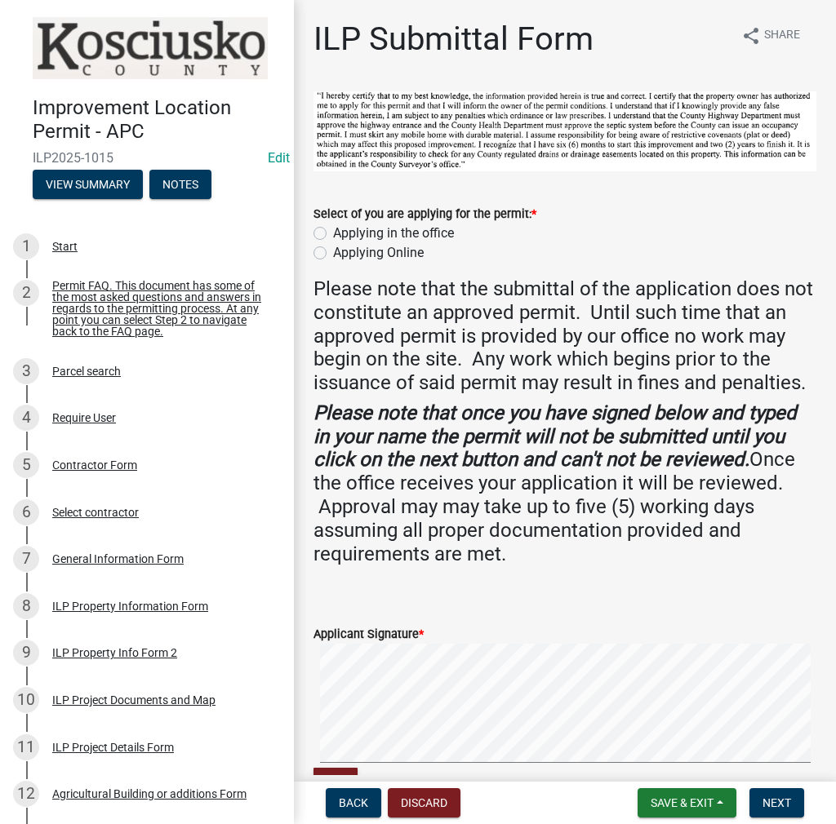
click at [333, 227] on label "Applying in the office" at bounding box center [393, 234] width 121 height 20
click at [333, 227] on input "Applying in the office" at bounding box center [338, 229] width 11 height 11
radio input "true"
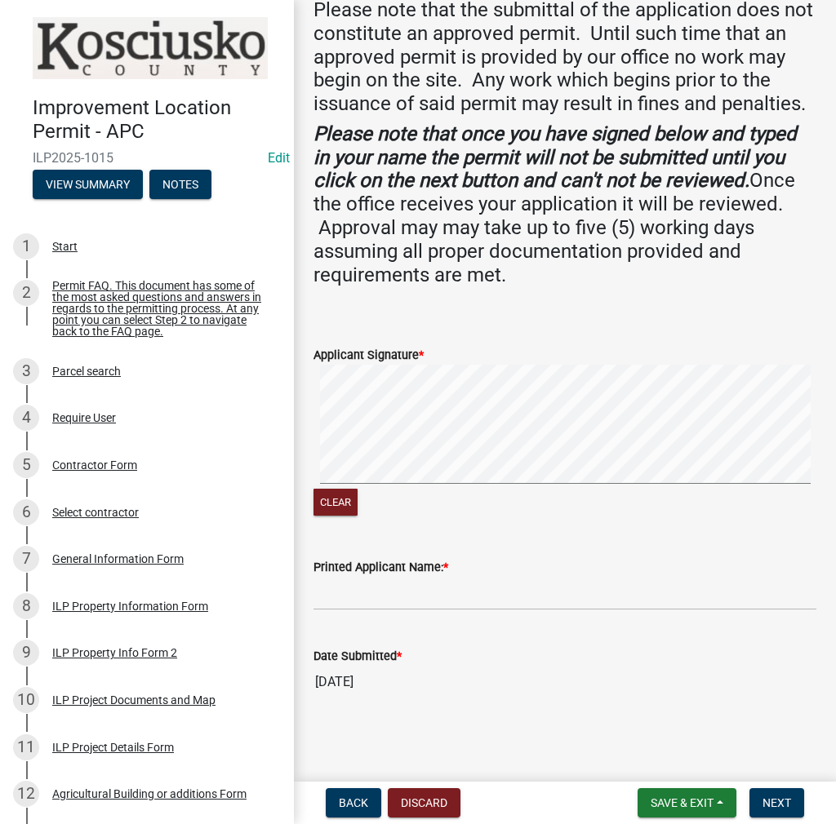
scroll to position [300, 0]
click at [340, 597] on input "Printed Applicant Name: *" at bounding box center [564, 593] width 503 height 33
paste input "ARIANAGOLEMON"
click at [360, 591] on input "ARIANAGOLEMON" at bounding box center [564, 593] width 503 height 33
type input "[PERSON_NAME]"
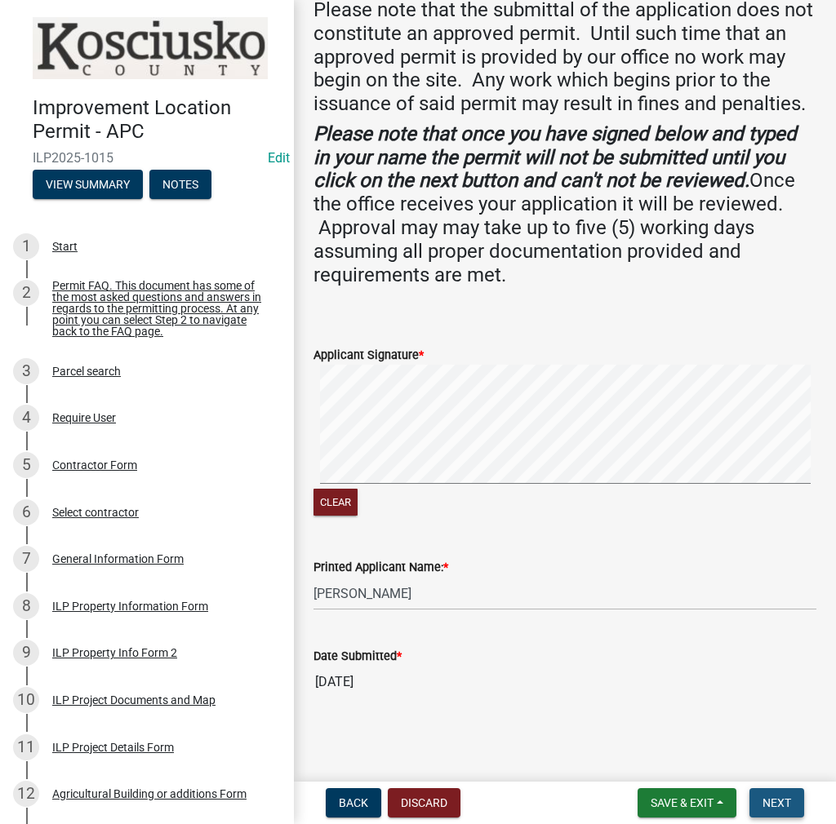
click at [780, 802] on span "Next" at bounding box center [776, 803] width 29 height 13
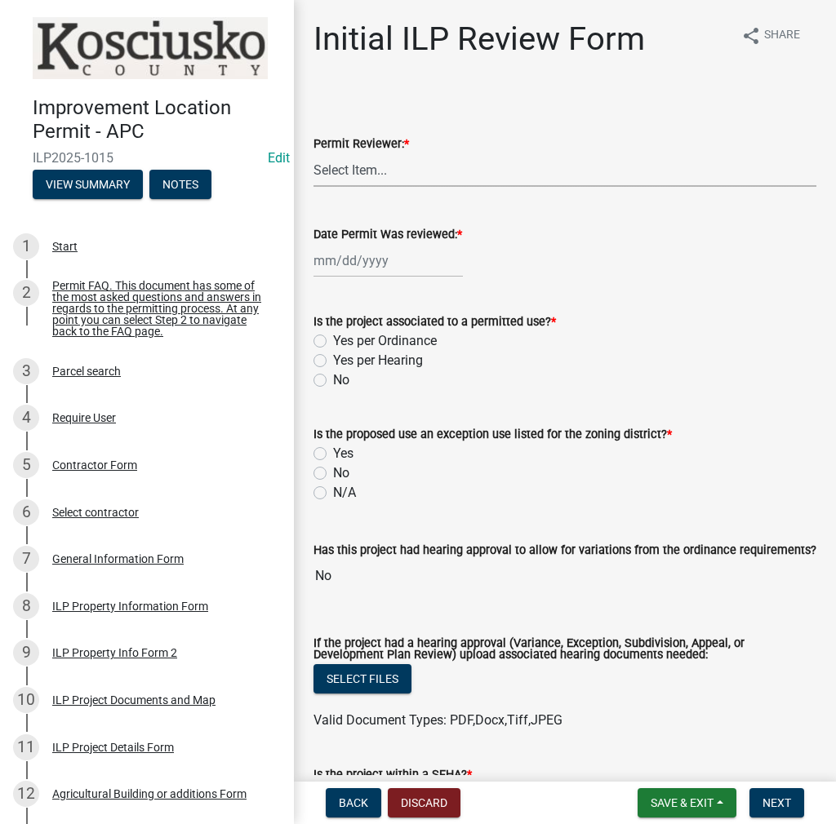
click at [363, 160] on select "Select Item... MMS LT AT CS [PERSON_NAME]" at bounding box center [564, 169] width 503 height 33
click at [313, 153] on select "Select Item... MMS LT AT CS [PERSON_NAME]" at bounding box center [564, 169] width 503 height 33
select select "c872cdc8-ca01-49f1-a213-e4b05fa58cd2"
click at [370, 261] on div at bounding box center [387, 260] width 149 height 33
select select "8"
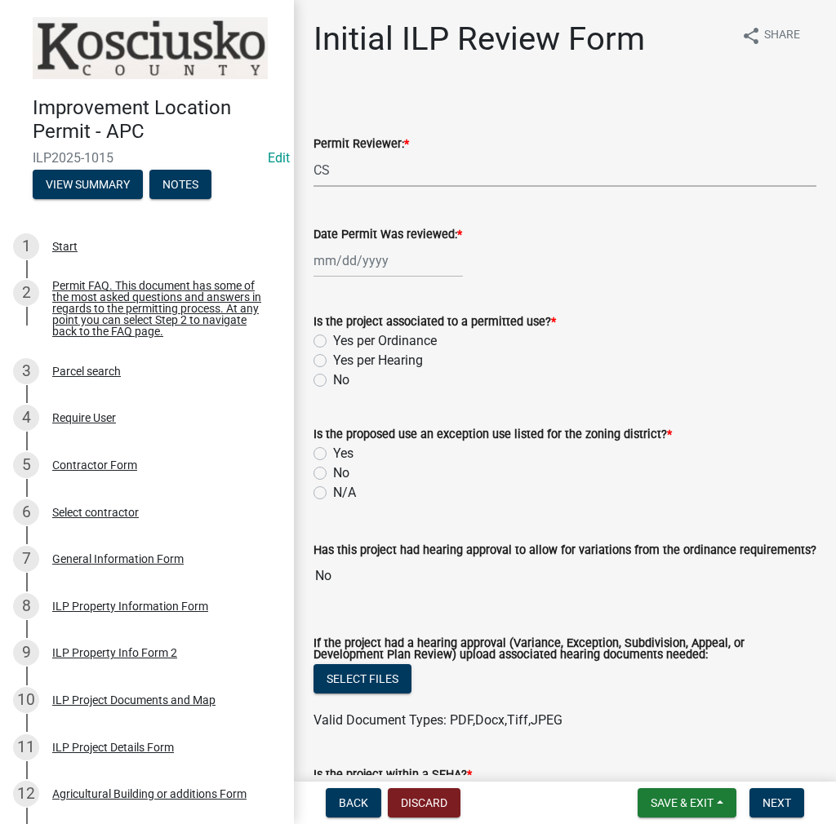
select select "2025"
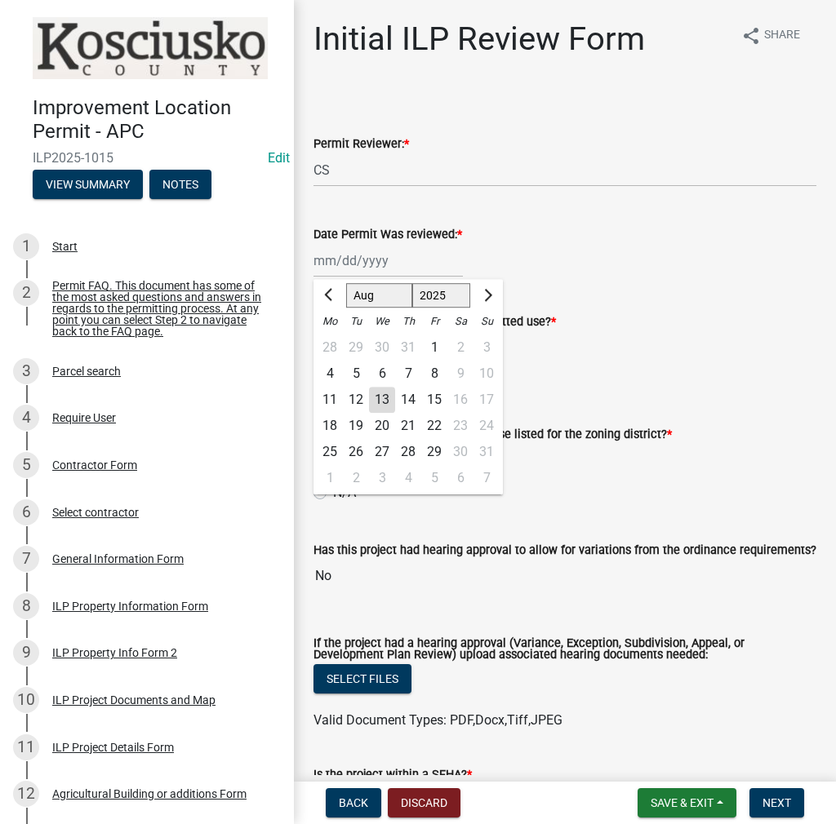
click at [385, 393] on div "13" at bounding box center [382, 400] width 26 height 26
type input "[DATE]"
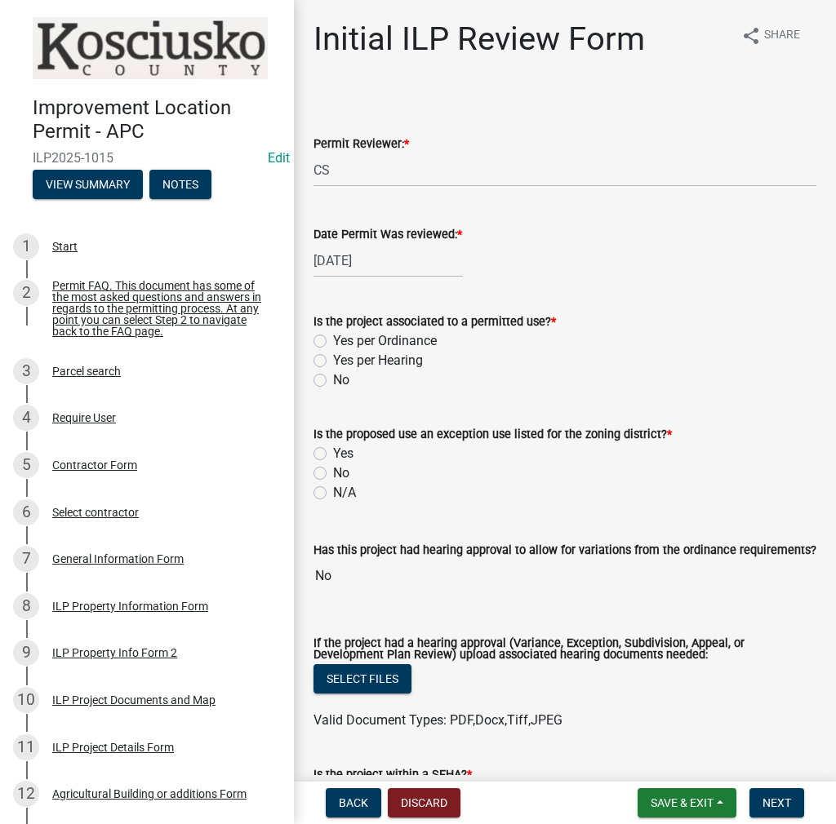
click at [333, 339] on label "Yes per Ordinance" at bounding box center [385, 341] width 104 height 20
click at [333, 339] on input "Yes per Ordinance" at bounding box center [338, 336] width 11 height 11
radio input "true"
click at [333, 468] on label "No" at bounding box center [341, 474] width 16 height 20
click at [333, 468] on input "No" at bounding box center [338, 469] width 11 height 11
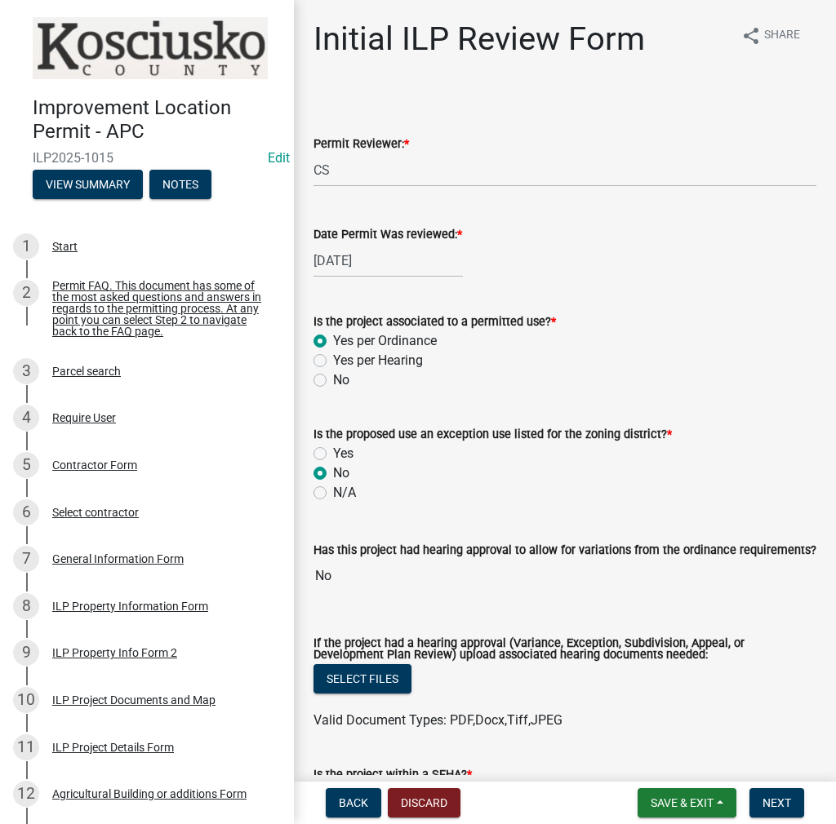
radio input "true"
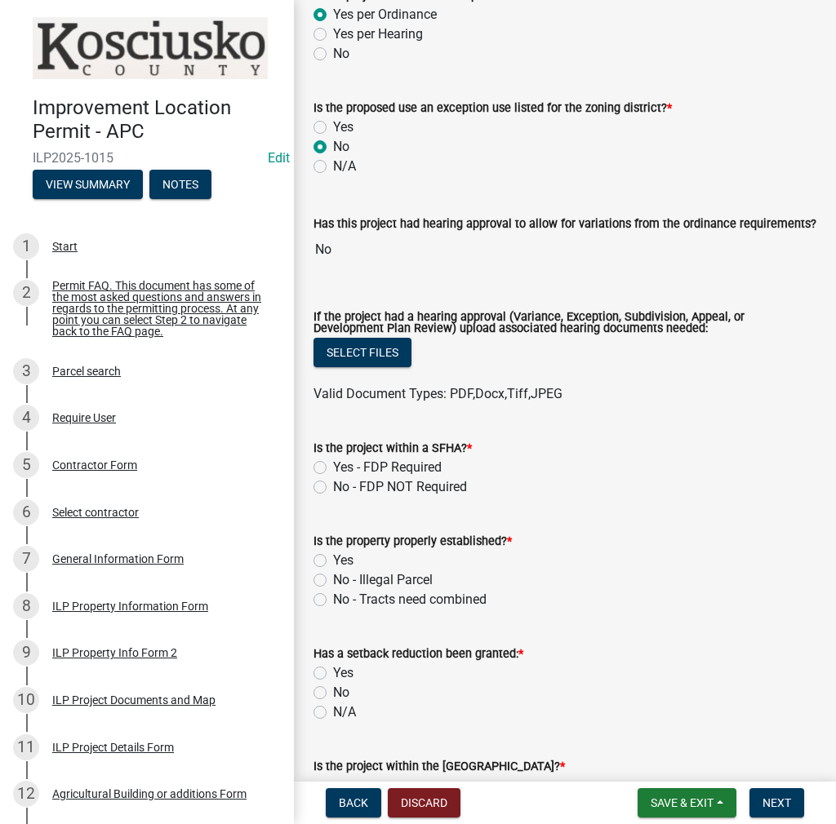
click at [333, 486] on label "No - FDP NOT Required" at bounding box center [400, 487] width 134 height 20
click at [333, 486] on input "No - FDP NOT Required" at bounding box center [338, 482] width 11 height 11
radio input "true"
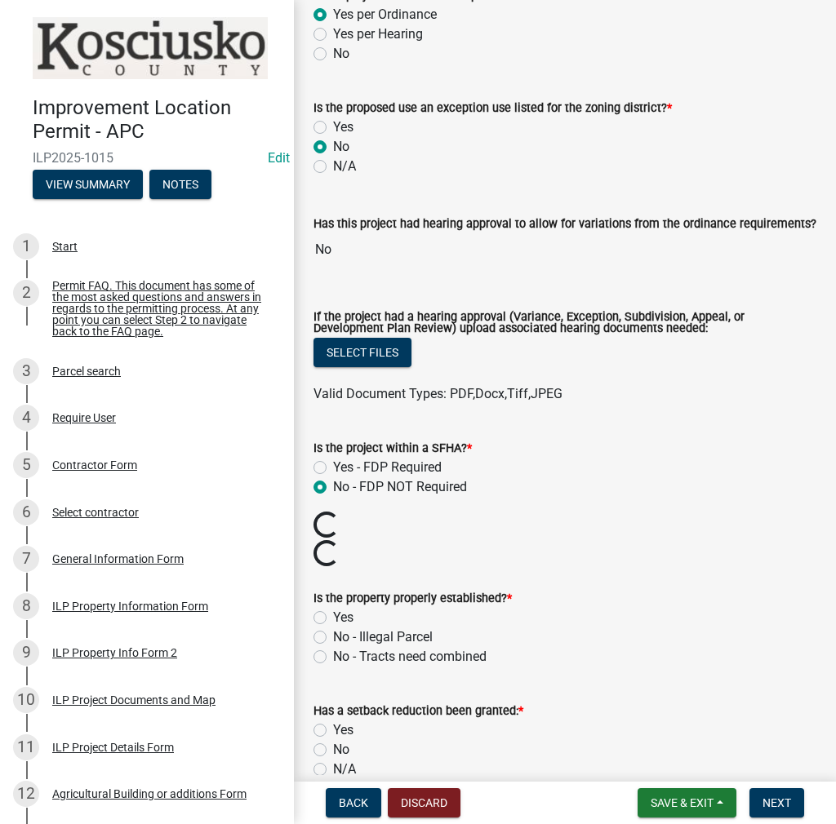
scroll to position [490, 0]
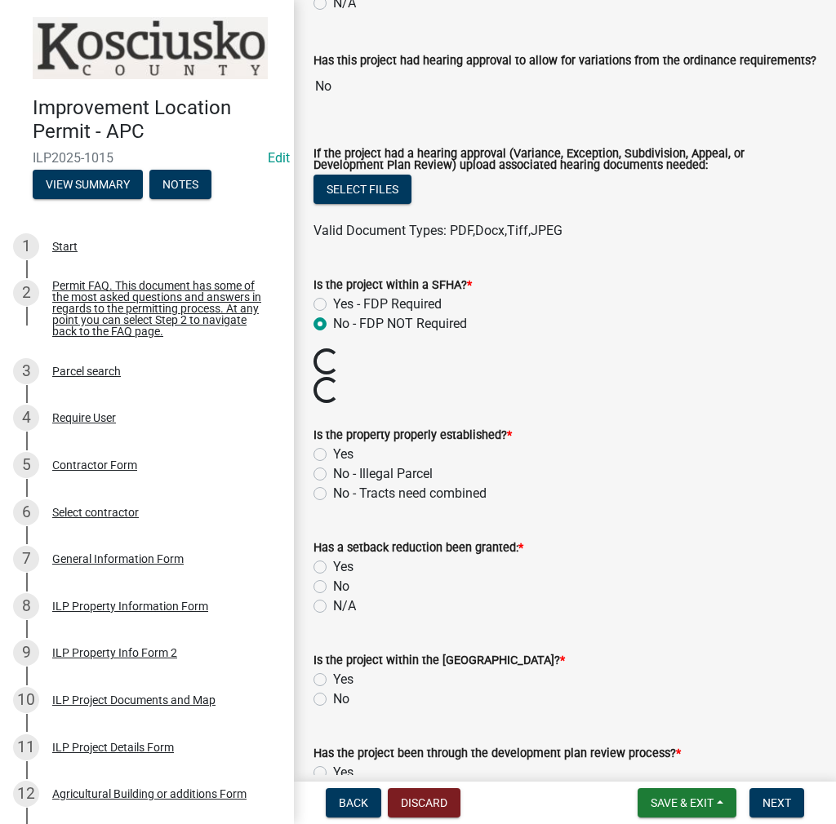
click at [322, 452] on wm-data-entity-input "Is the property properly established? * Yes No - Illegal Parcel No - Tracts nee…" at bounding box center [564, 462] width 503 height 113
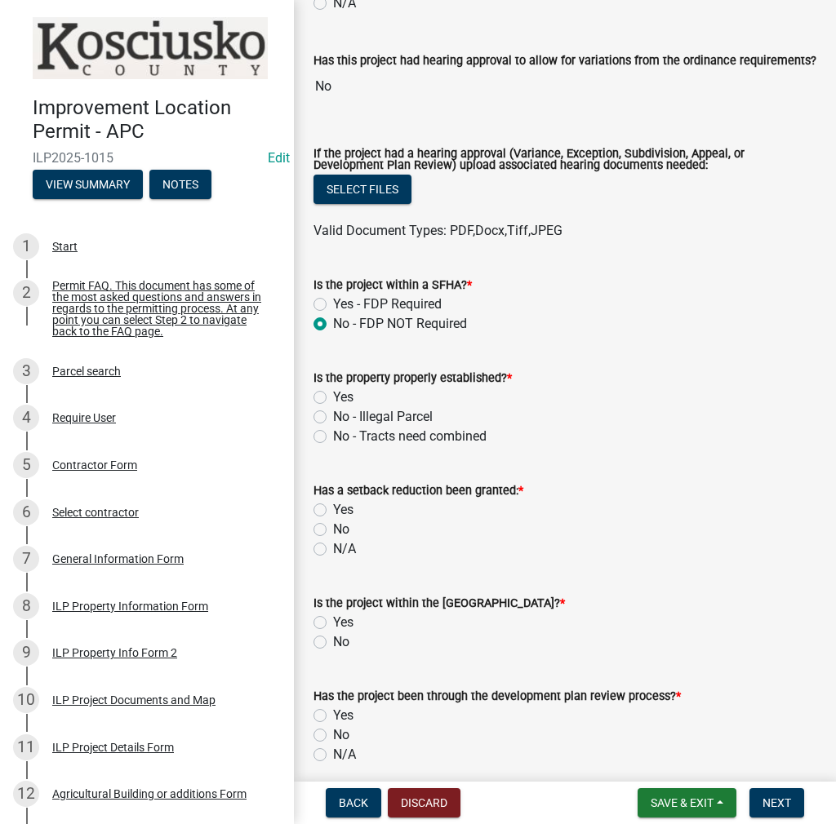
click at [333, 397] on label "Yes" at bounding box center [343, 398] width 20 height 20
click at [333, 397] on input "Yes" at bounding box center [338, 393] width 11 height 11
radio input "true"
click at [333, 535] on label "No" at bounding box center [341, 530] width 16 height 20
click at [333, 530] on input "No" at bounding box center [338, 525] width 11 height 11
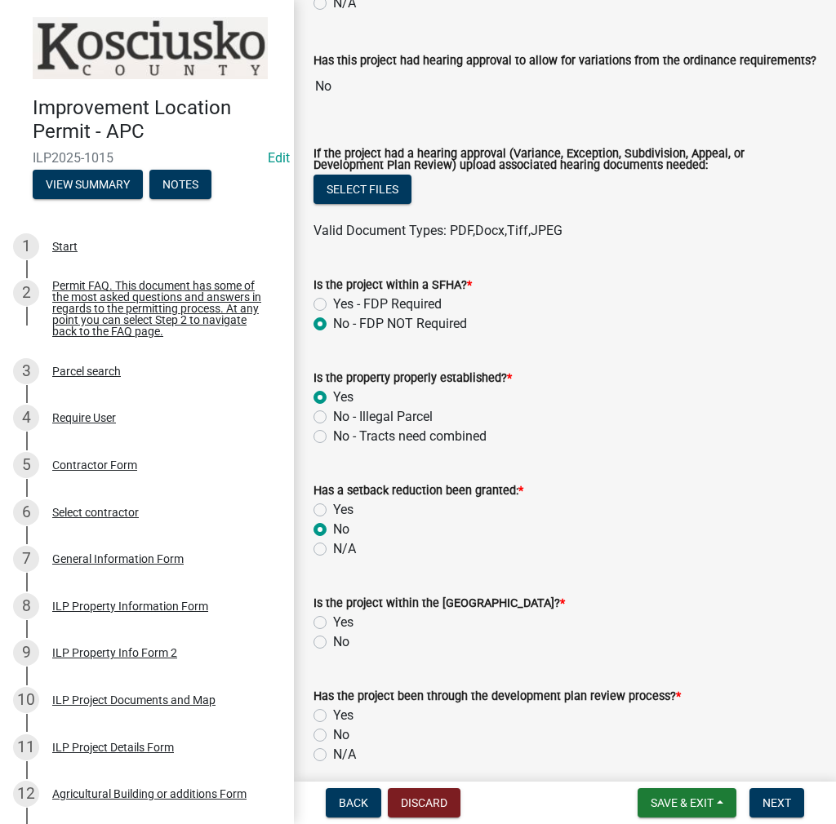
radio input "true"
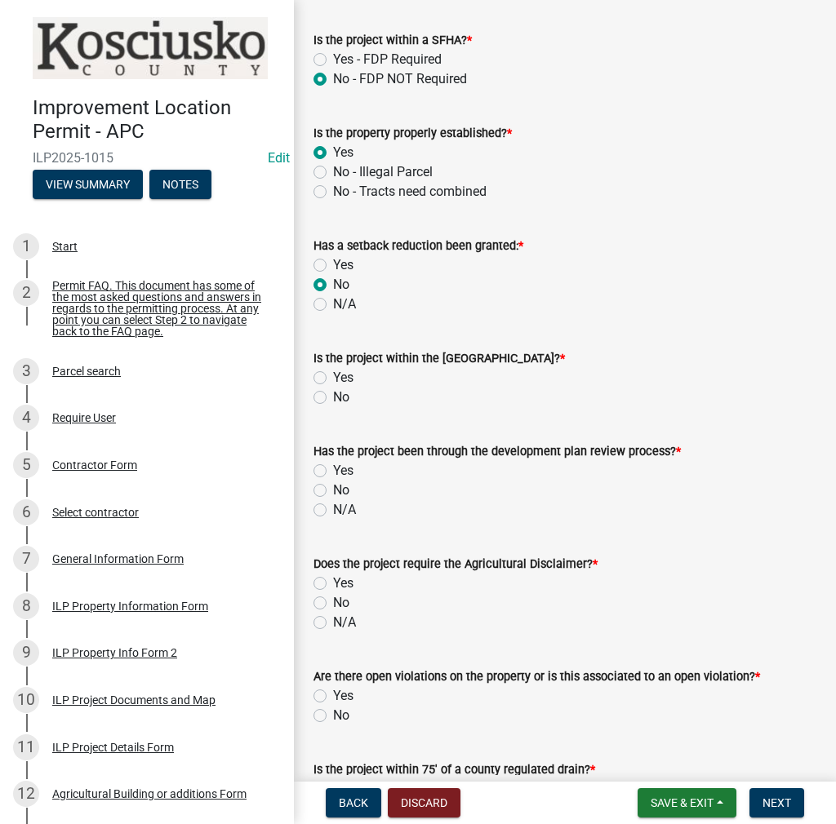
click at [333, 377] on label "Yes" at bounding box center [343, 378] width 20 height 20
click at [333, 377] on input "Yes" at bounding box center [338, 373] width 11 height 11
radio input "true"
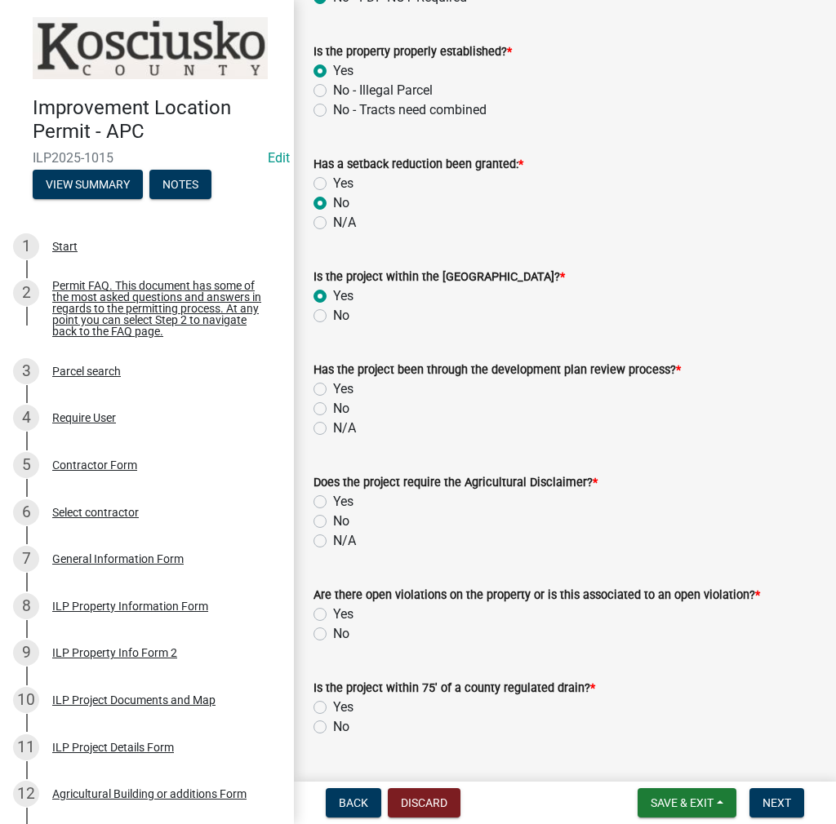
scroll to position [898, 0]
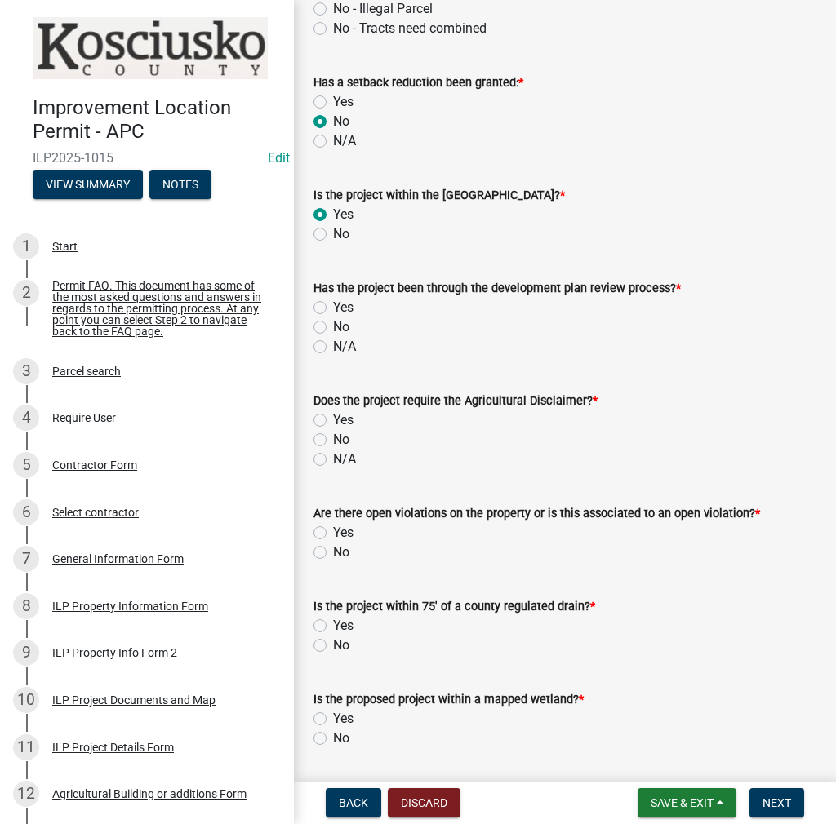
drag, startPoint x: 320, startPoint y: 325, endPoint x: 335, endPoint y: 353, distance: 31.8
click at [333, 325] on label "No" at bounding box center [341, 327] width 16 height 20
click at [333, 325] on input "No" at bounding box center [338, 322] width 11 height 11
radio input "true"
click at [333, 442] on label "No" at bounding box center [341, 440] width 16 height 20
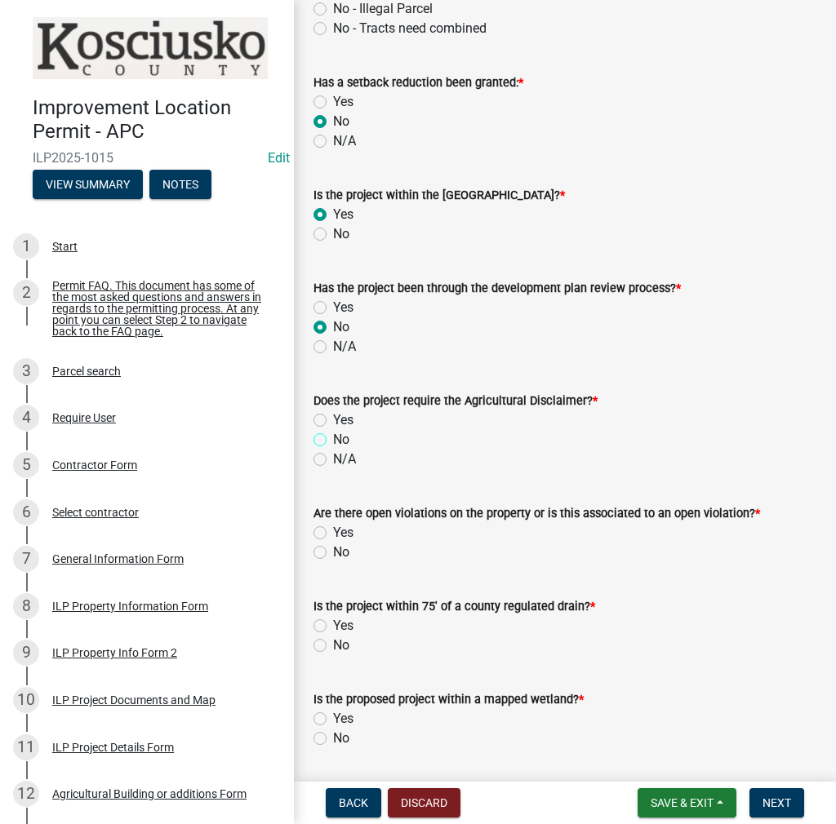
click at [333, 441] on input "No" at bounding box center [338, 435] width 11 height 11
radio input "true"
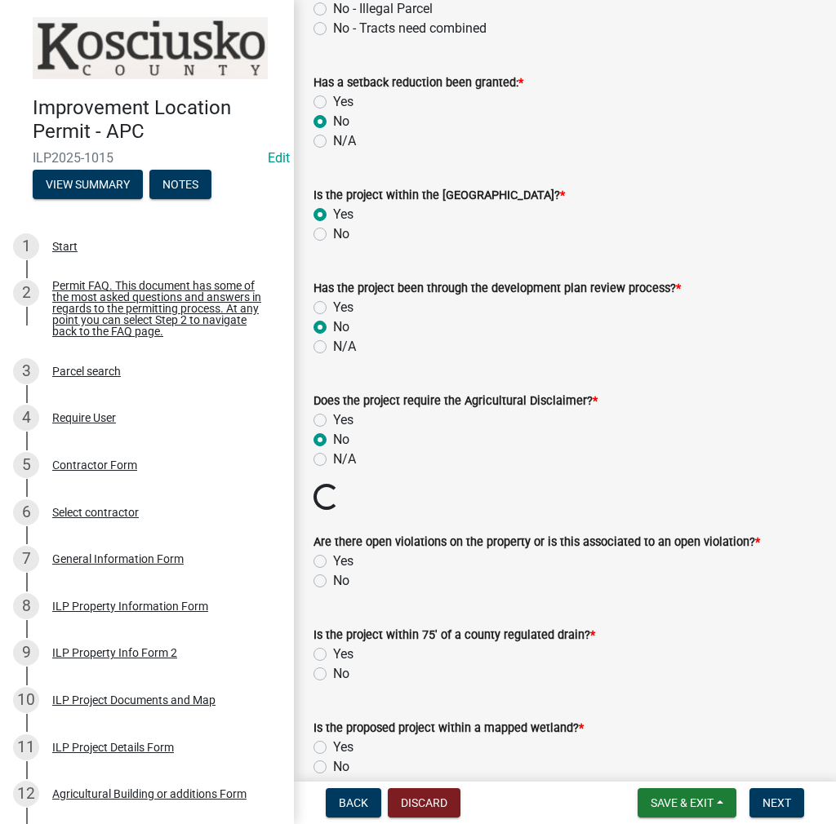
scroll to position [1061, 0]
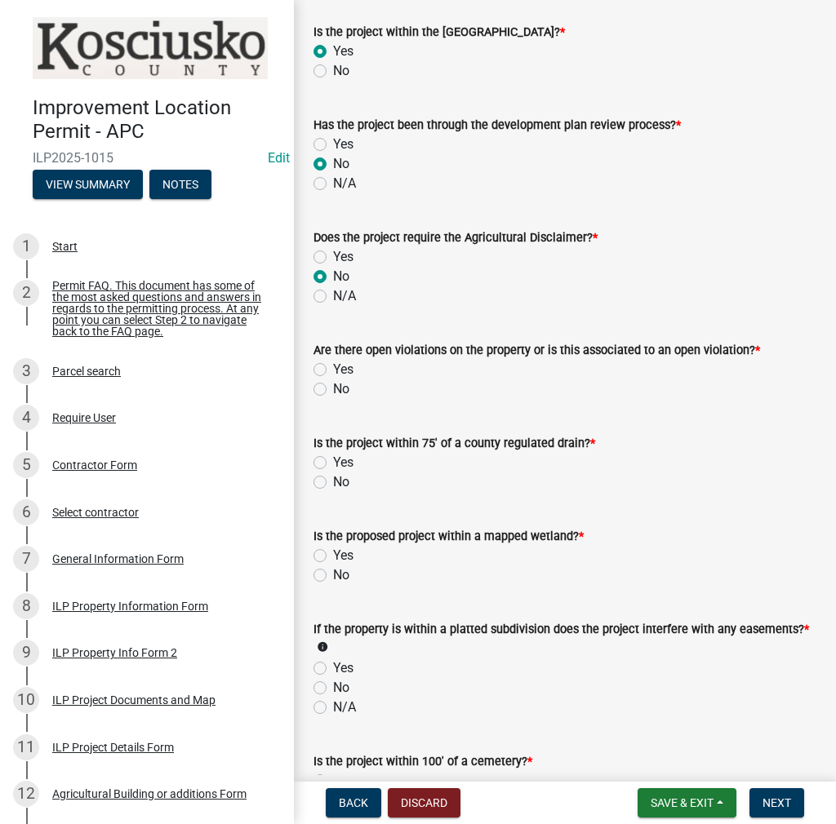
click at [333, 383] on label "No" at bounding box center [341, 390] width 16 height 20
click at [333, 383] on input "No" at bounding box center [338, 385] width 11 height 11
radio input "true"
click at [333, 479] on label "No" at bounding box center [341, 483] width 16 height 20
click at [333, 479] on input "No" at bounding box center [338, 478] width 11 height 11
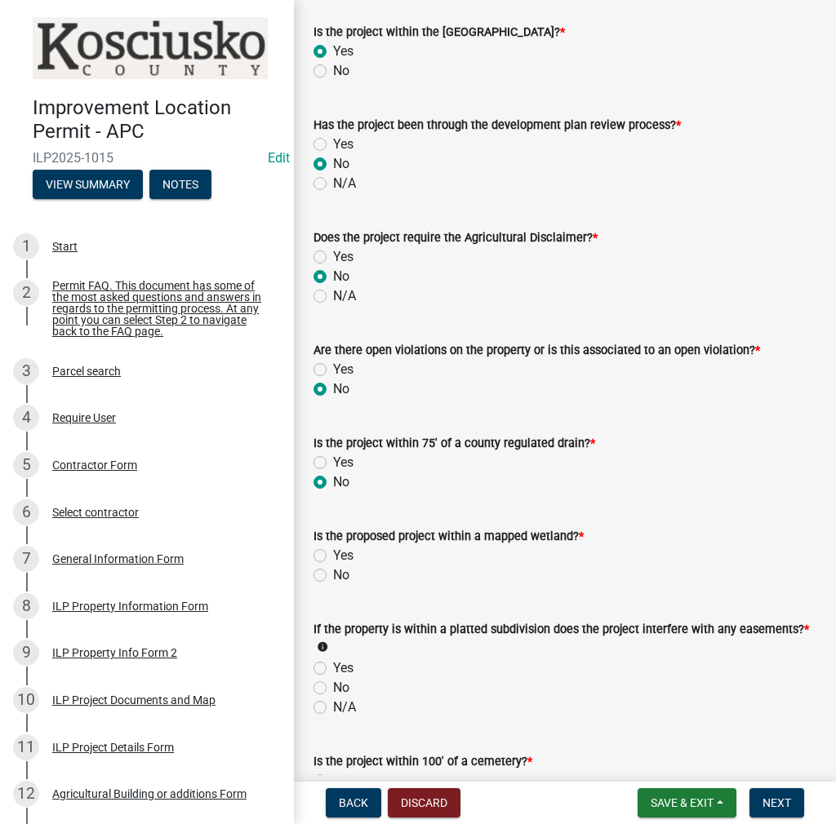
radio input "true"
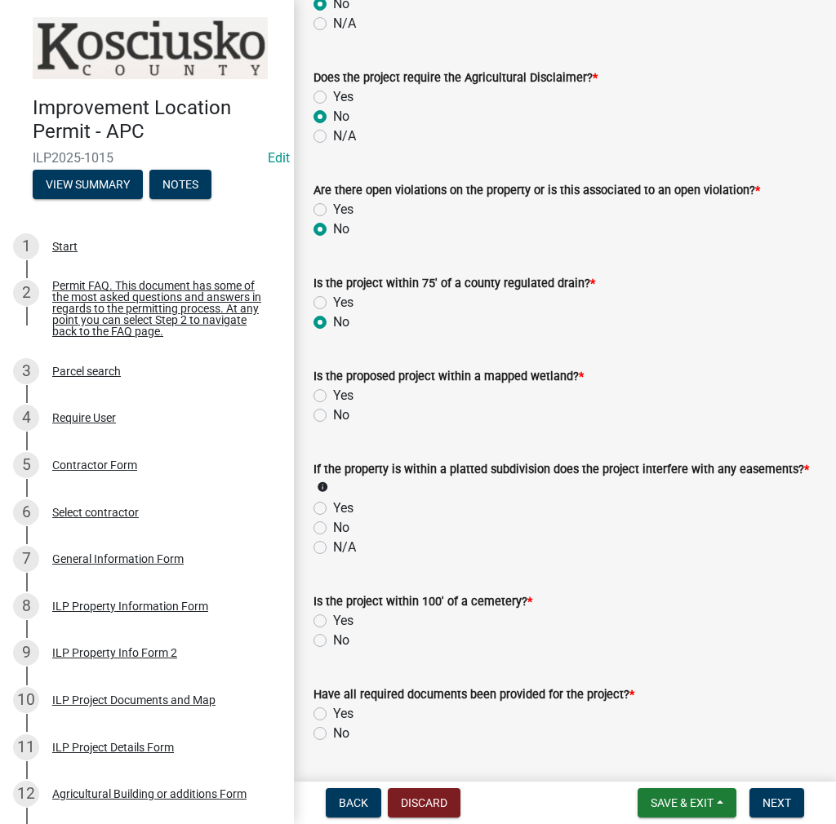
scroll to position [1224, 0]
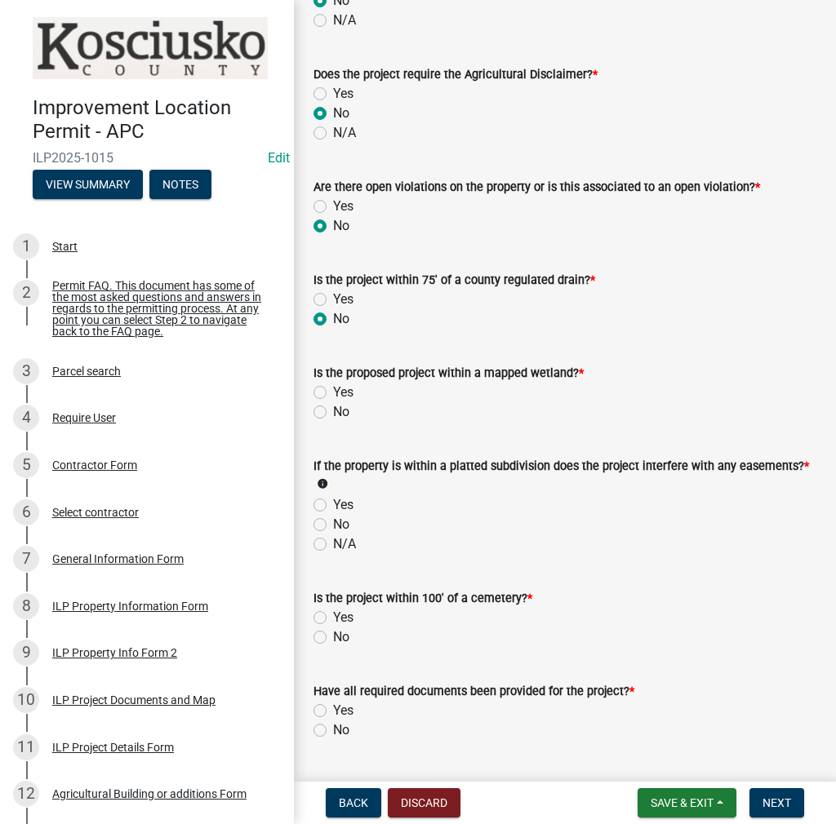
click at [333, 415] on label "No" at bounding box center [341, 412] width 16 height 20
click at [333, 413] on input "No" at bounding box center [338, 407] width 11 height 11
radio input "true"
click at [333, 522] on label "No" at bounding box center [341, 525] width 16 height 20
click at [333, 522] on input "No" at bounding box center [338, 520] width 11 height 11
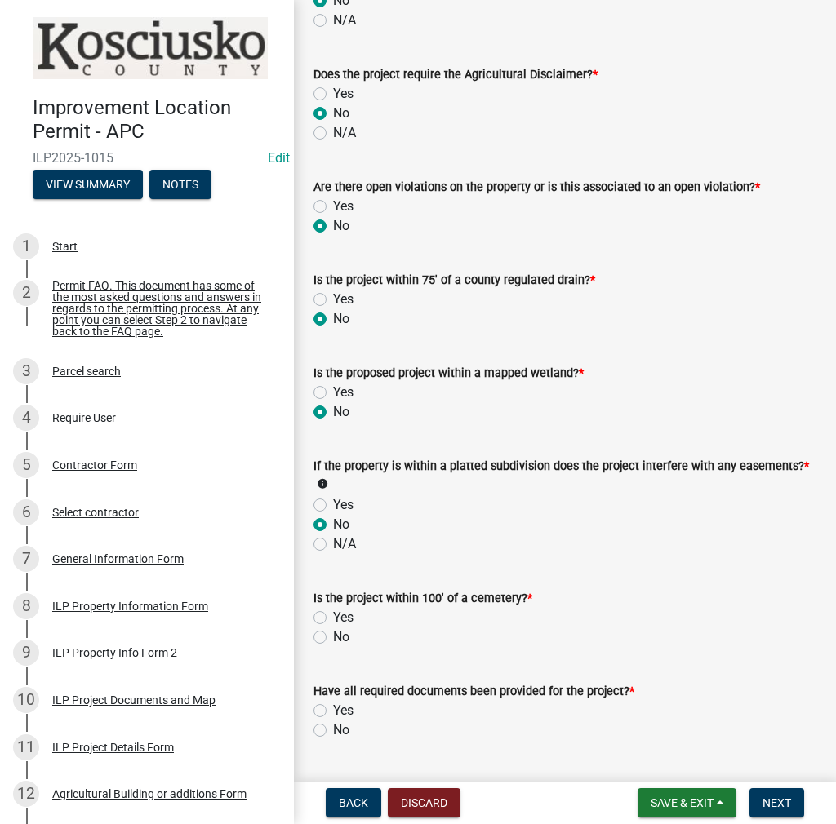
radio input "true"
click at [328, 644] on div "No" at bounding box center [564, 638] width 503 height 20
click at [333, 635] on label "No" at bounding box center [341, 638] width 16 height 20
click at [333, 635] on input "No" at bounding box center [338, 633] width 11 height 11
radio input "true"
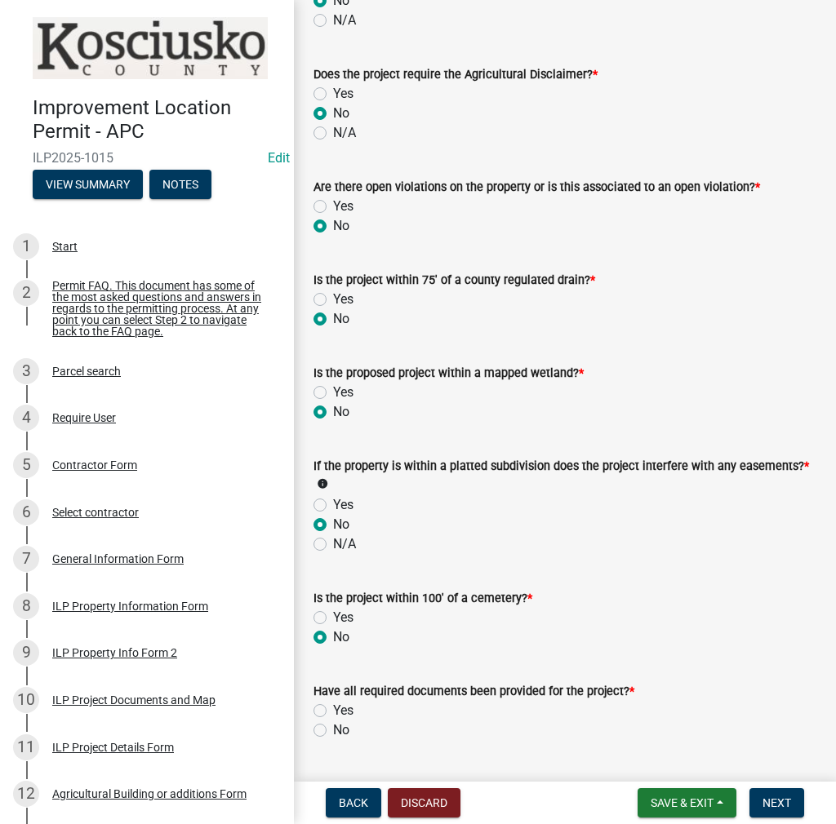
scroll to position [1469, 0]
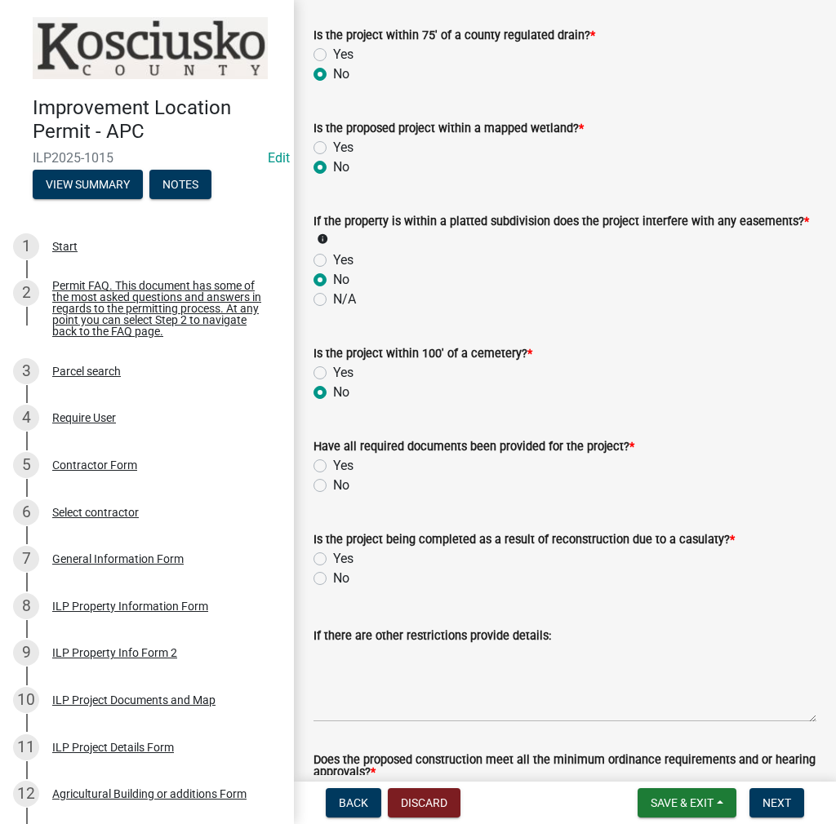
click at [333, 464] on label "Yes" at bounding box center [343, 466] width 20 height 20
click at [333, 464] on input "Yes" at bounding box center [338, 461] width 11 height 11
radio input "true"
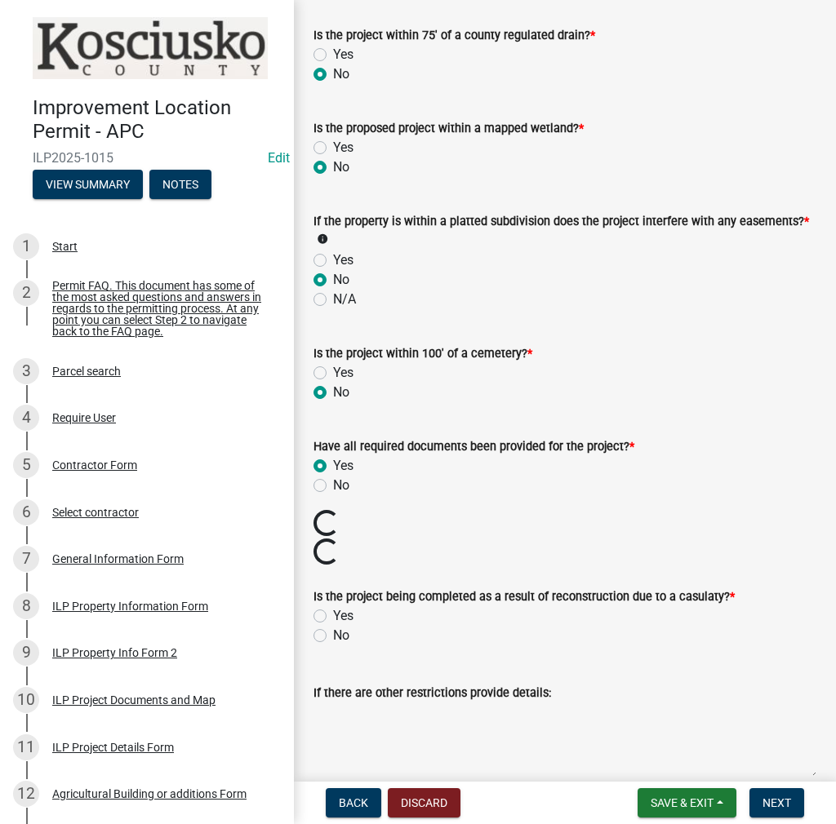
scroll to position [1632, 0]
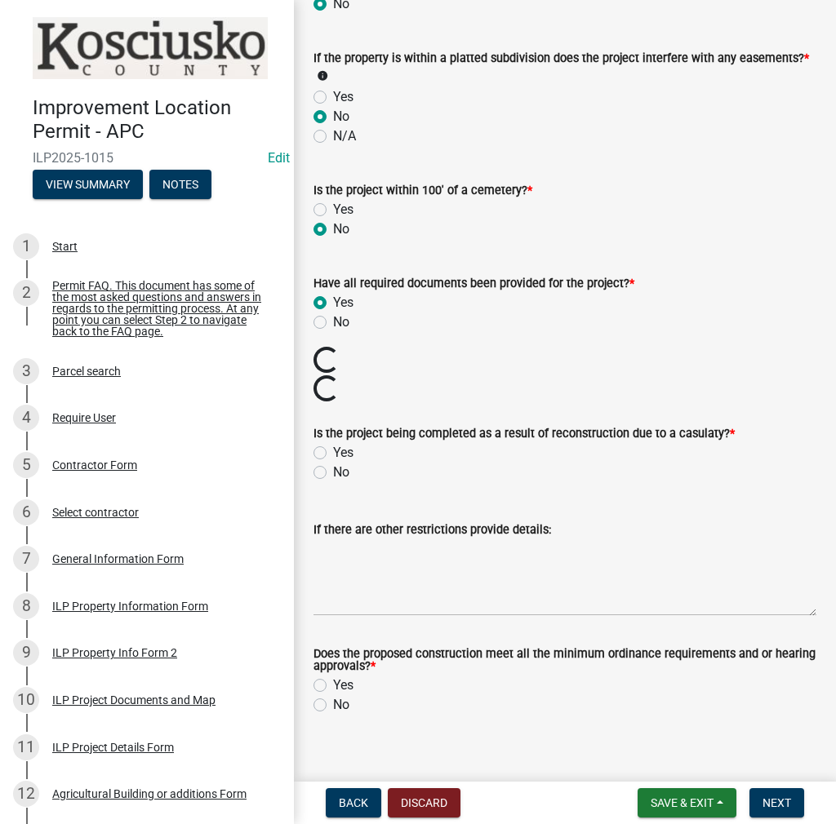
click at [333, 472] on label "No" at bounding box center [341, 473] width 16 height 20
click at [333, 472] on input "No" at bounding box center [338, 468] width 11 height 11
radio input "true"
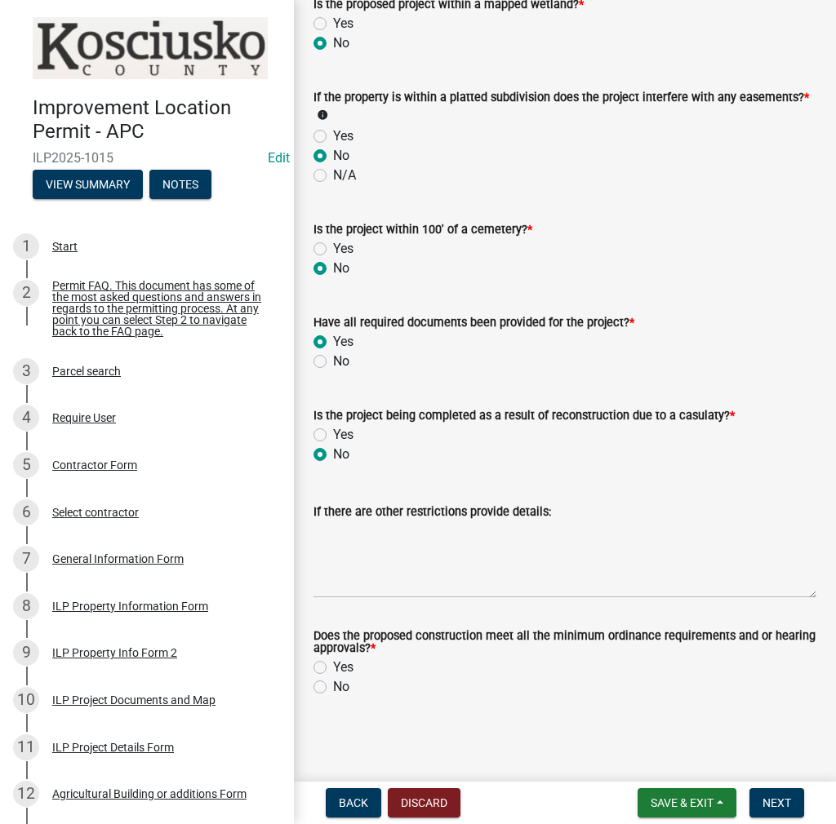
scroll to position [1593, 0]
click at [333, 669] on label "Yes" at bounding box center [343, 668] width 20 height 20
click at [333, 668] on input "Yes" at bounding box center [338, 663] width 11 height 11
radio input "true"
click at [775, 799] on span "Next" at bounding box center [776, 803] width 29 height 13
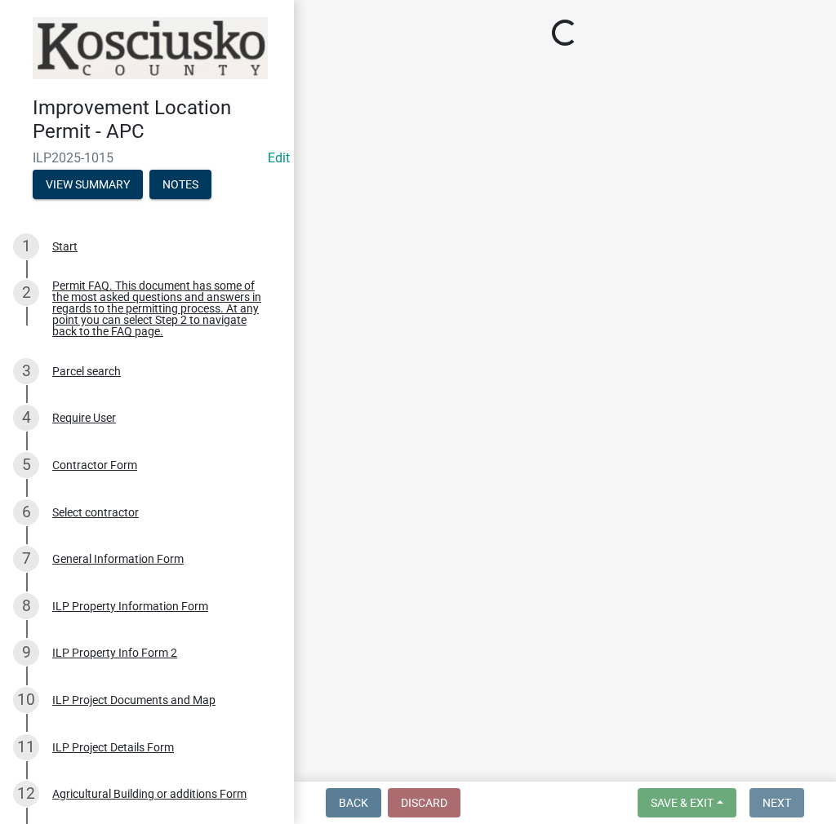
scroll to position [0, 0]
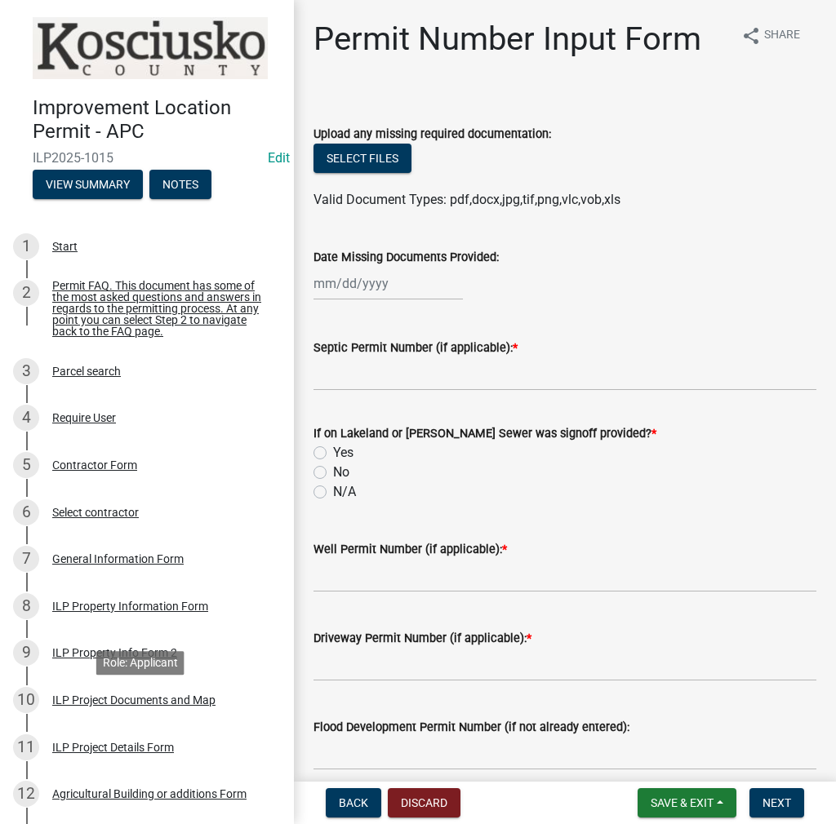
click at [102, 706] on div "ILP Project Documents and Map" at bounding box center [133, 700] width 163 height 11
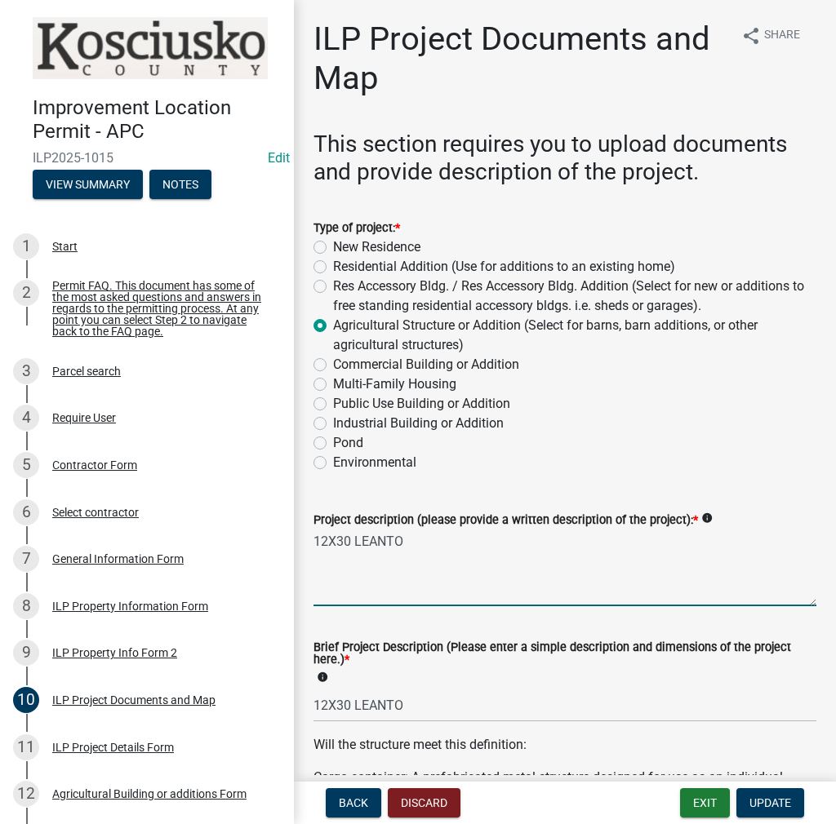
click at [454, 533] on textarea "12X30 LEANTO" at bounding box center [564, 568] width 503 height 77
type textarea "12X30 LEANTO- CHICKEN RUN"
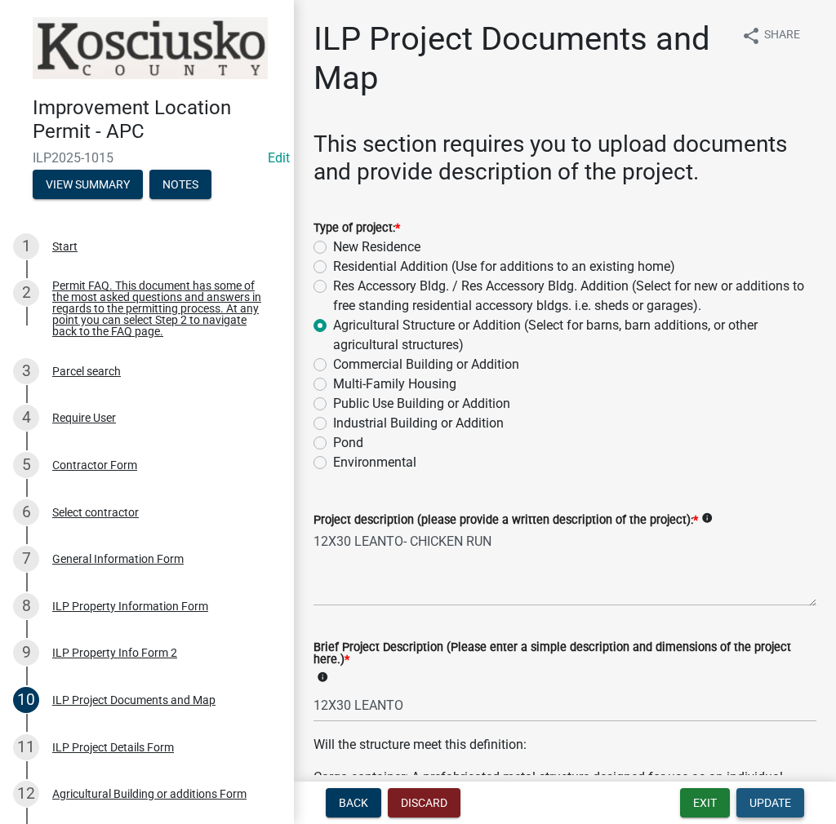
click at [777, 817] on button "Update" at bounding box center [770, 802] width 68 height 29
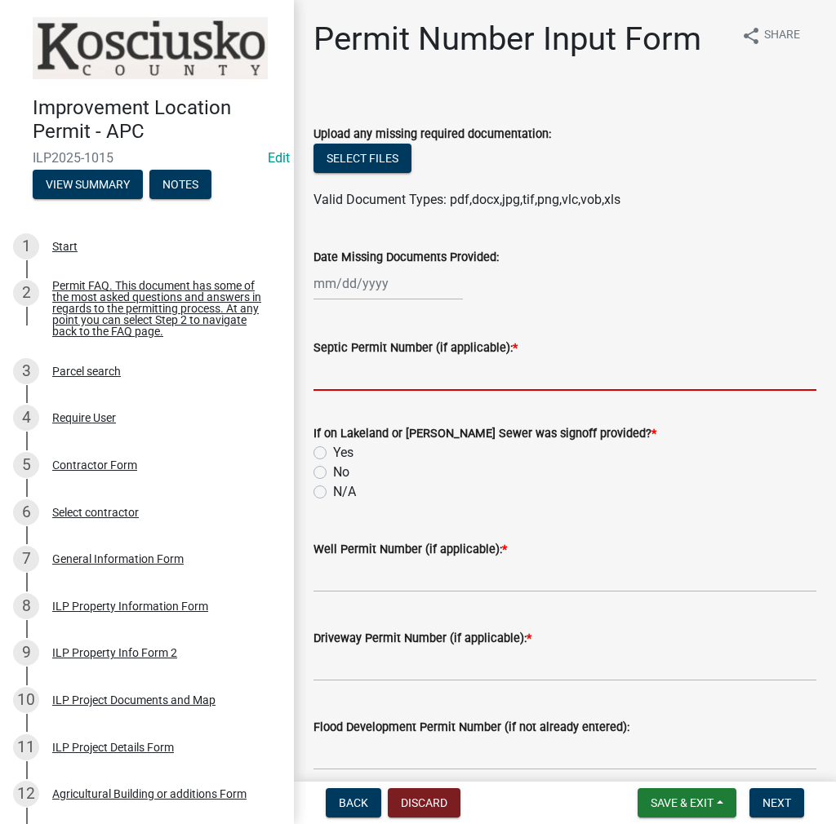
click at [359, 384] on input "Septic Permit Number (if applicable): *" at bounding box center [564, 373] width 503 height 33
type input "LONO"
click at [333, 472] on label "No" at bounding box center [341, 473] width 16 height 20
click at [333, 472] on input "No" at bounding box center [338, 468] width 11 height 11
radio input "true"
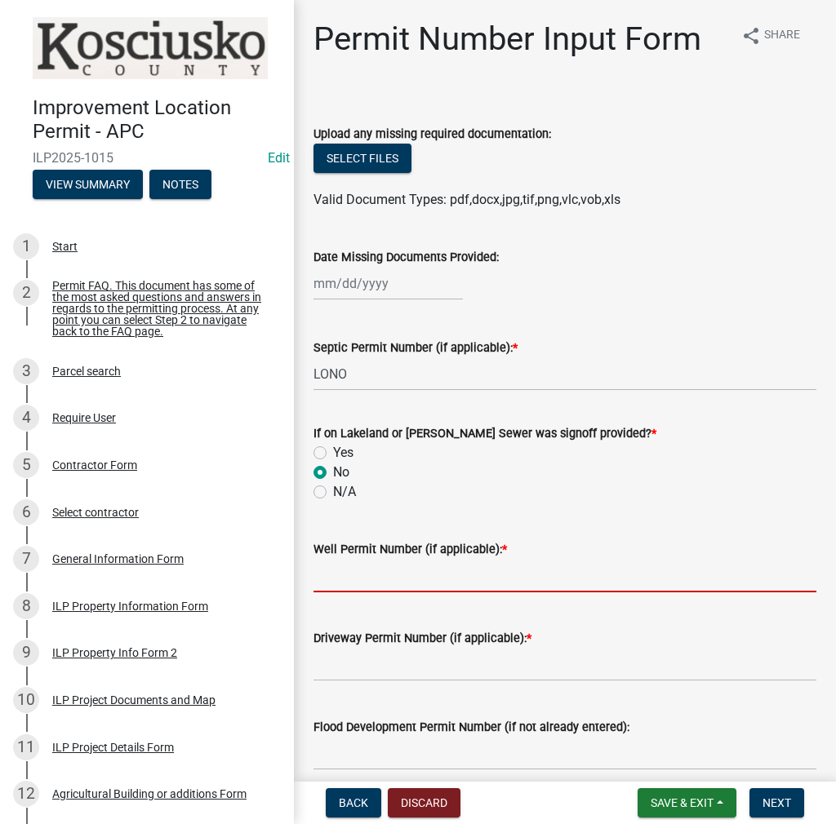
click at [376, 568] on input "Well Permit Number (if applicable): *" at bounding box center [564, 575] width 503 height 33
type input "LONO"
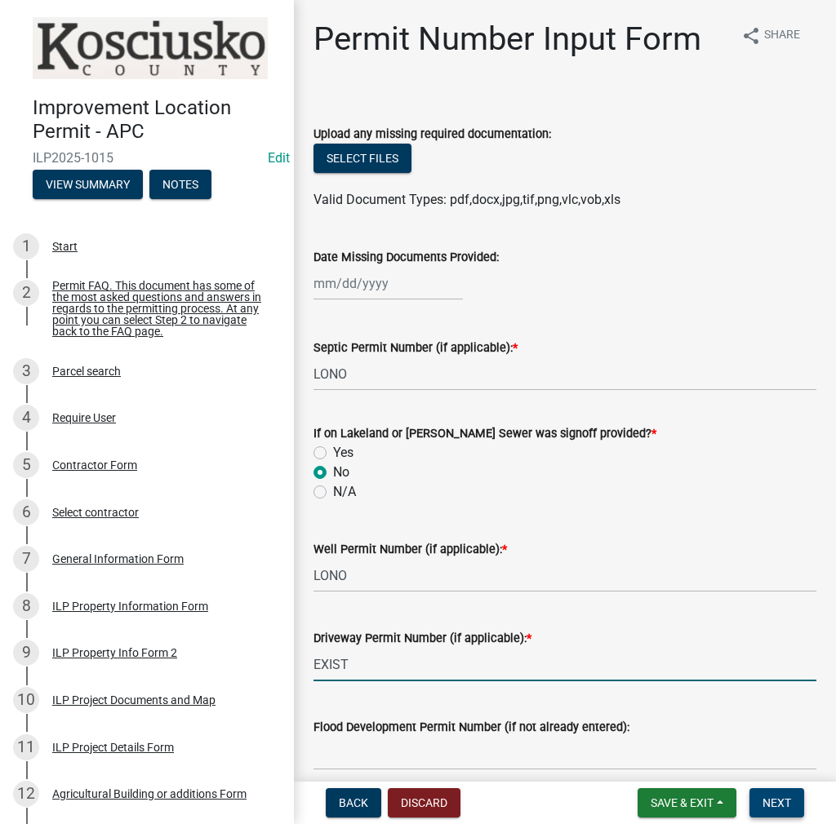
type input "EXIST"
click at [780, 797] on span "Next" at bounding box center [776, 803] width 29 height 13
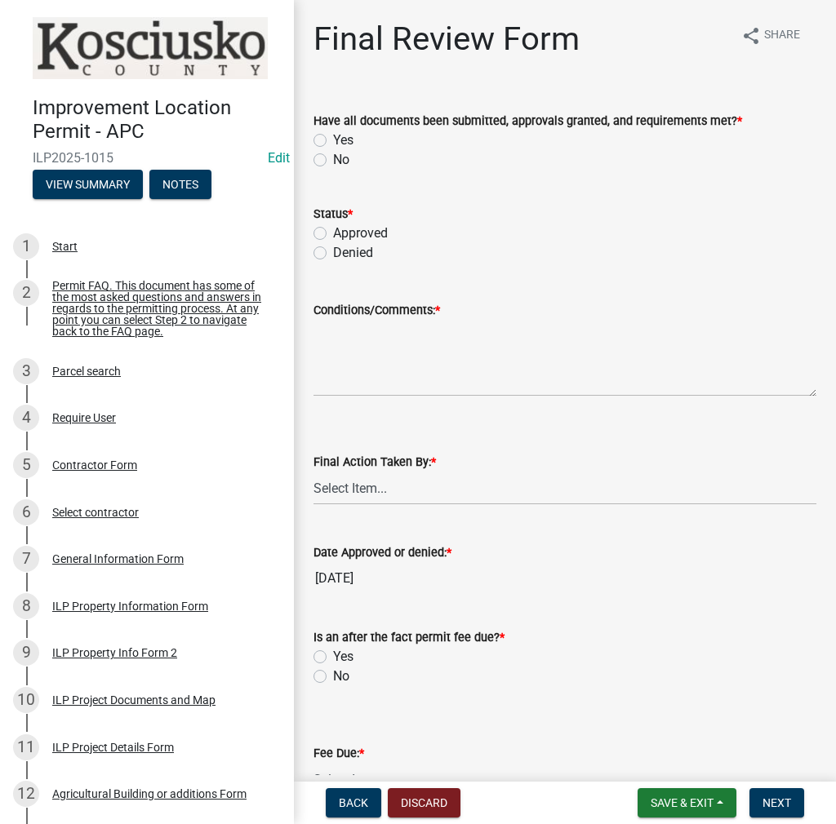
click at [333, 139] on label "Yes" at bounding box center [343, 141] width 20 height 20
click at [333, 139] on input "Yes" at bounding box center [338, 136] width 11 height 11
radio input "true"
click at [333, 232] on label "Approved" at bounding box center [360, 234] width 55 height 20
click at [333, 232] on input "Approved" at bounding box center [338, 229] width 11 height 11
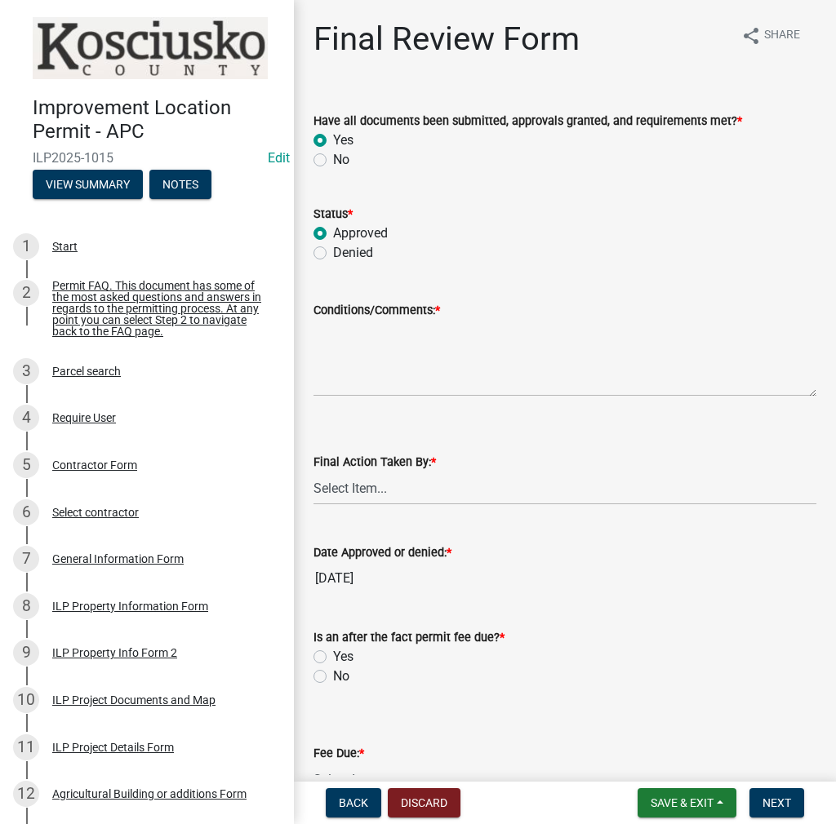
radio input "true"
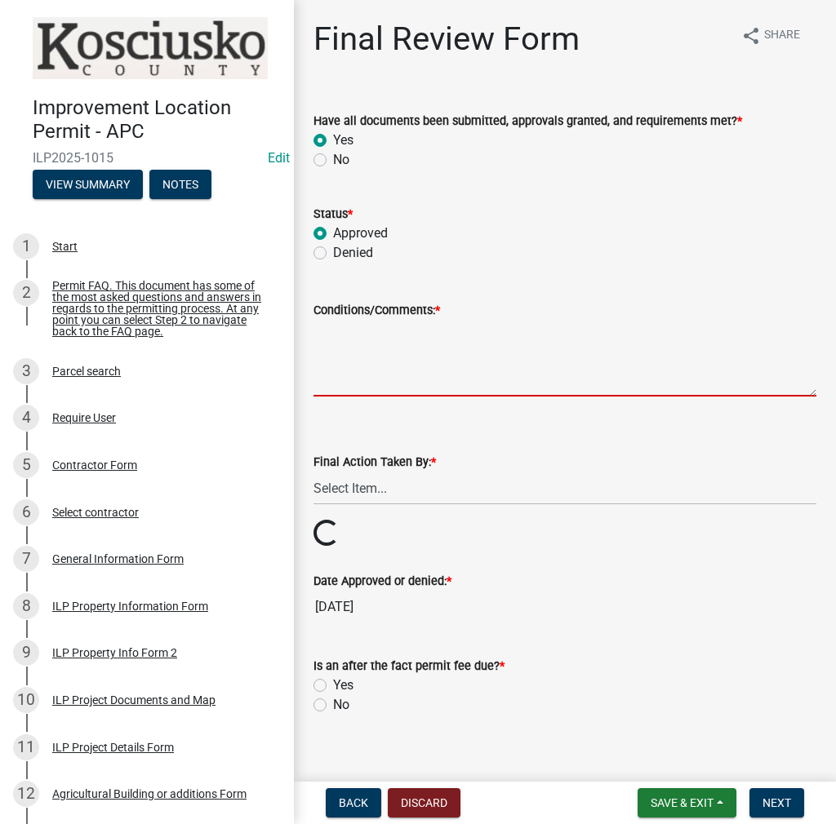
click at [340, 339] on textarea "Conditions/Comments: *" at bounding box center [564, 358] width 503 height 77
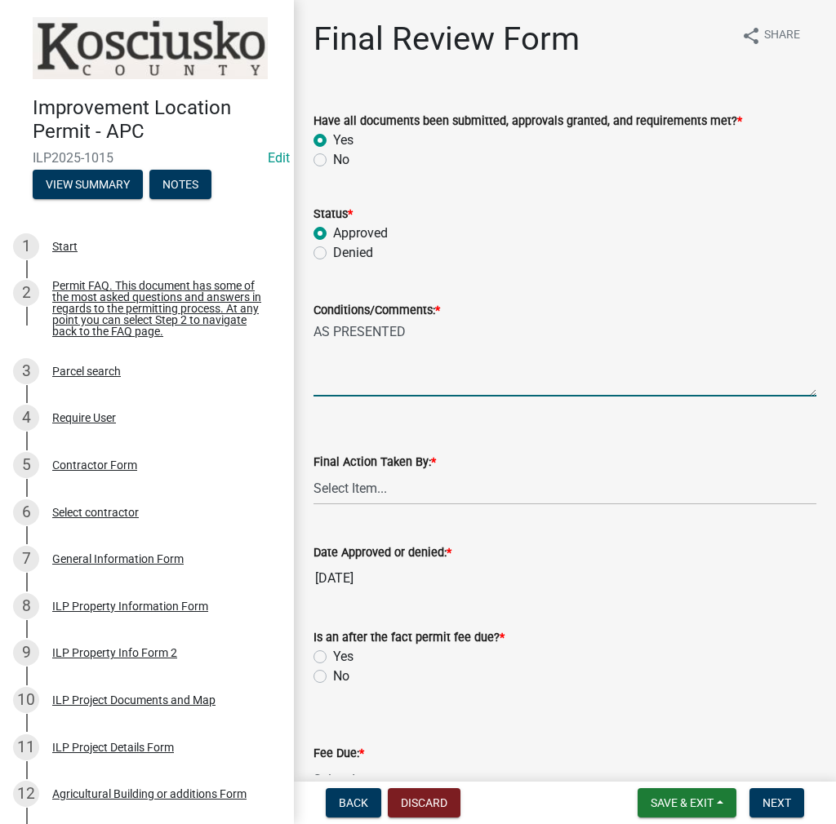
type textarea "AS PRESENTED"
click at [359, 499] on select "Select Item... MMS LT AT CS [PERSON_NAME]" at bounding box center [564, 488] width 503 height 33
click at [313, 472] on select "Select Item... MMS LT AT CS [PERSON_NAME]" at bounding box center [564, 488] width 503 height 33
select select "c872cdc8-ca01-49f1-a213-e4b05fa58cd2"
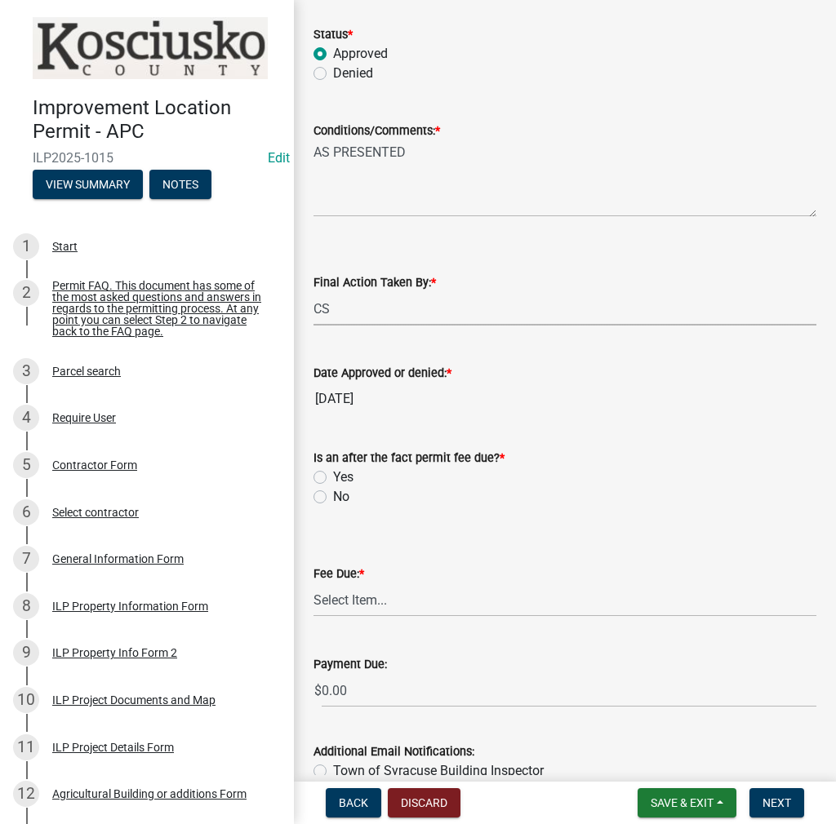
scroll to position [282, 0]
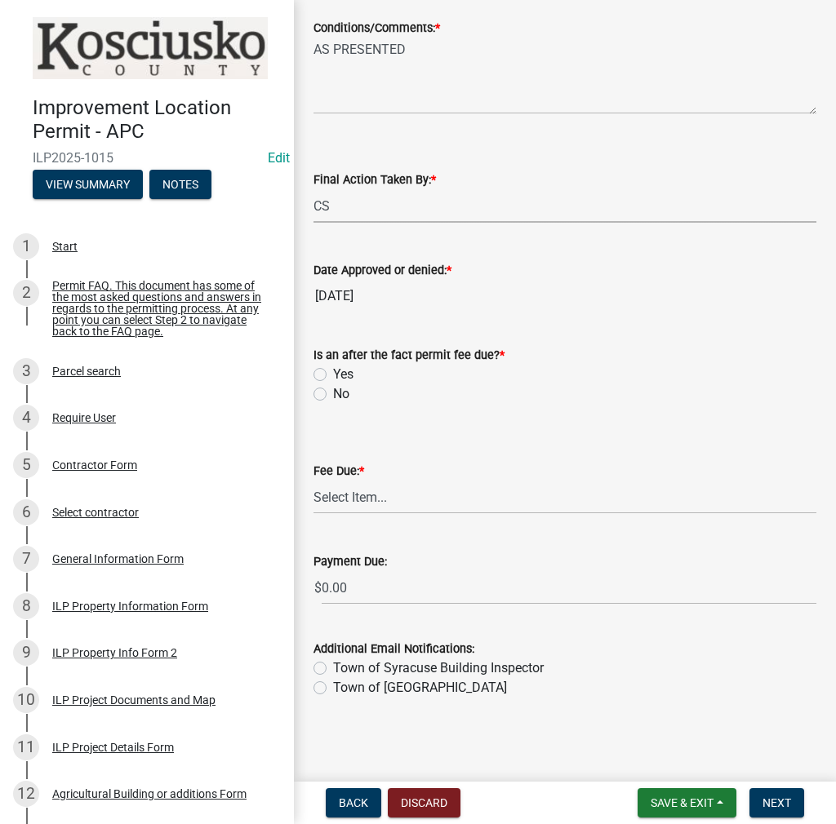
click at [333, 397] on label "No" at bounding box center [341, 394] width 16 height 20
click at [333, 395] on input "No" at bounding box center [338, 389] width 11 height 11
radio input "true"
click at [340, 491] on select "Select Item... N/A $10.00 $25.00 $125.00 $250 $500 $500 + $10.00 for every 10 s…" at bounding box center [564, 497] width 503 height 33
click at [313, 514] on select "Select Item... N/A $10.00 $25.00 $125.00 $250 $500 $500 + $10.00 for every 10 s…" at bounding box center [564, 497] width 503 height 33
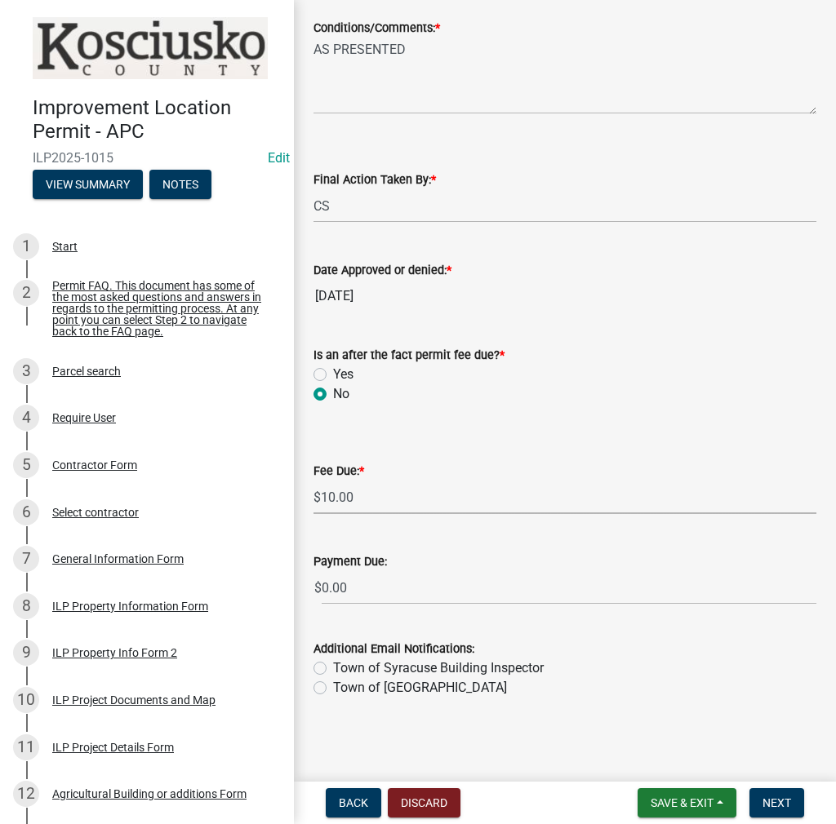
select select "6f482d1d-eb35-47e6-92b0-143404755581"
click at [787, 806] on span "Next" at bounding box center [776, 803] width 29 height 13
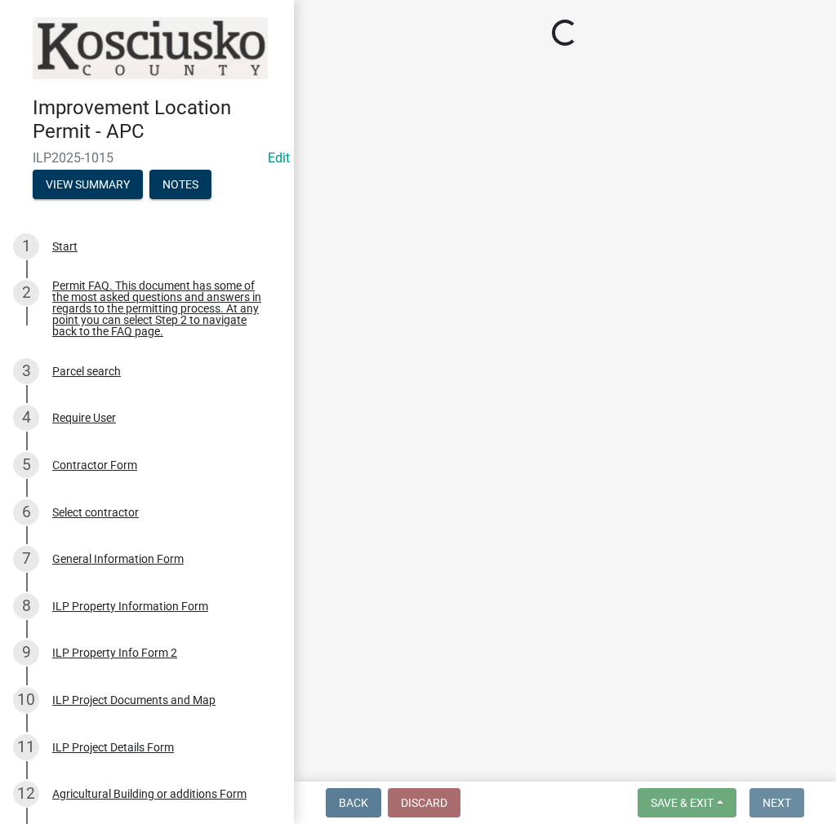
scroll to position [0, 0]
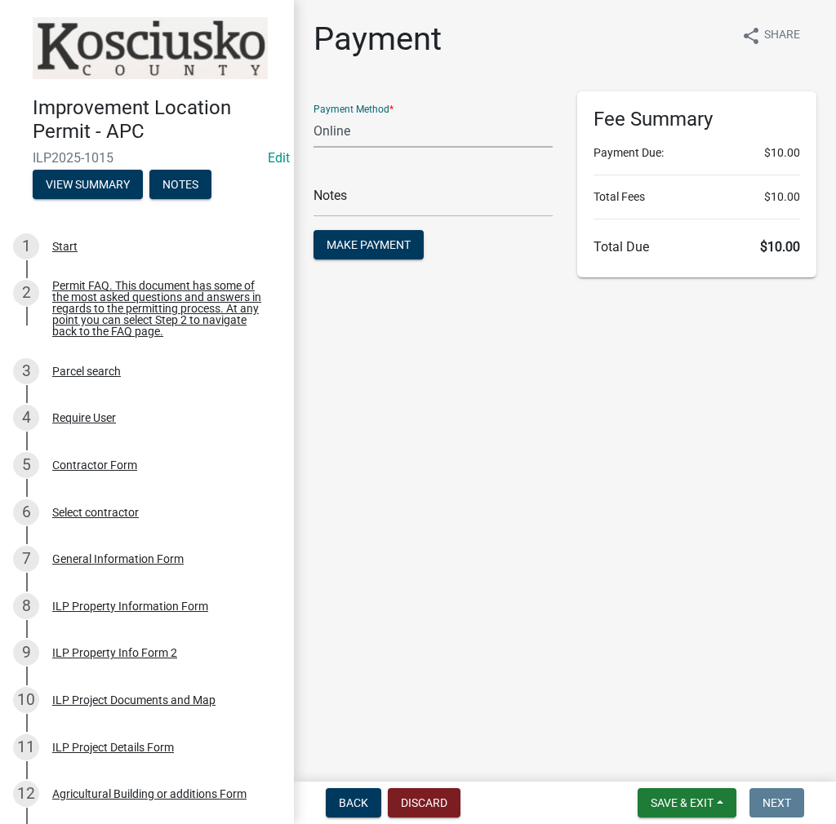
click at [354, 137] on select "Credit Card POS Check Cash Online" at bounding box center [432, 130] width 239 height 33
click at [492, 79] on div "Payment share Share Payment Method * Credit Card POS Check Cash Online Notes Ma…" at bounding box center [564, 156] width 527 height 273
click at [391, 125] on select "Credit Card POS Check Cash Online" at bounding box center [432, 130] width 239 height 33
select select "1: 0"
click at [313, 114] on select "Credit Card POS Check Cash Online" at bounding box center [432, 130] width 239 height 33
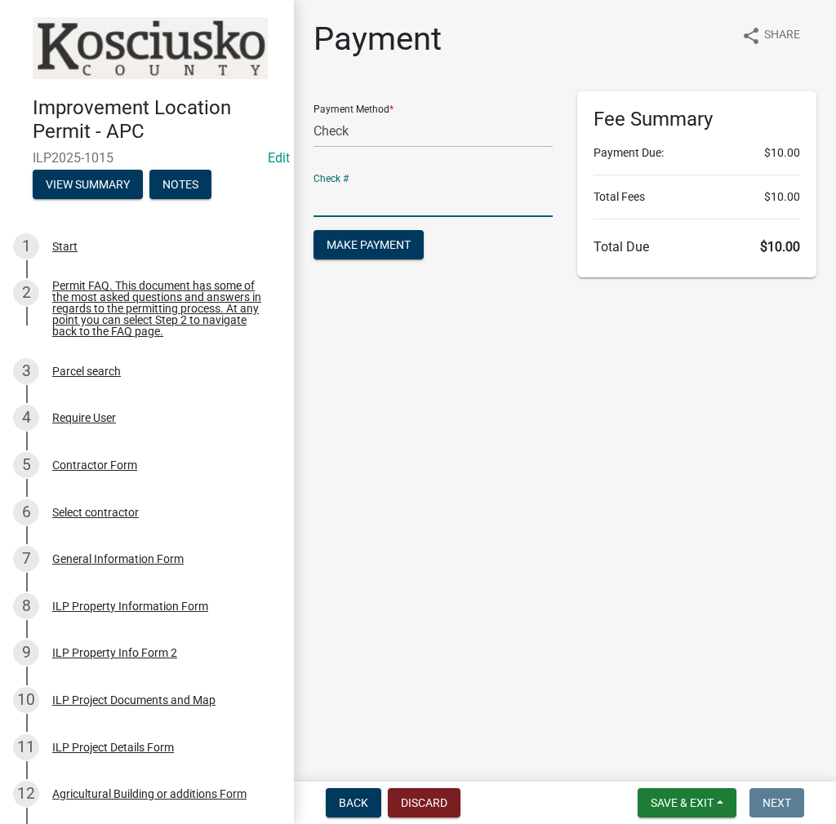
click at [346, 196] on input "text" at bounding box center [432, 200] width 239 height 33
type input "1019"
click at [313, 230] on button "Make Payment" at bounding box center [368, 244] width 110 height 29
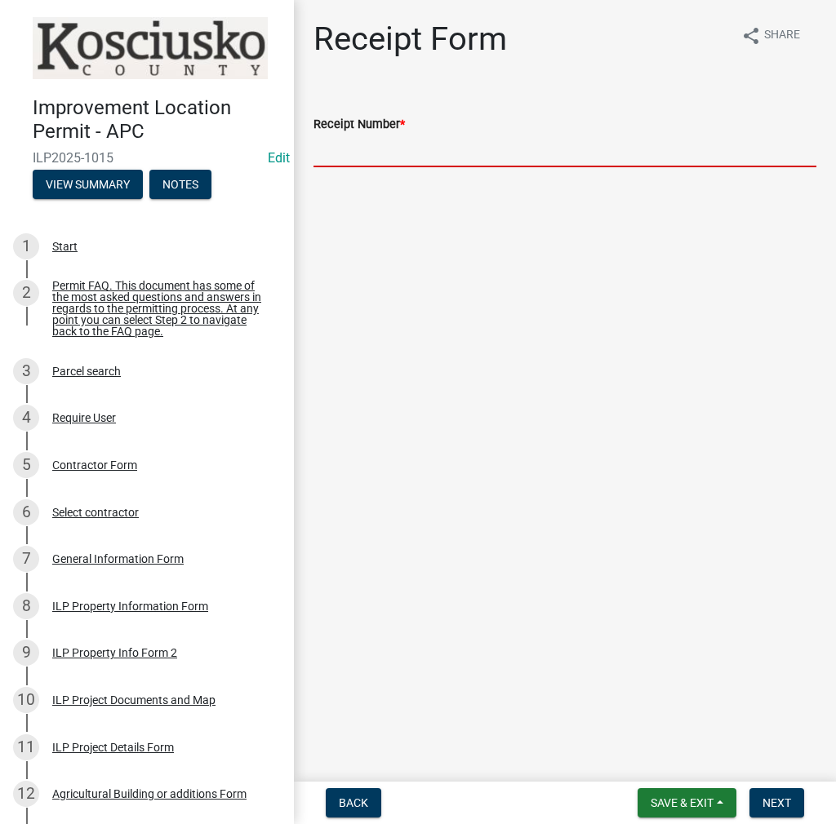
click at [392, 155] on input "Receipt Number *" at bounding box center [564, 150] width 503 height 33
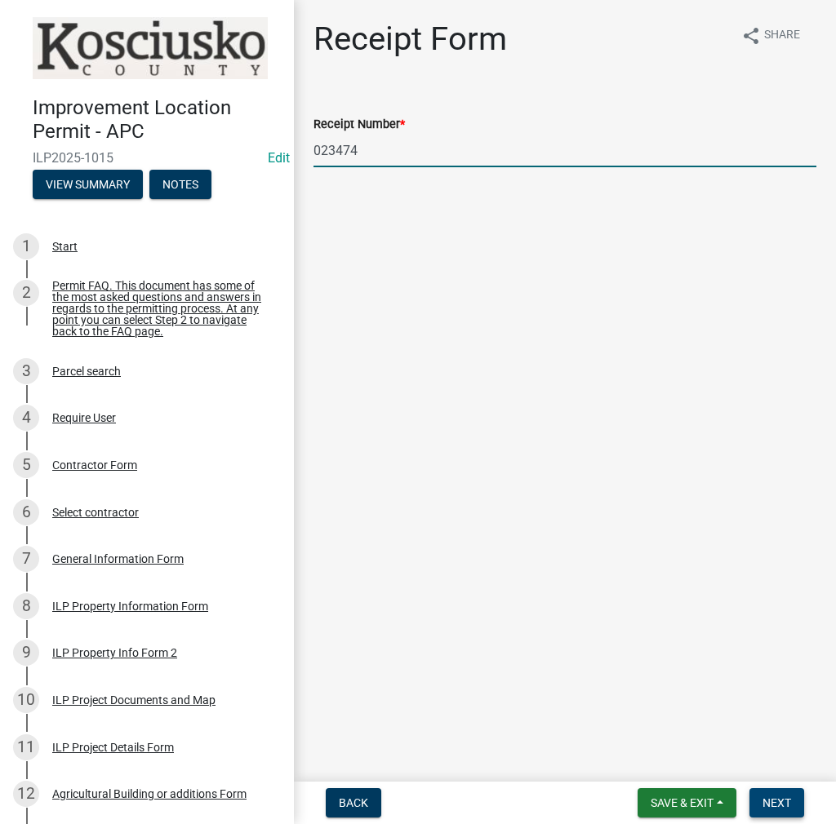
type input "023474"
click at [792, 797] on button "Next" at bounding box center [776, 802] width 55 height 29
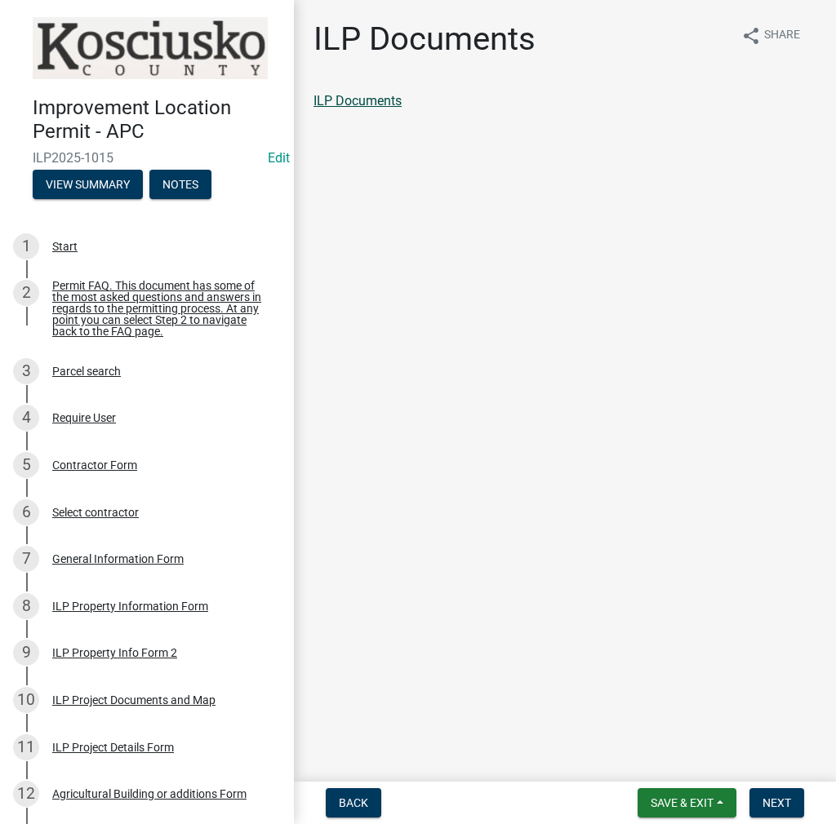
click at [401, 101] on link "ILP Documents" at bounding box center [357, 101] width 88 height 16
click at [773, 805] on span "Next" at bounding box center [776, 803] width 29 height 13
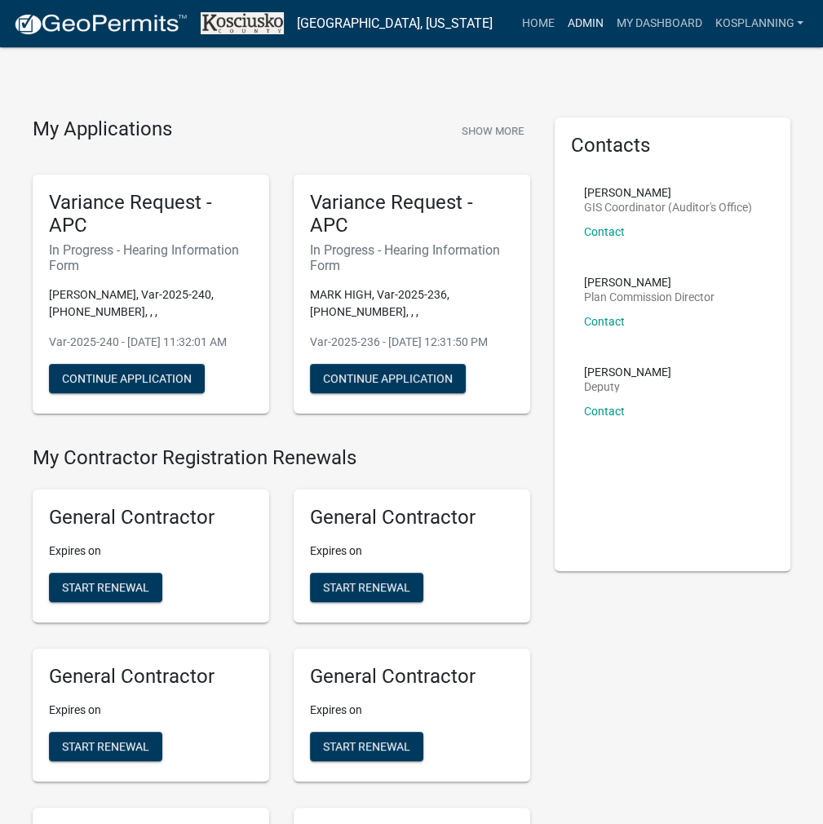
click at [593, 20] on link "Admin" at bounding box center [585, 23] width 49 height 31
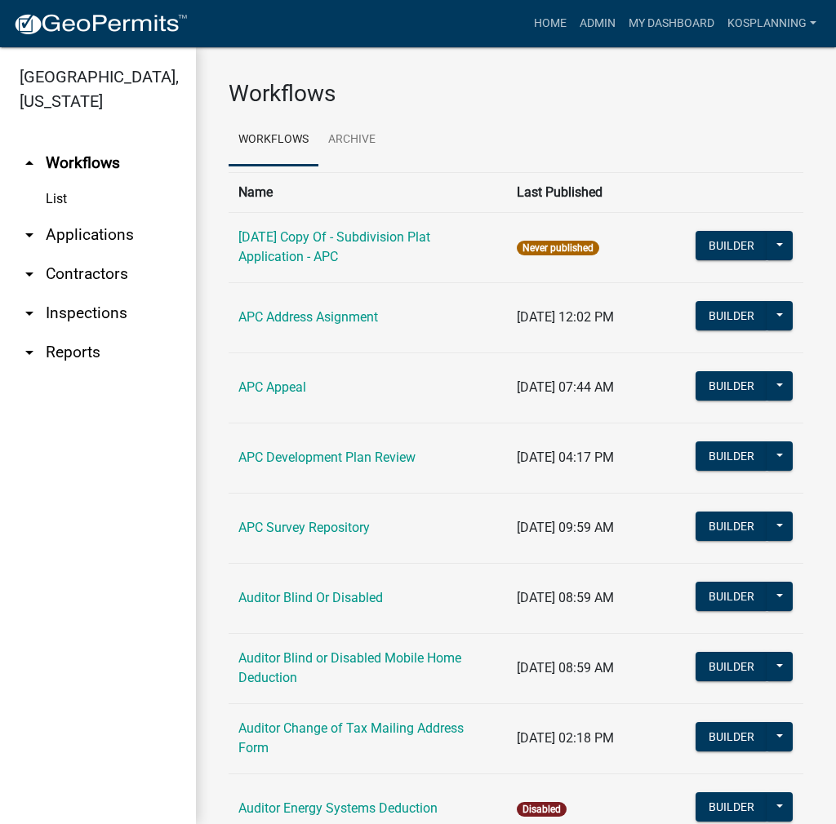
click at [87, 269] on link "arrow_drop_down Contractors" at bounding box center [98, 274] width 196 height 39
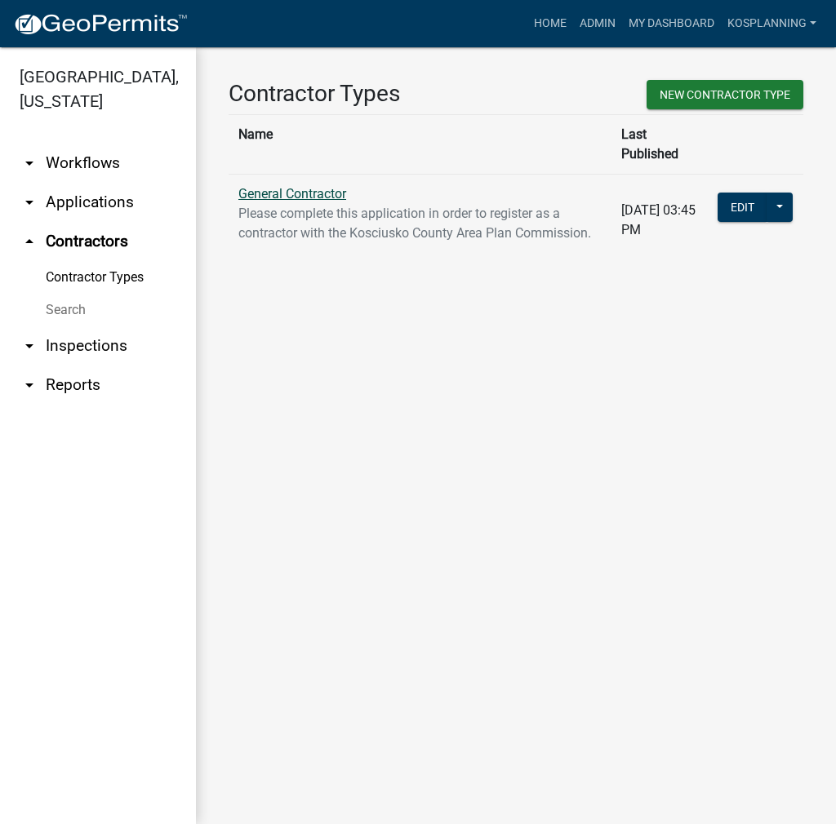
click at [330, 186] on link "General Contractor" at bounding box center [292, 194] width 108 height 16
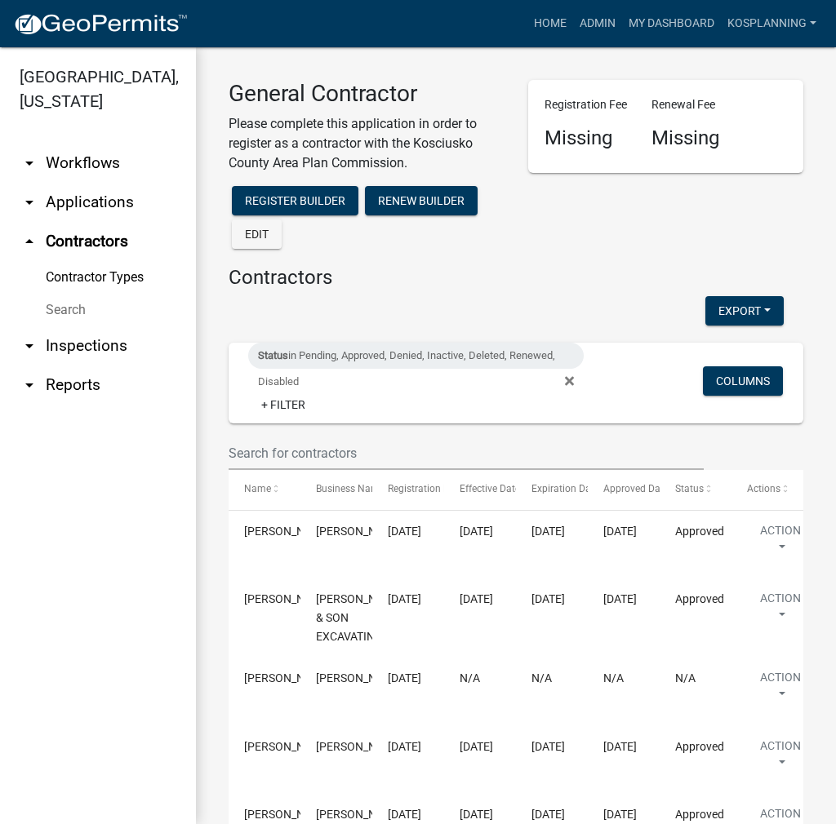
click at [790, 539] on div "Contractors Export Excel Format (.xlsx) CSV Format (.csv) Status in Pending, Ap…" at bounding box center [515, 797] width 599 height 1063
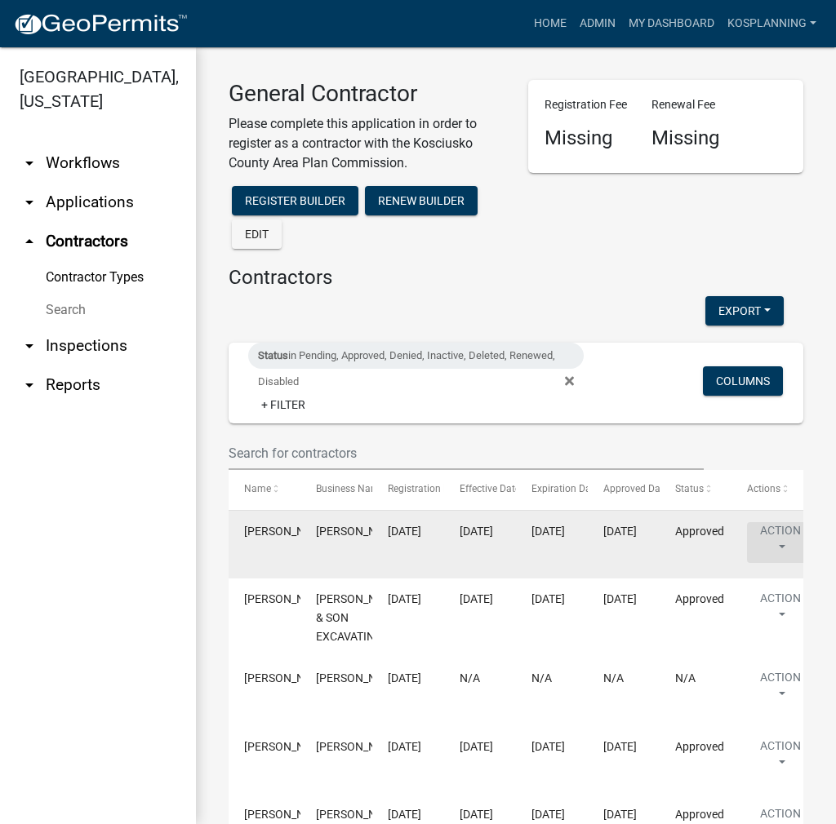
click at [776, 534] on button "Action" at bounding box center [780, 542] width 67 height 41
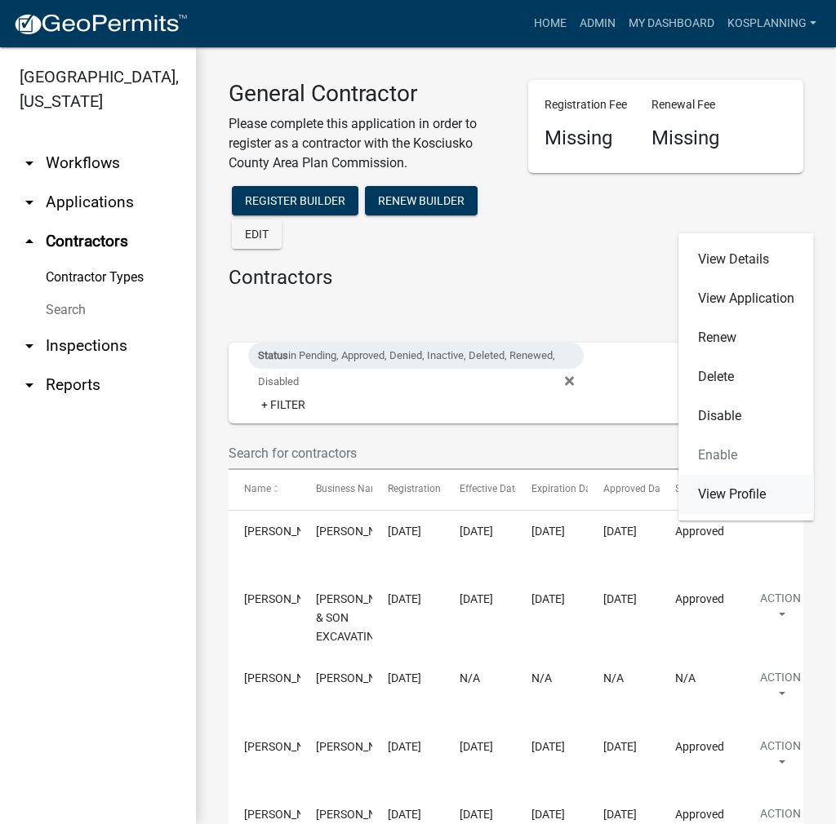
click at [738, 497] on link "View Profile" at bounding box center [745, 494] width 135 height 39
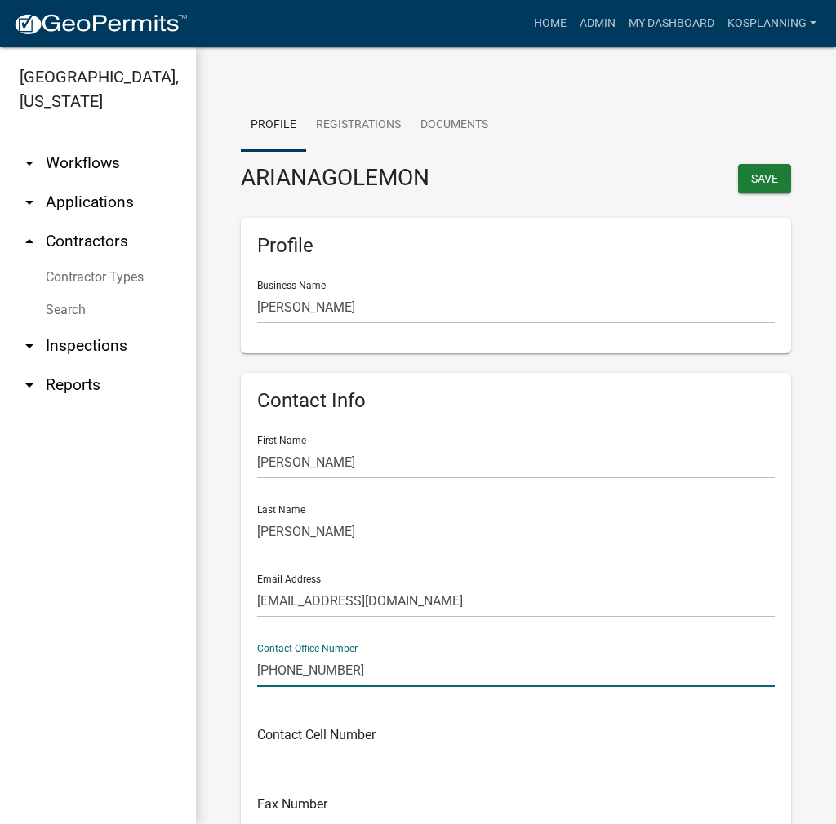
drag, startPoint x: 284, startPoint y: 675, endPoint x: 261, endPoint y: 675, distance: 22.9
click at [261, 675] on input "[PHONE_NUMBER]" at bounding box center [515, 670] width 517 height 33
type input "2"
type input "[PHONE_NUMBER]"
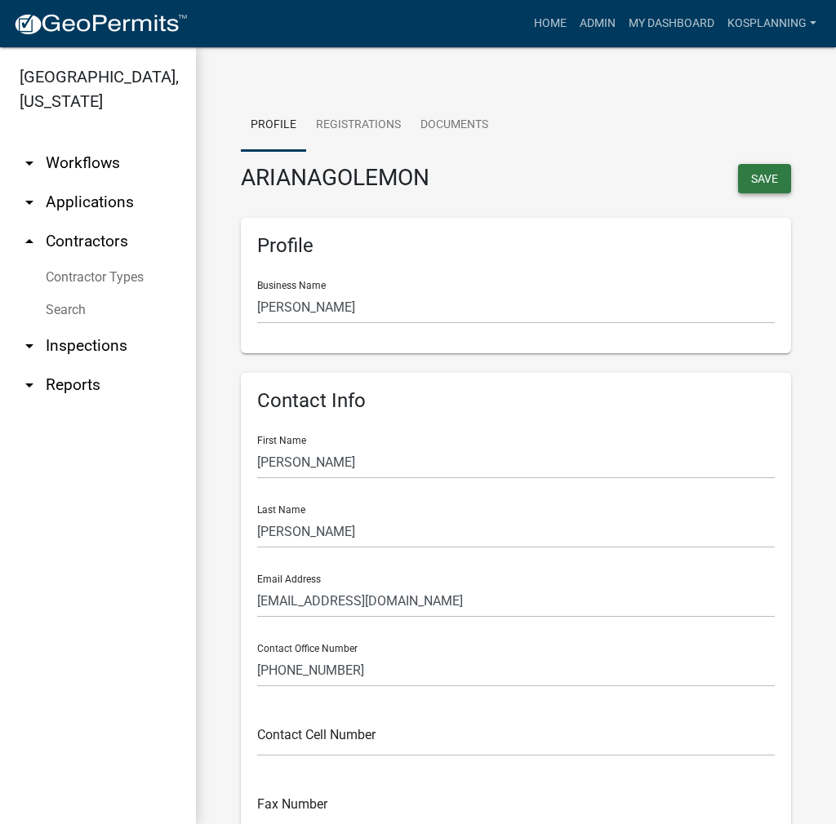
click at [744, 193] on button "Save" at bounding box center [764, 178] width 53 height 29
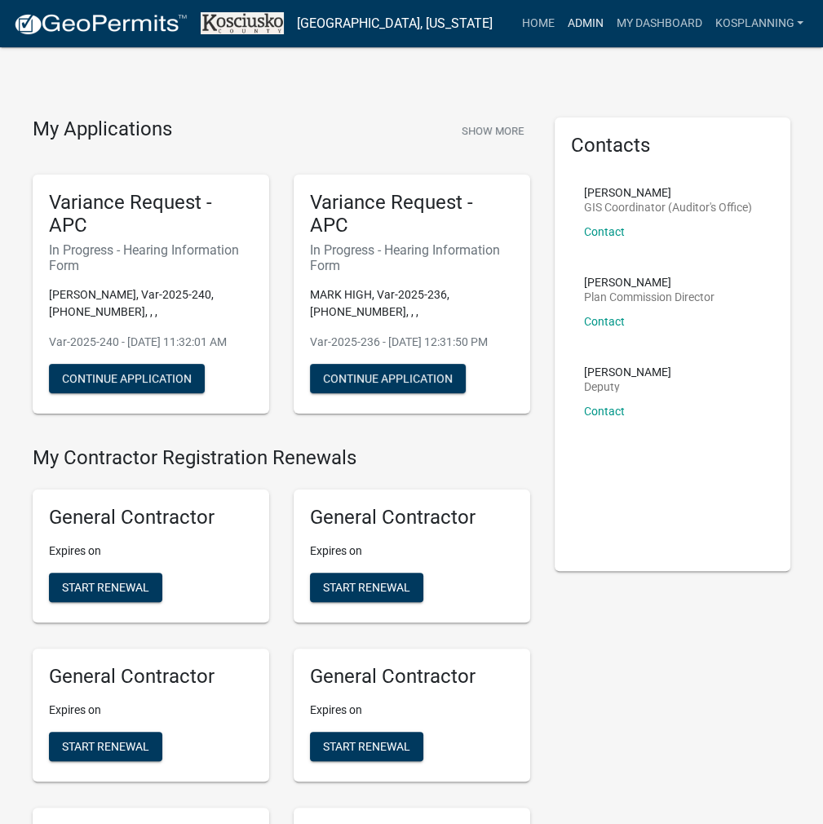
click at [596, 25] on link "Admin" at bounding box center [585, 23] width 49 height 31
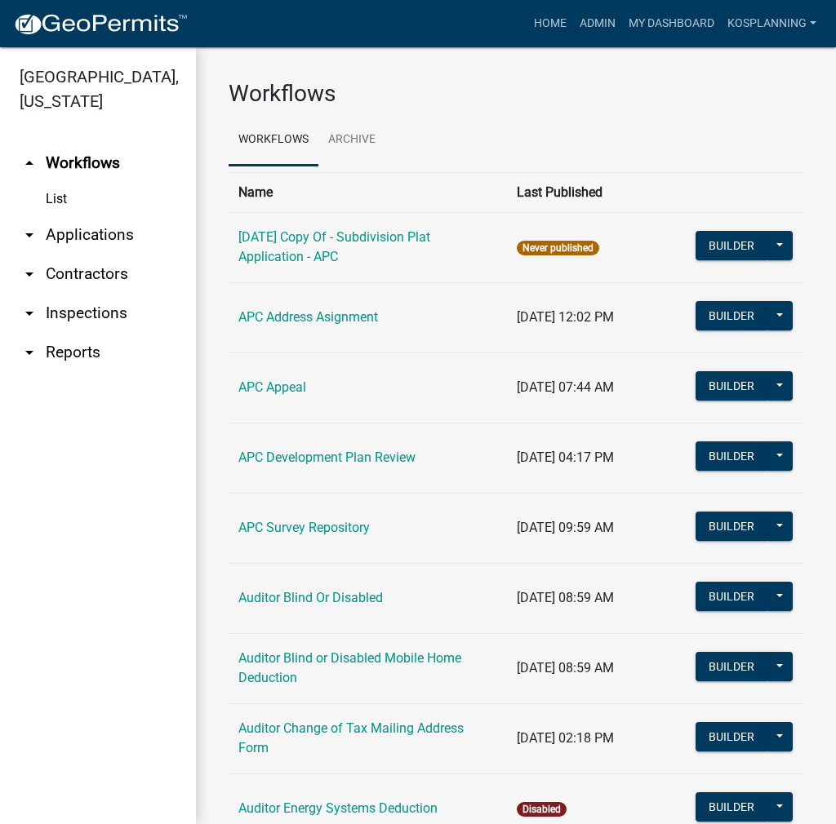
click at [78, 217] on link "arrow_drop_down Applications" at bounding box center [98, 234] width 196 height 39
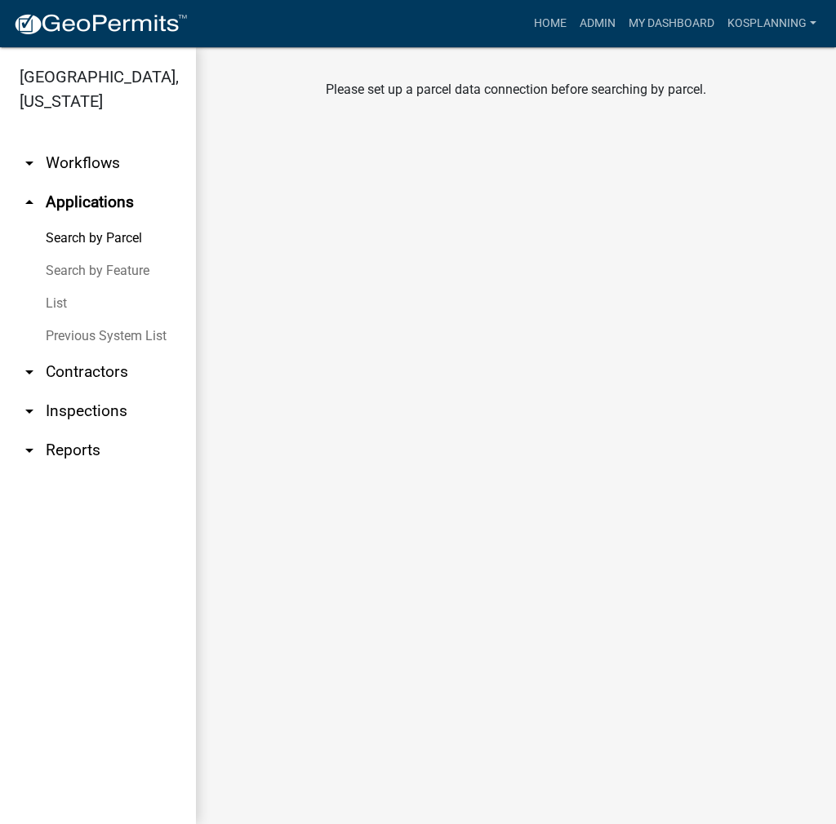
click at [116, 242] on link "Search by Parcel" at bounding box center [98, 238] width 196 height 33
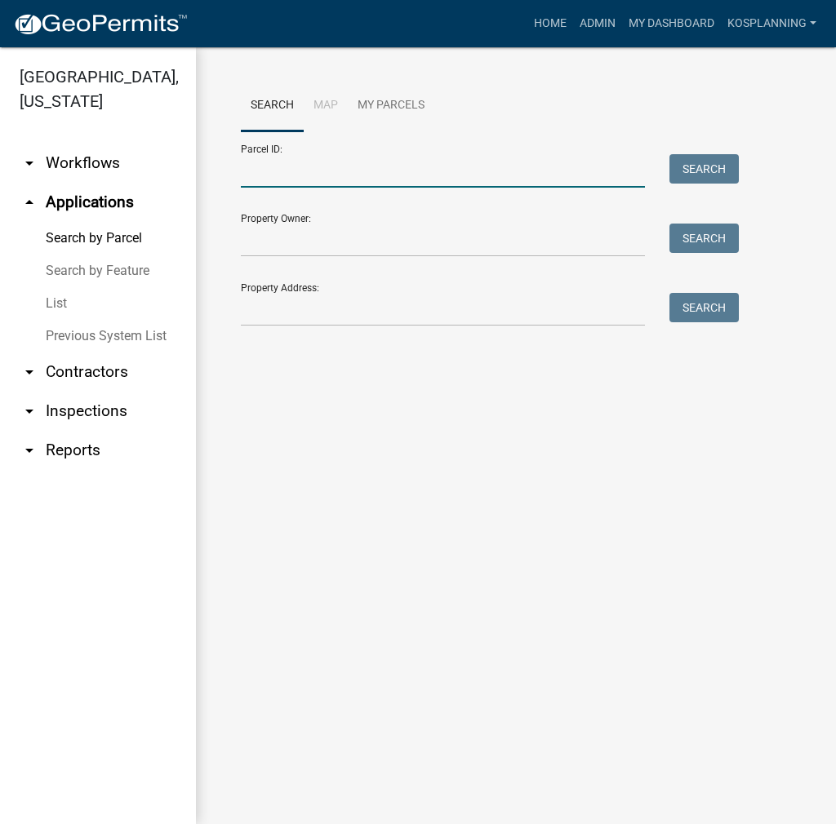
click at [268, 184] on input "Parcel ID:" at bounding box center [443, 170] width 404 height 33
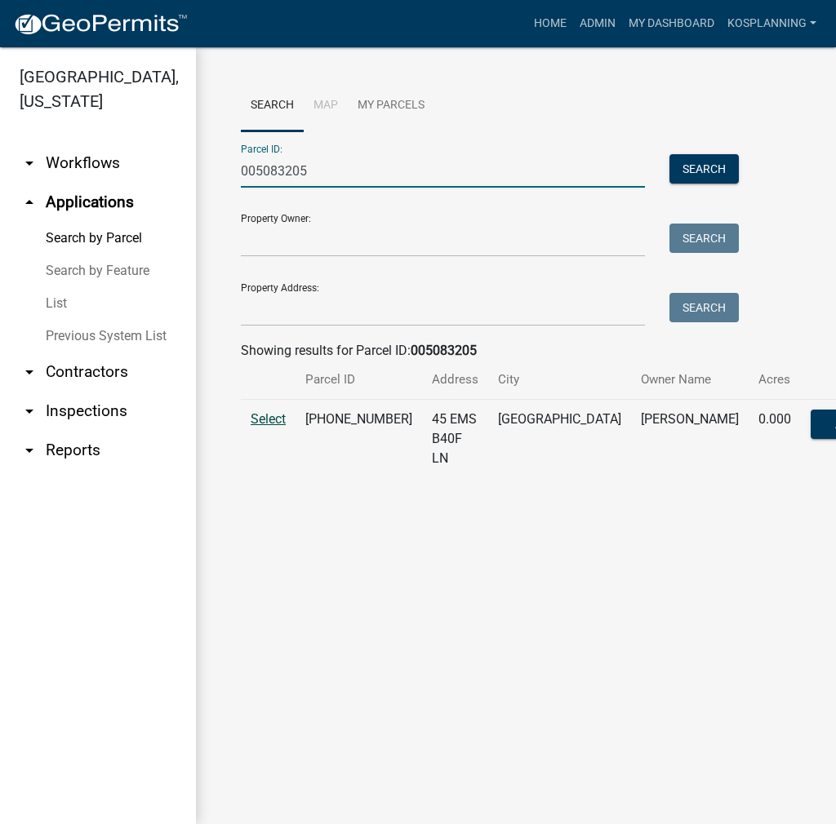
type input "005083205"
click at [272, 427] on span "Select" at bounding box center [268, 419] width 35 height 16
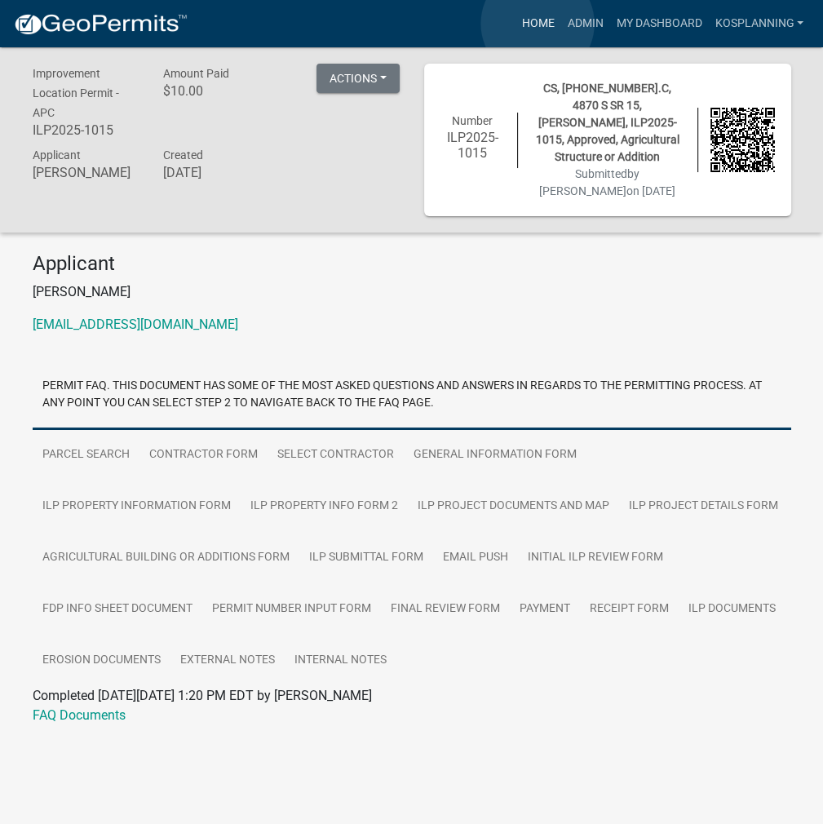
click at [538, 24] on link "Home" at bounding box center [538, 23] width 46 height 31
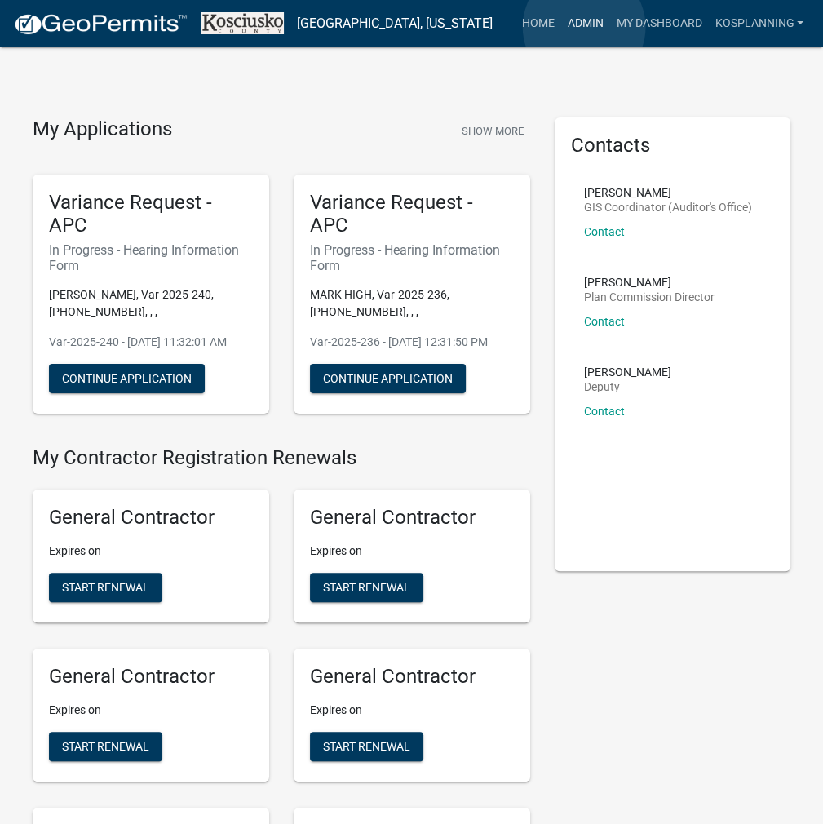
click at [584, 27] on link "Admin" at bounding box center [585, 23] width 49 height 31
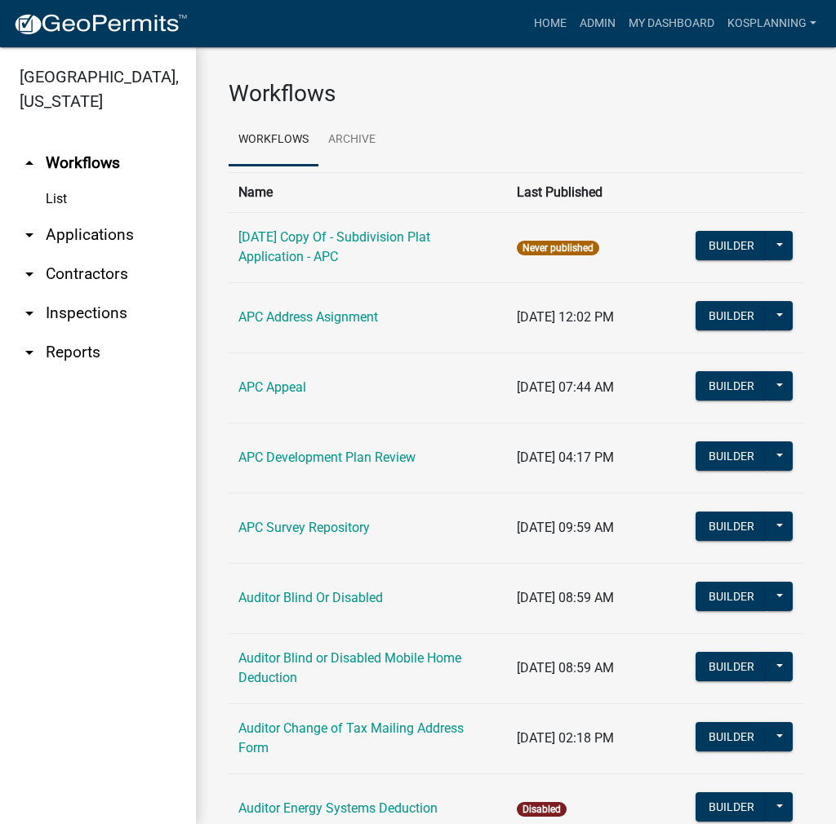
click at [110, 242] on link "arrow_drop_down Applications" at bounding box center [98, 234] width 196 height 39
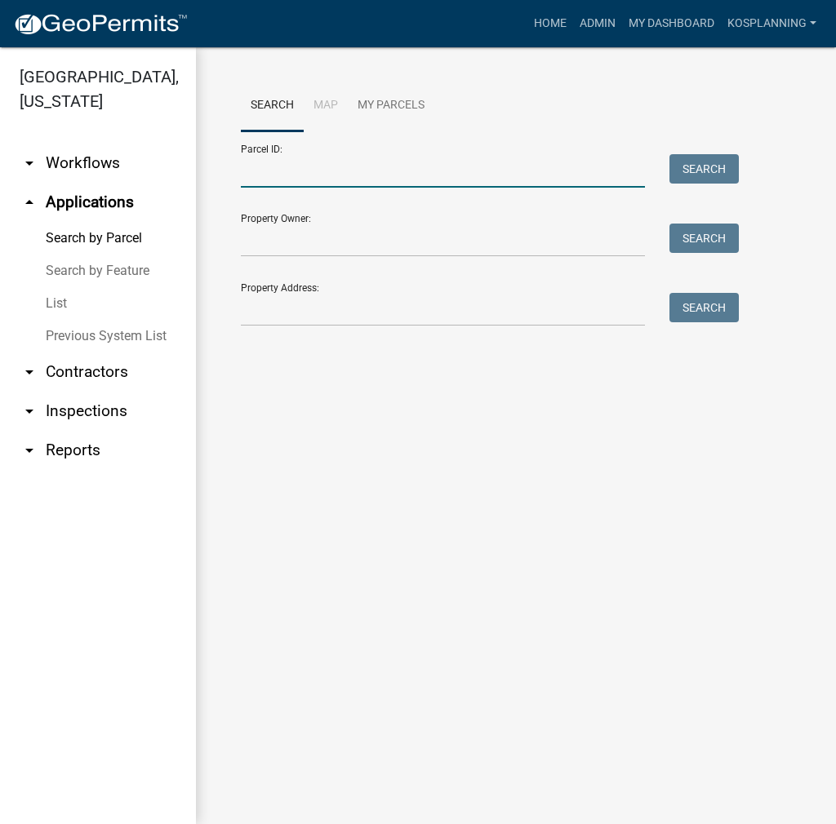
click at [359, 166] on input "Parcel ID:" at bounding box center [443, 170] width 404 height 33
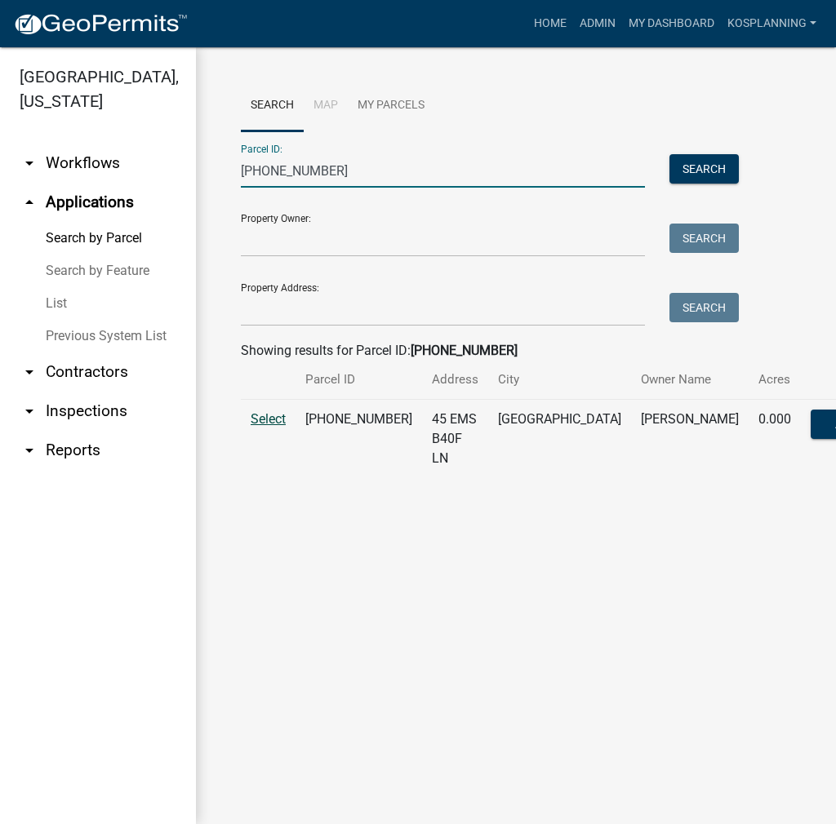
type input "005-083-205"
click at [268, 427] on span "Select" at bounding box center [268, 419] width 35 height 16
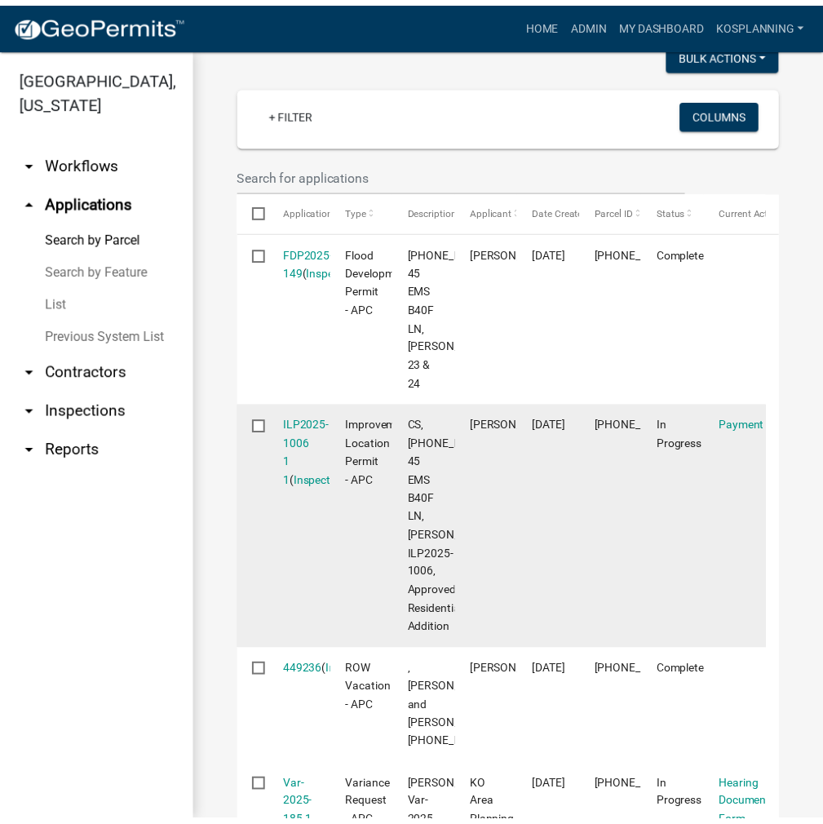
scroll to position [490, 0]
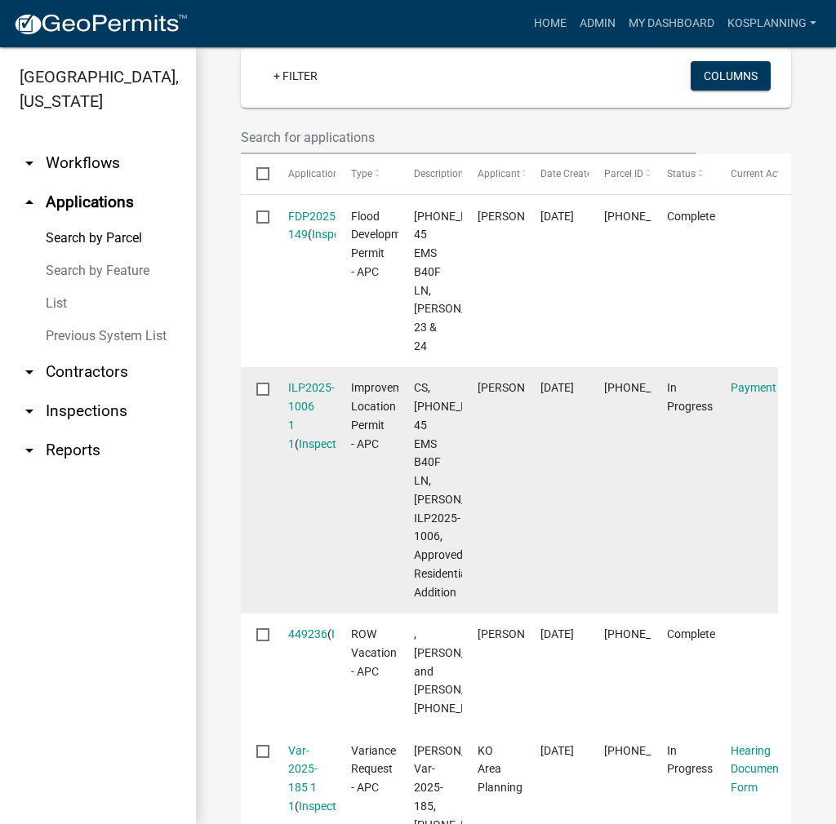
click at [304, 453] on div "ILP2025-1006 1 1 ( Inspections )" at bounding box center [304, 416] width 32 height 74
click at [313, 442] on link "ILP2025-1006 1 1" at bounding box center [311, 415] width 47 height 69
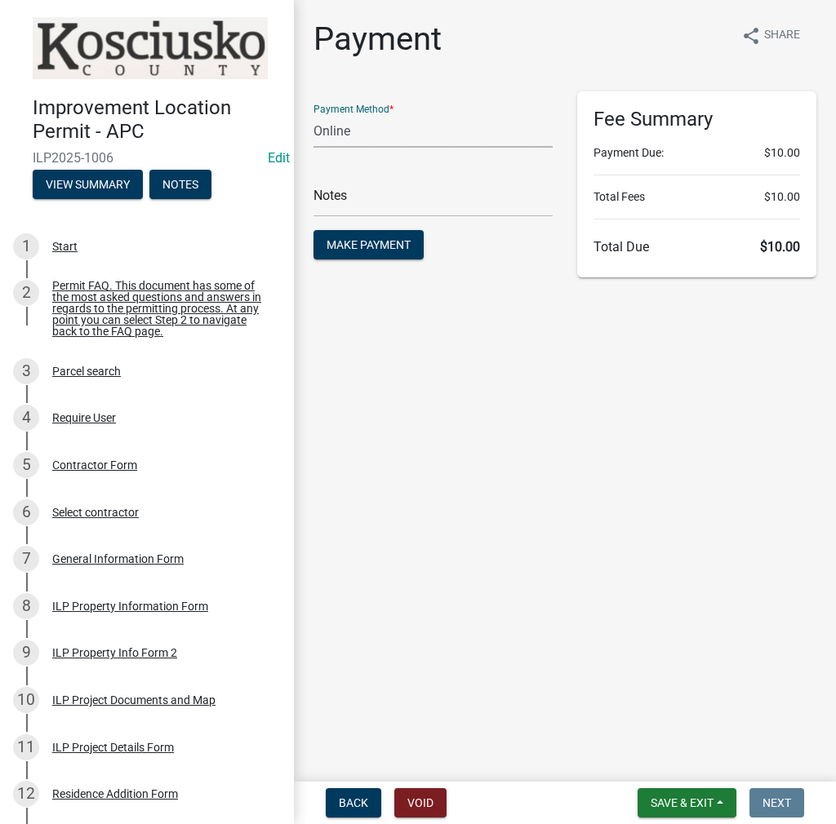
click at [427, 133] on select "Credit Card POS Check Cash Online" at bounding box center [432, 130] width 239 height 33
select select "2: 1"
click at [313, 114] on select "Credit Card POS Check Cash Online" at bounding box center [432, 130] width 239 height 33
click at [369, 242] on span "Make Payment" at bounding box center [368, 244] width 84 height 13
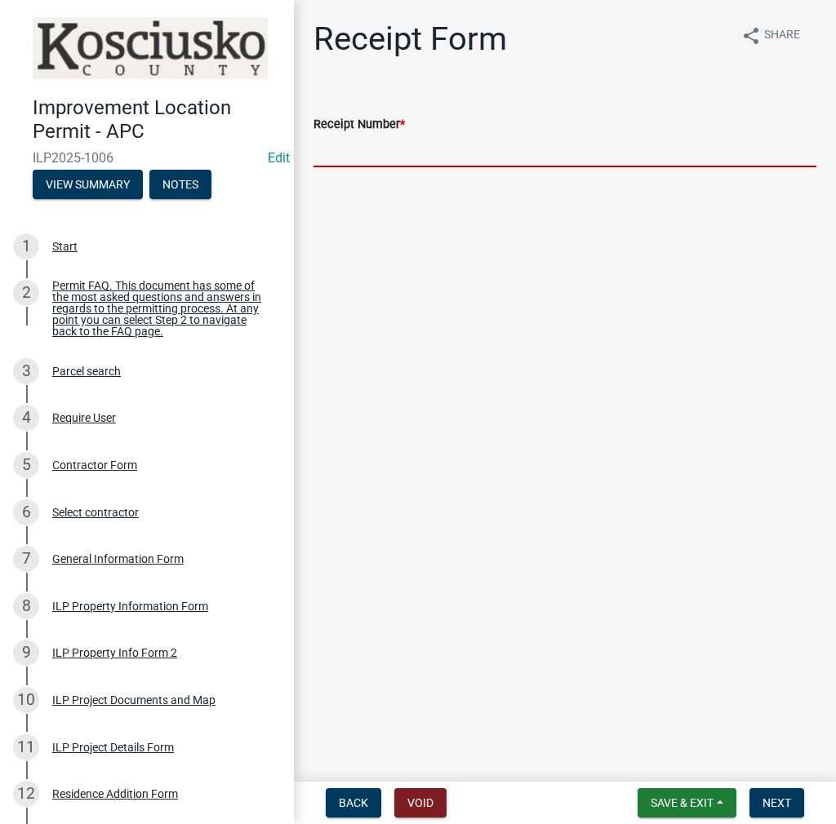
click at [375, 155] on input "Receipt Number *" at bounding box center [564, 150] width 503 height 33
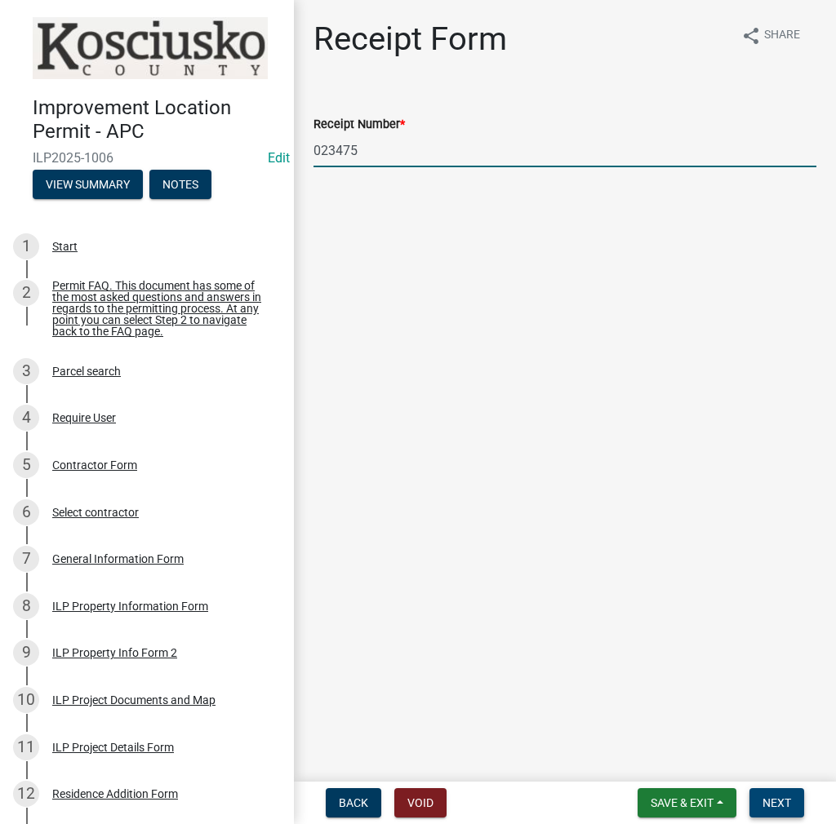
type input "023475"
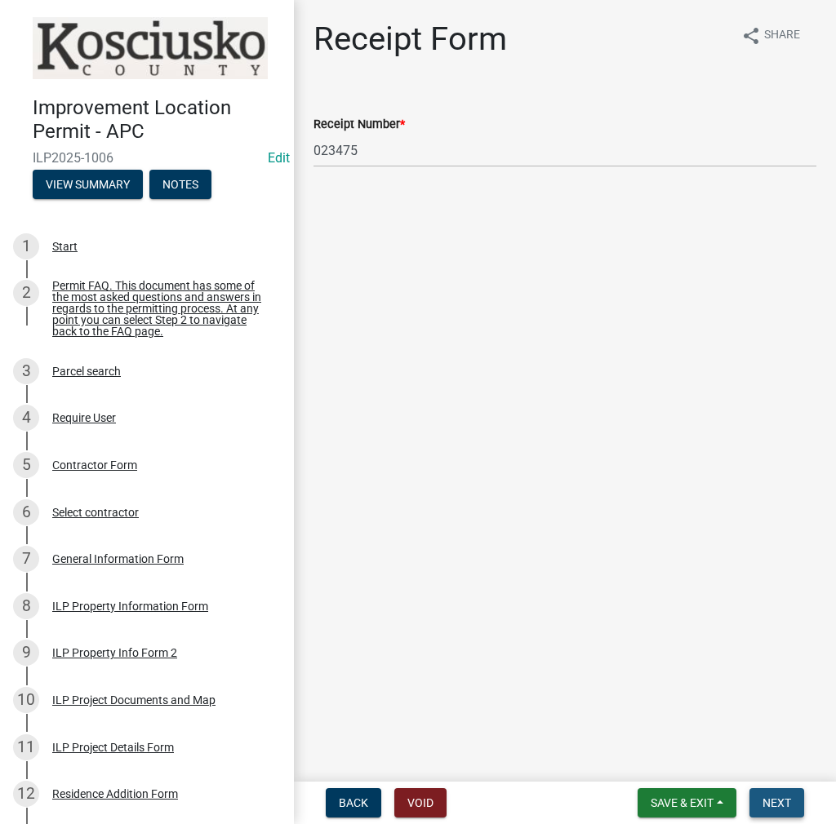
click at [788, 797] on span "Next" at bounding box center [776, 803] width 29 height 13
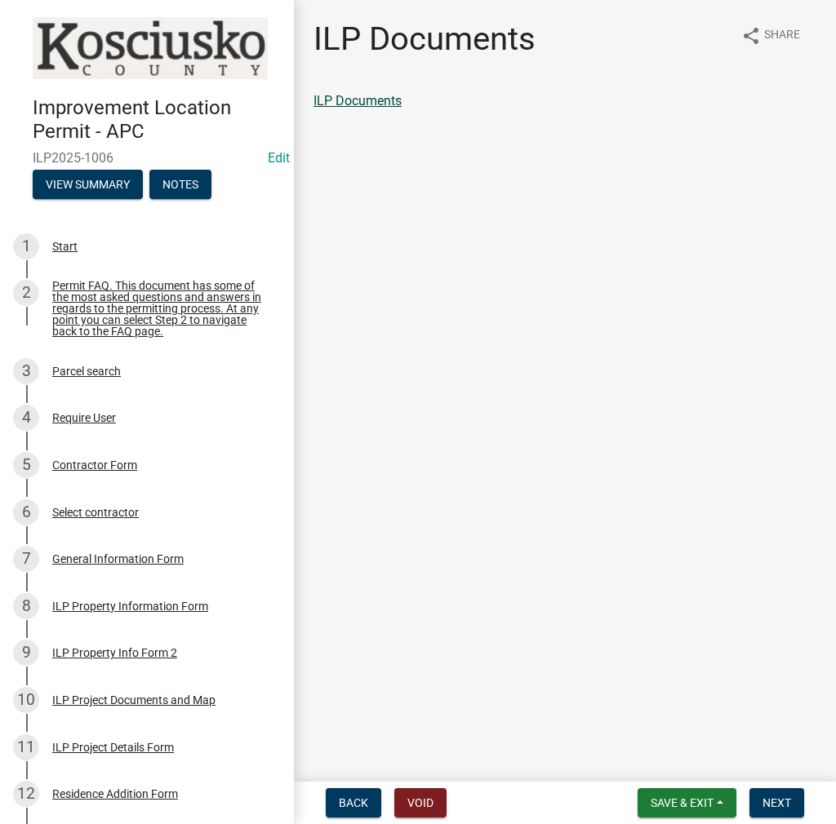
click at [369, 101] on link "ILP Documents" at bounding box center [357, 101] width 88 height 16
click at [779, 798] on span "Next" at bounding box center [776, 803] width 29 height 13
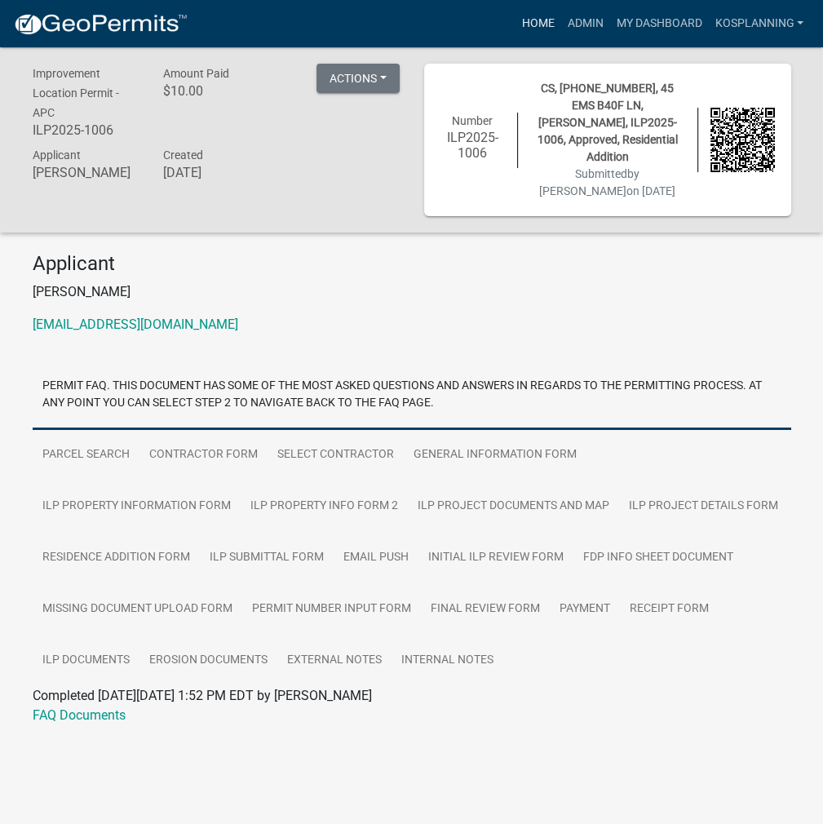
click at [533, 20] on link "Home" at bounding box center [538, 23] width 46 height 31
